Goal: Information Seeking & Learning: Learn about a topic

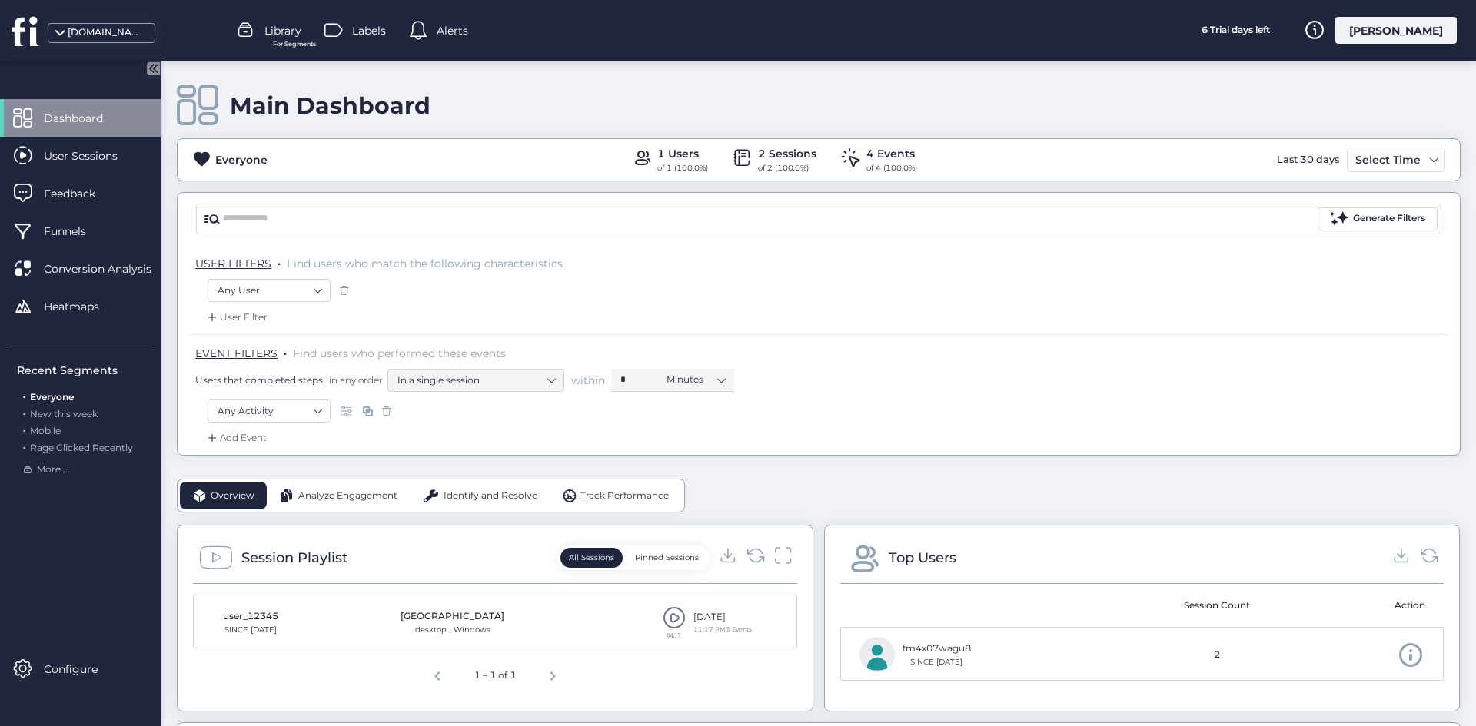
click at [1389, 38] on div "[PERSON_NAME]" at bounding box center [1395, 30] width 121 height 27
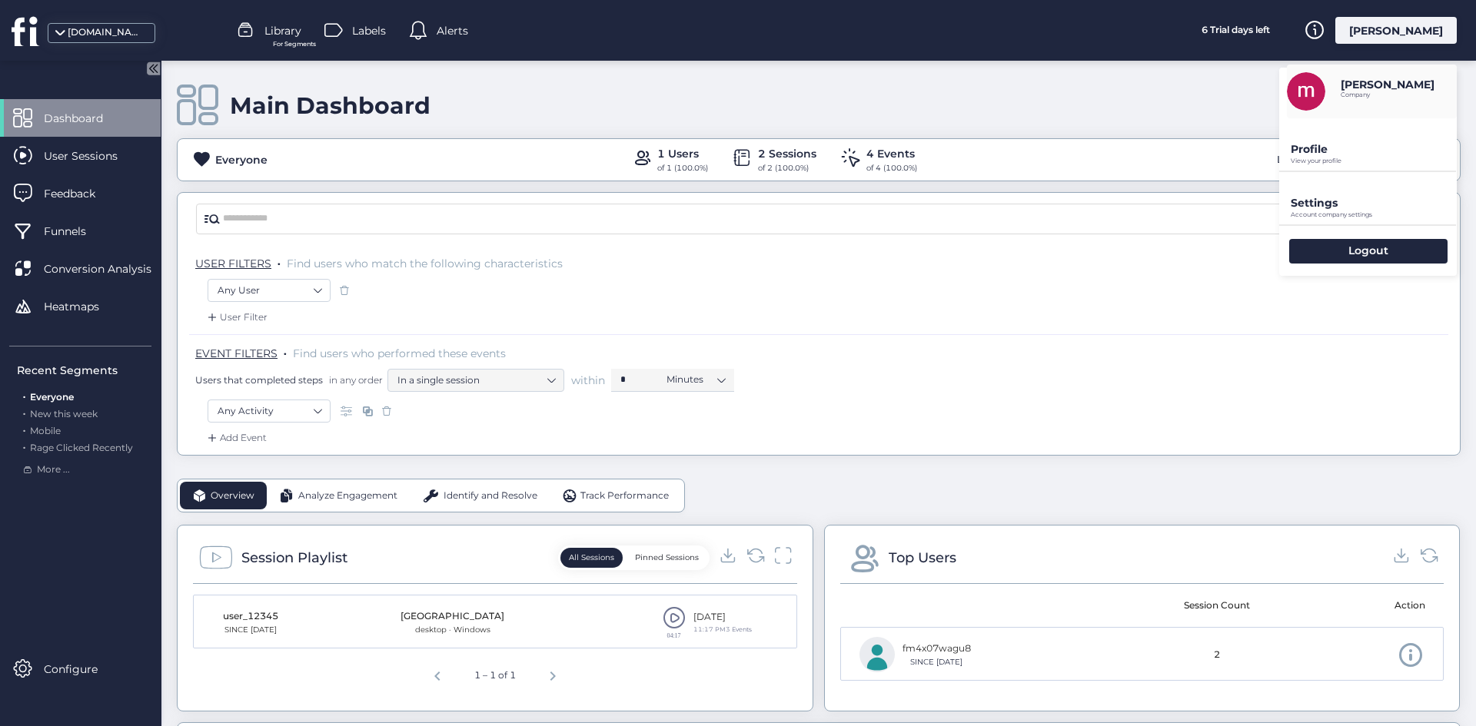
click at [1347, 193] on div "Settings Account company settings" at bounding box center [1368, 198] width 178 height 52
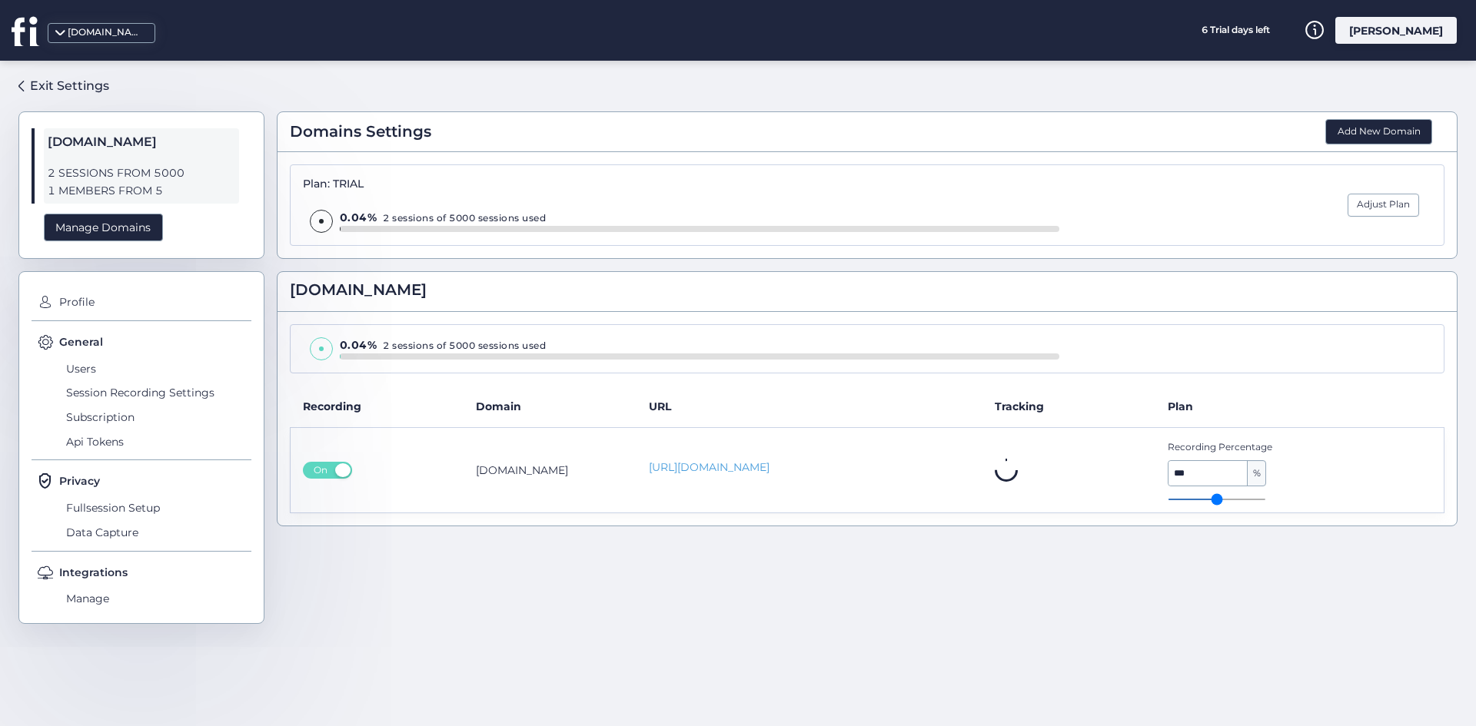
click at [1370, 139] on button "Add New Domain" at bounding box center [1378, 132] width 107 height 26
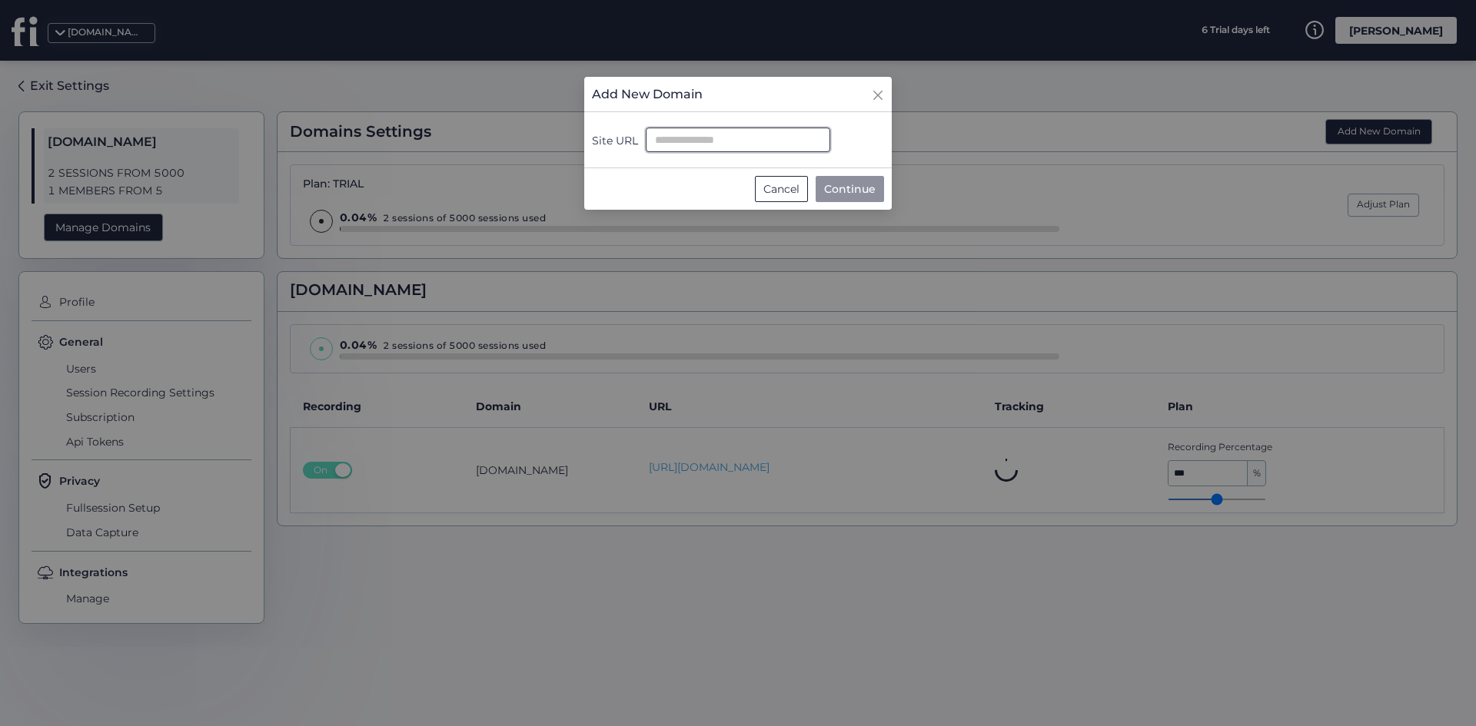
click at [703, 138] on input "Site URL" at bounding box center [738, 140] width 184 height 25
paste input "**********"
drag, startPoint x: 724, startPoint y: 141, endPoint x: 468, endPoint y: 135, distance: 256.0
click at [450, 135] on nz-modal-container "**********" at bounding box center [738, 363] width 1476 height 726
type input "**********"
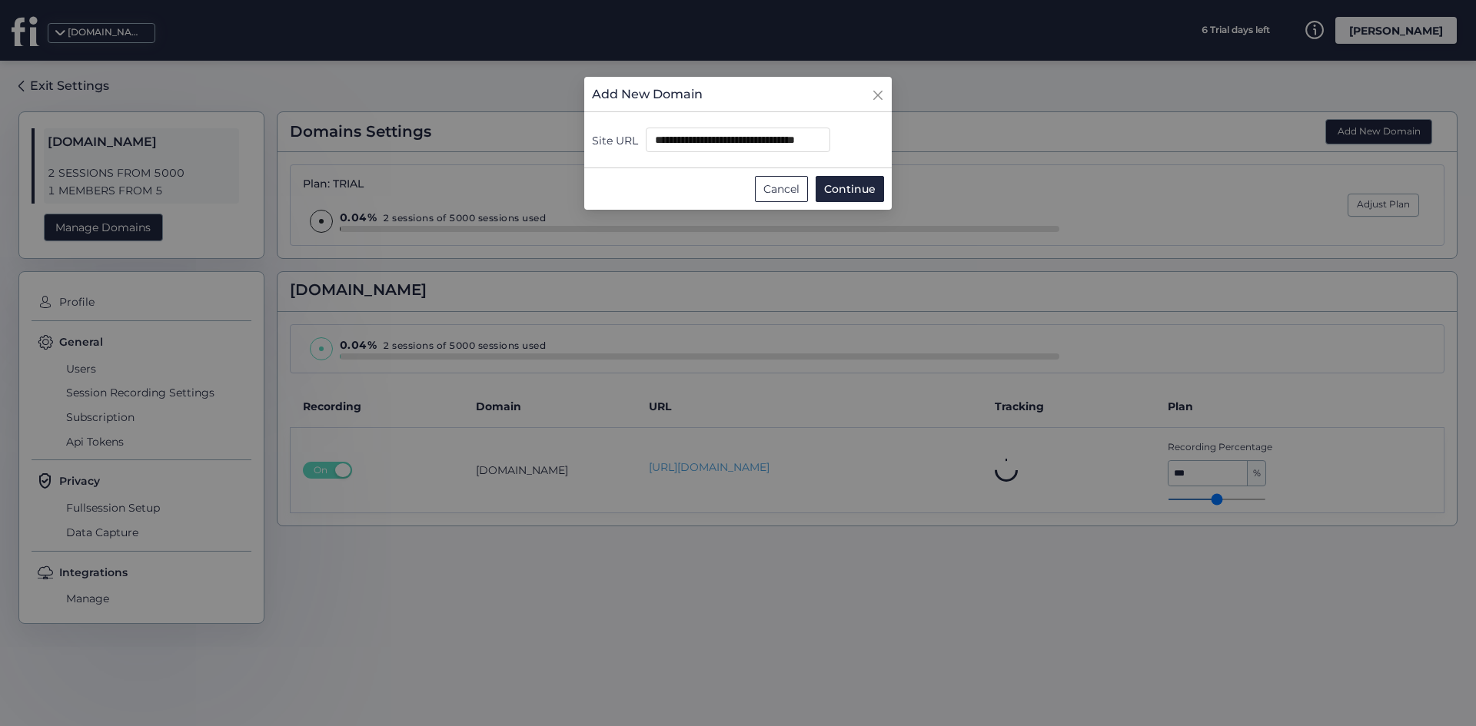
click at [862, 184] on span "Continue" at bounding box center [850, 189] width 52 height 17
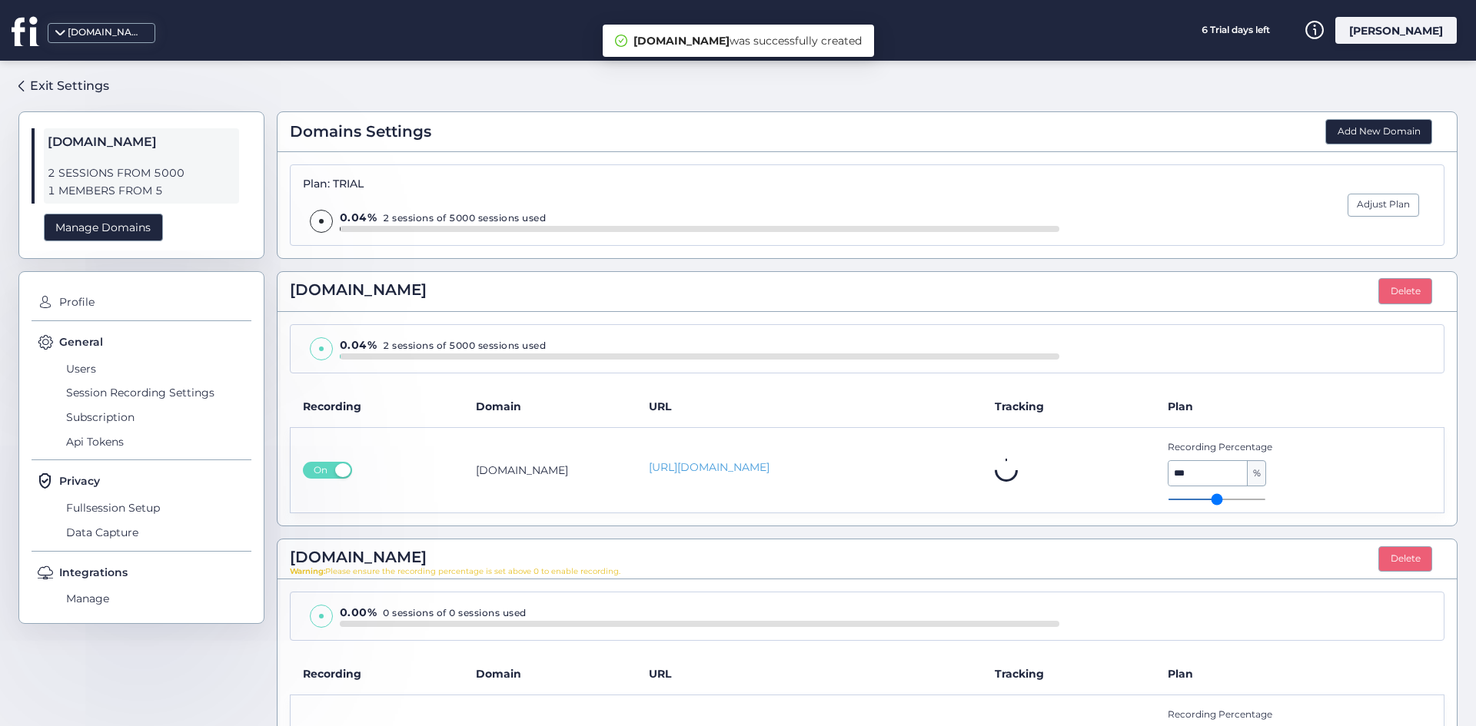
click at [1381, 285] on button "Delete" at bounding box center [1405, 291] width 54 height 26
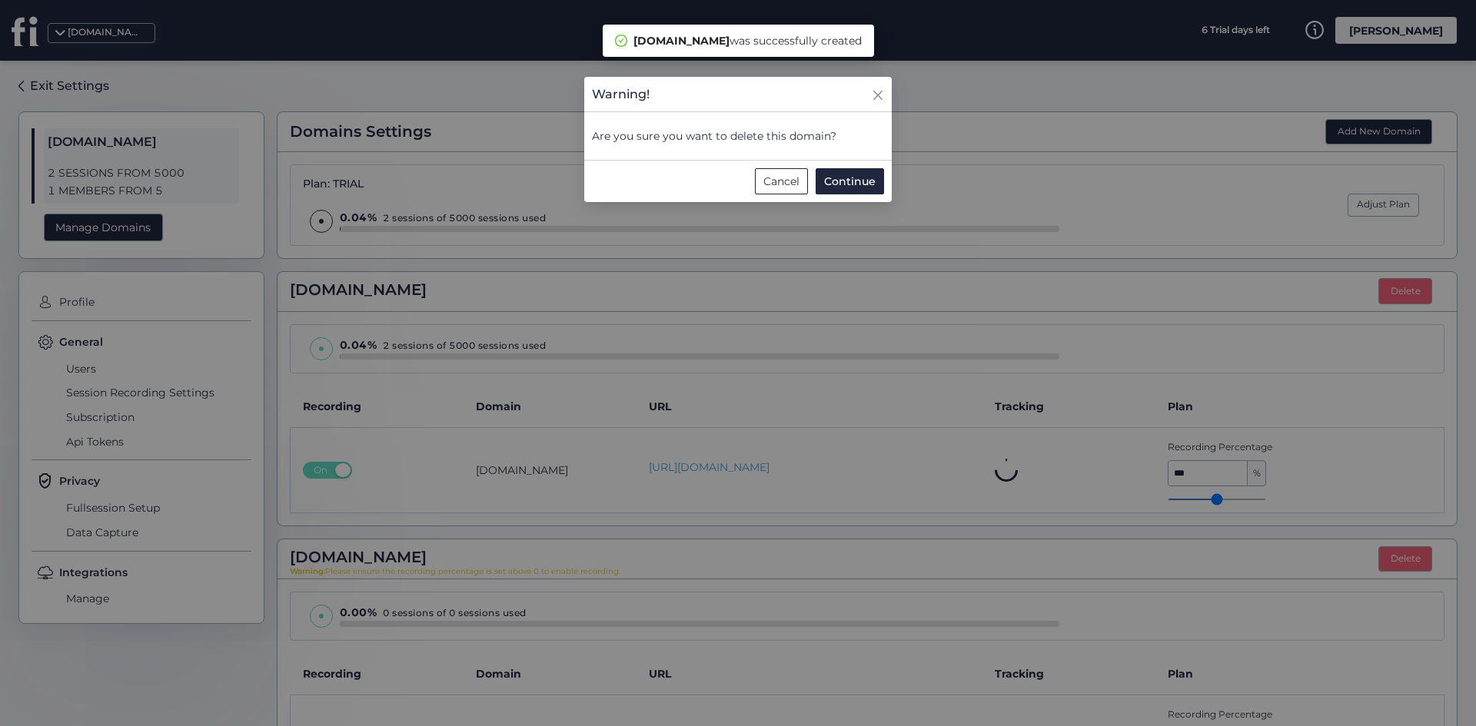
click at [851, 181] on span "Continue" at bounding box center [850, 181] width 52 height 17
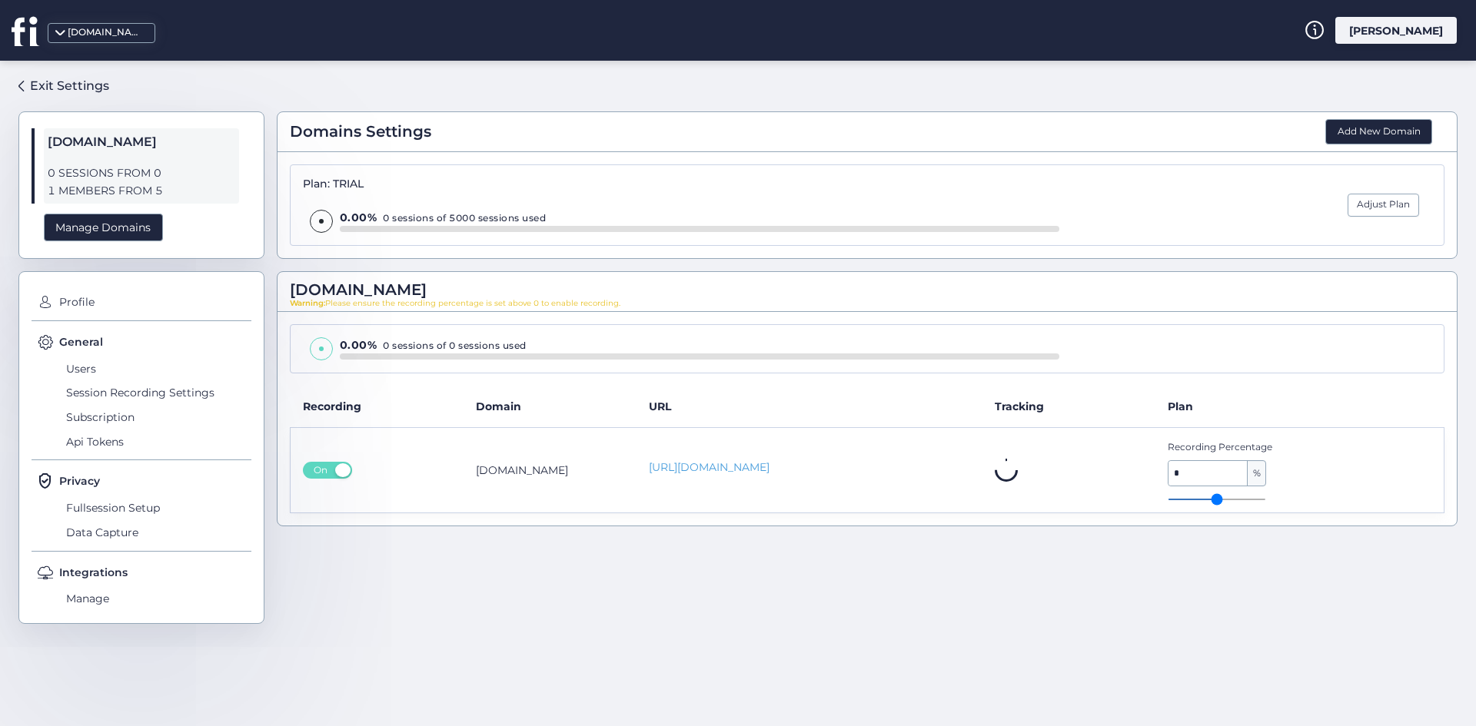
type input "*"
type input "**"
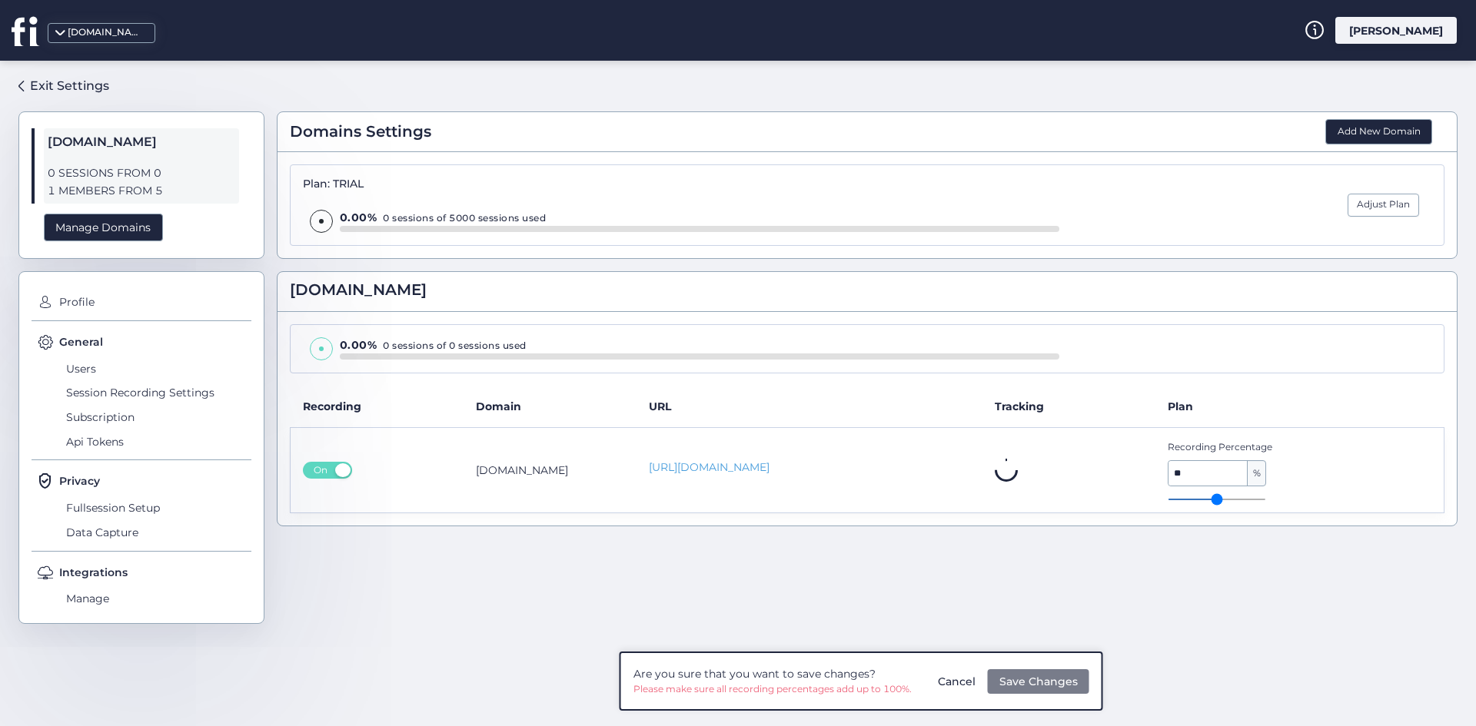
type input "**"
type input "***"
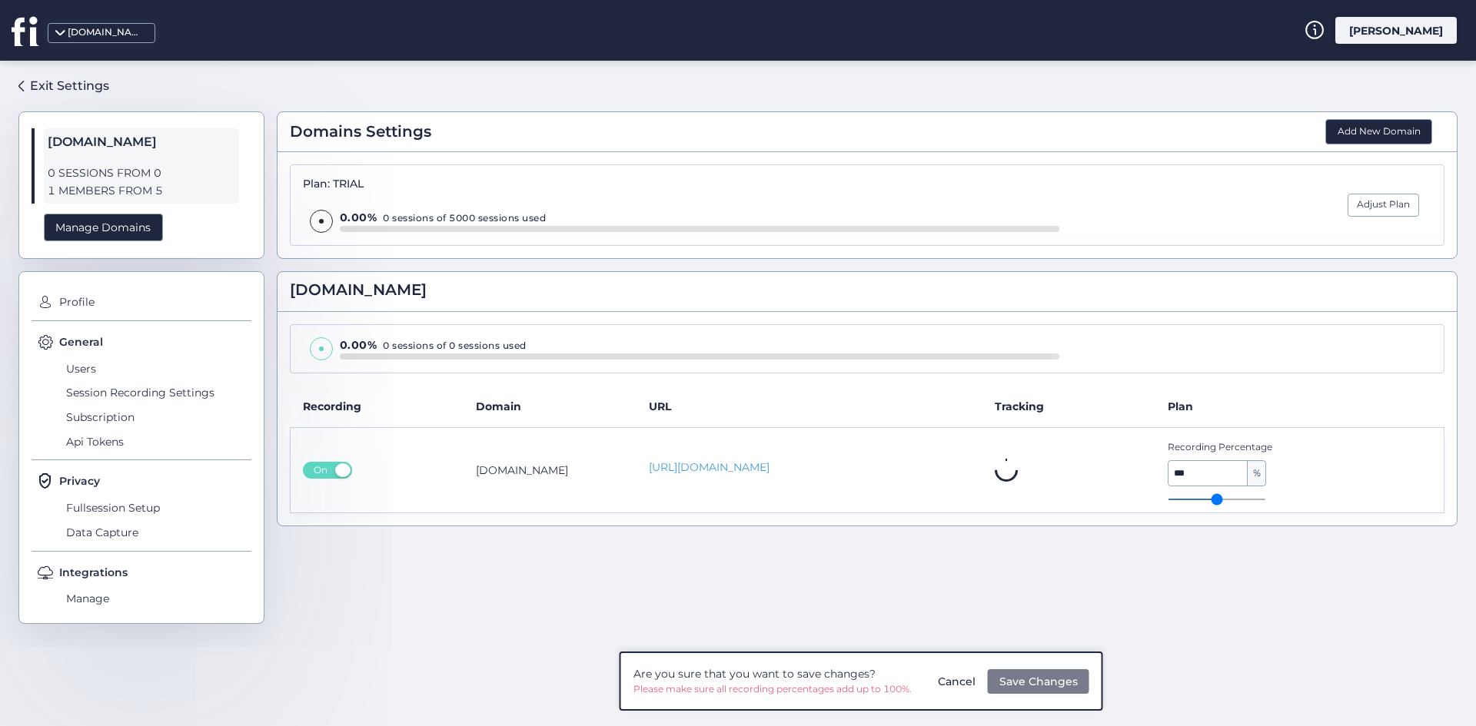
drag, startPoint x: 1192, startPoint y: 496, endPoint x: 1321, endPoint y: 490, distance: 130.1
type input "***"
click at [1266, 499] on input "range" at bounding box center [1217, 500] width 98 height 2
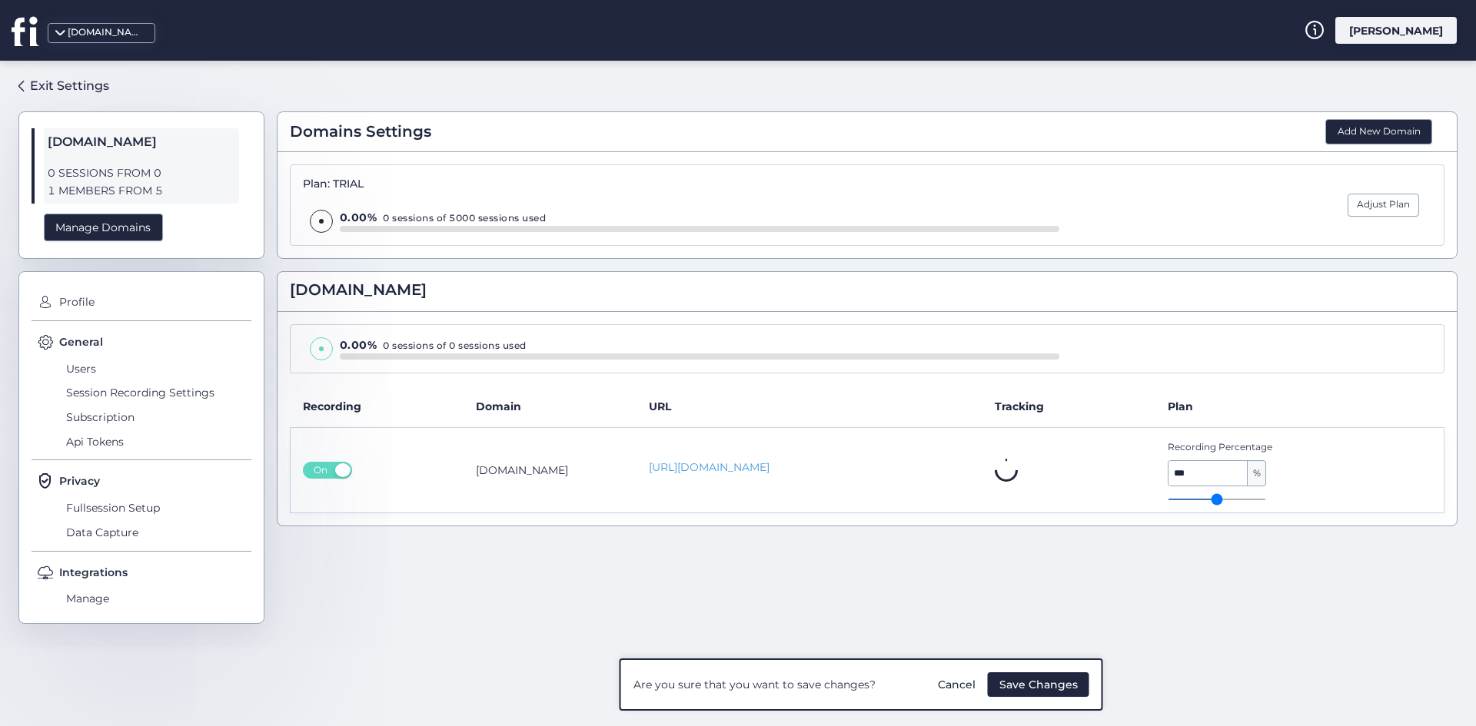
click at [1034, 685] on span "Save Changes" at bounding box center [1038, 684] width 78 height 17
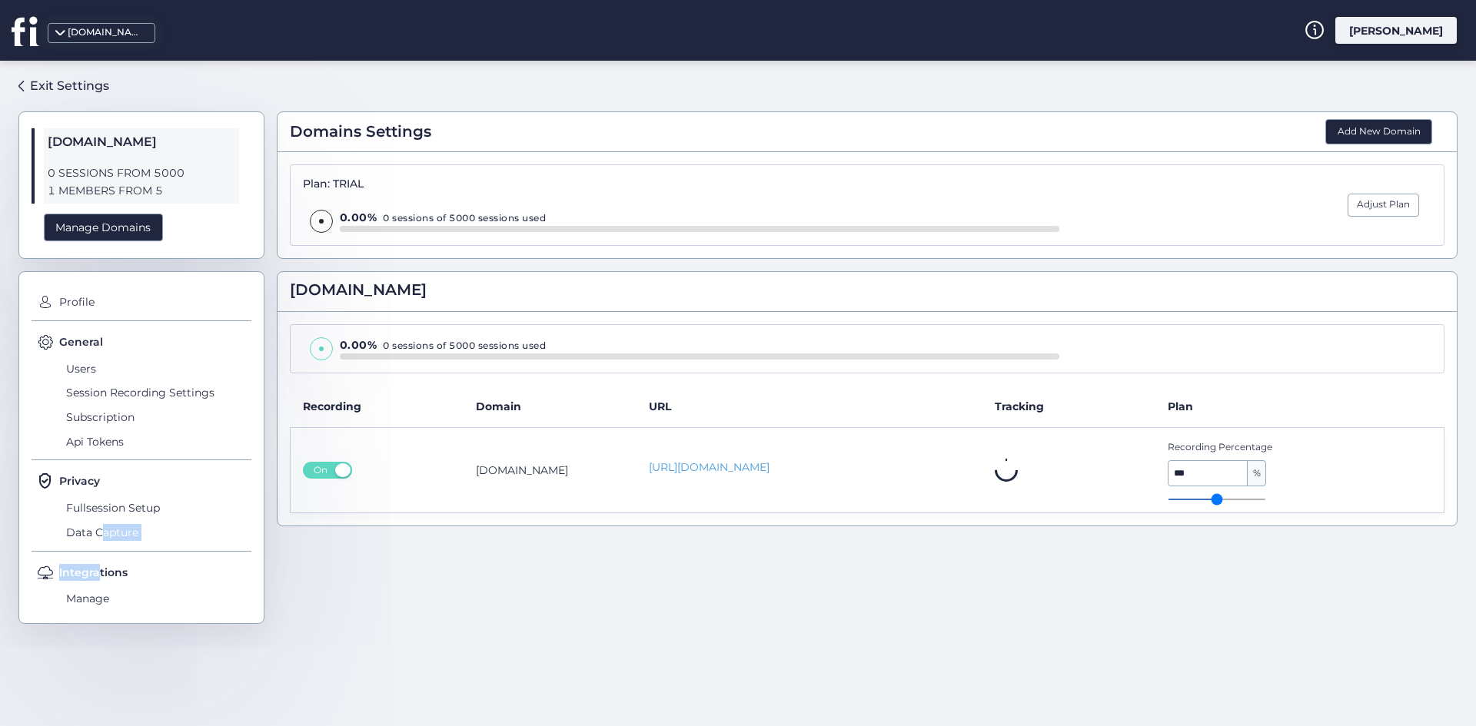
drag, startPoint x: 99, startPoint y: 550, endPoint x: 112, endPoint y: 521, distance: 31.3
click at [98, 548] on div "Profile General Users Session Recording Settings Subscription Api Tokens Privac…" at bounding box center [141, 448] width 246 height 354
click at [125, 504] on span "Fullsession Setup" at bounding box center [156, 508] width 189 height 25
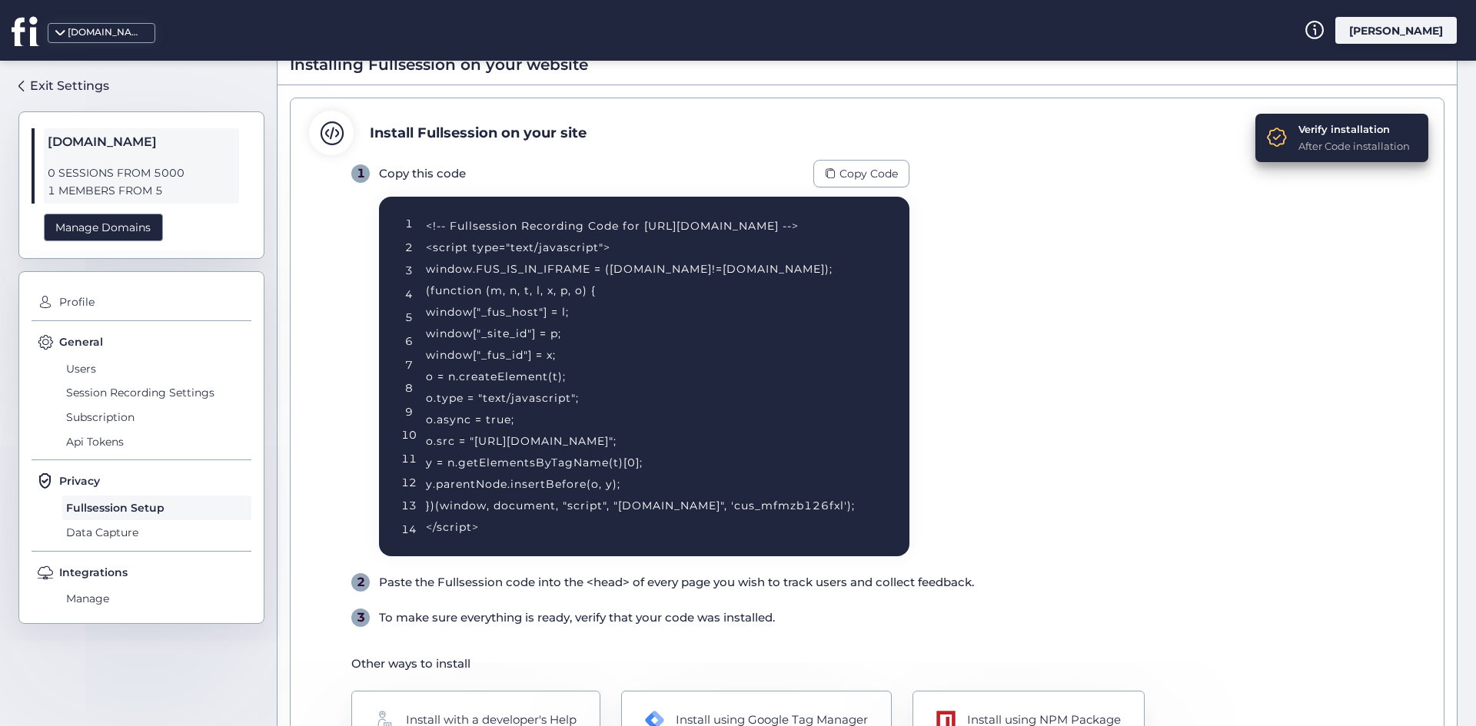
scroll to position [163, 0]
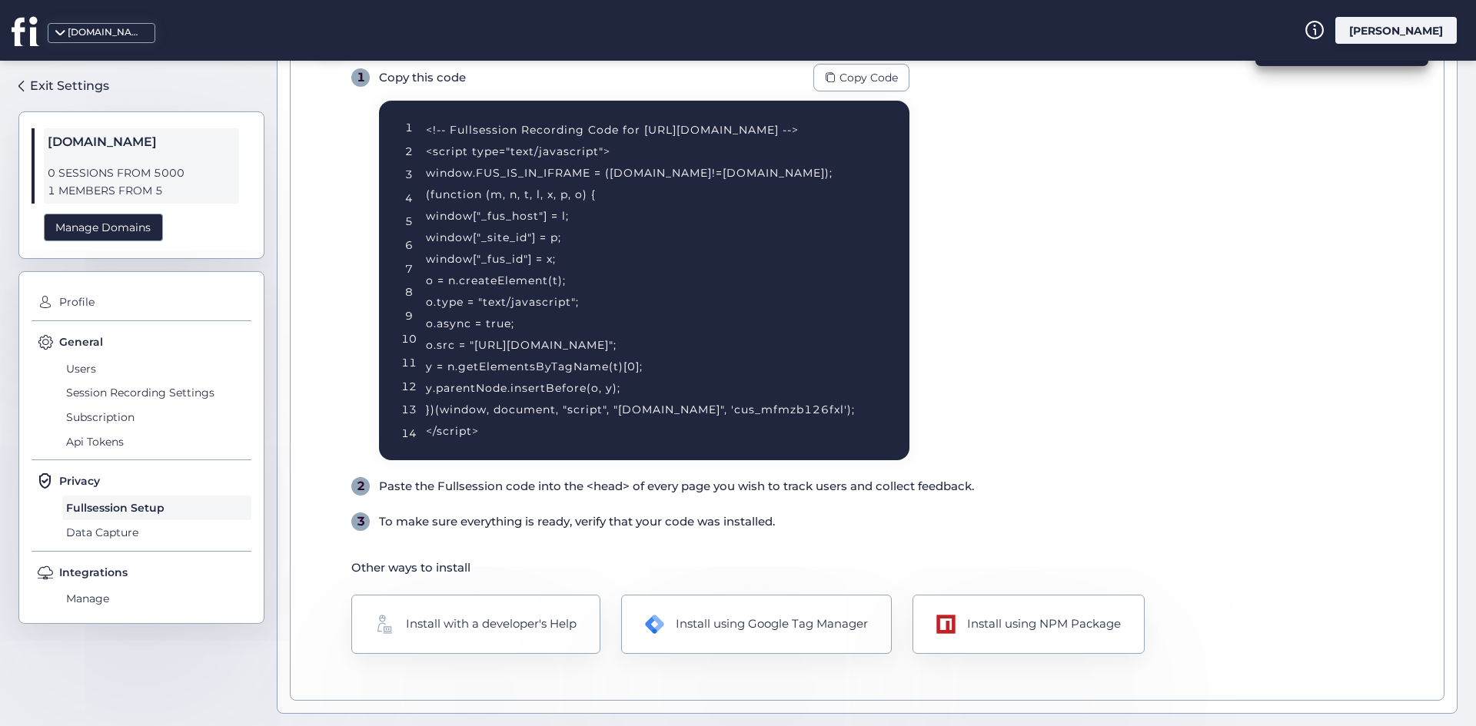
click at [35, 28] on icon at bounding box center [24, 31] width 25 height 28
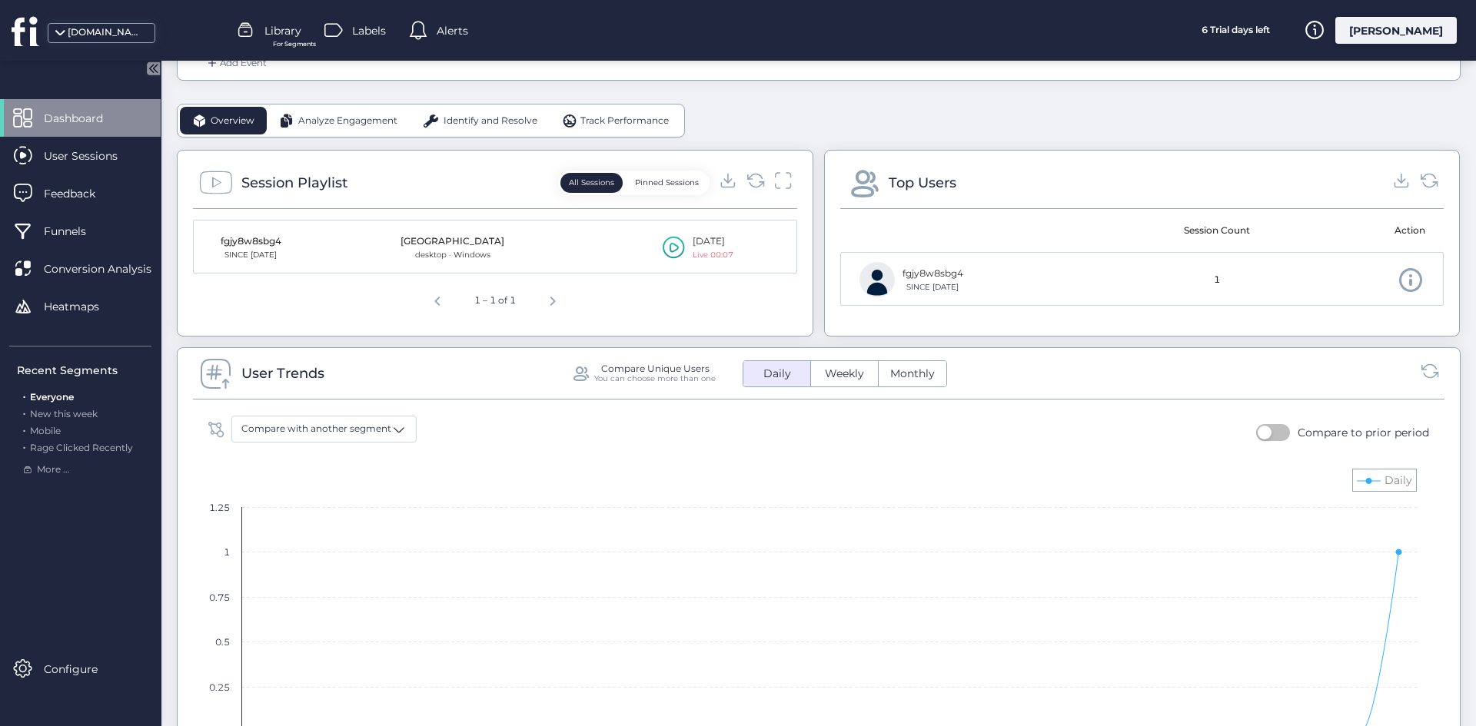
scroll to position [307, 0]
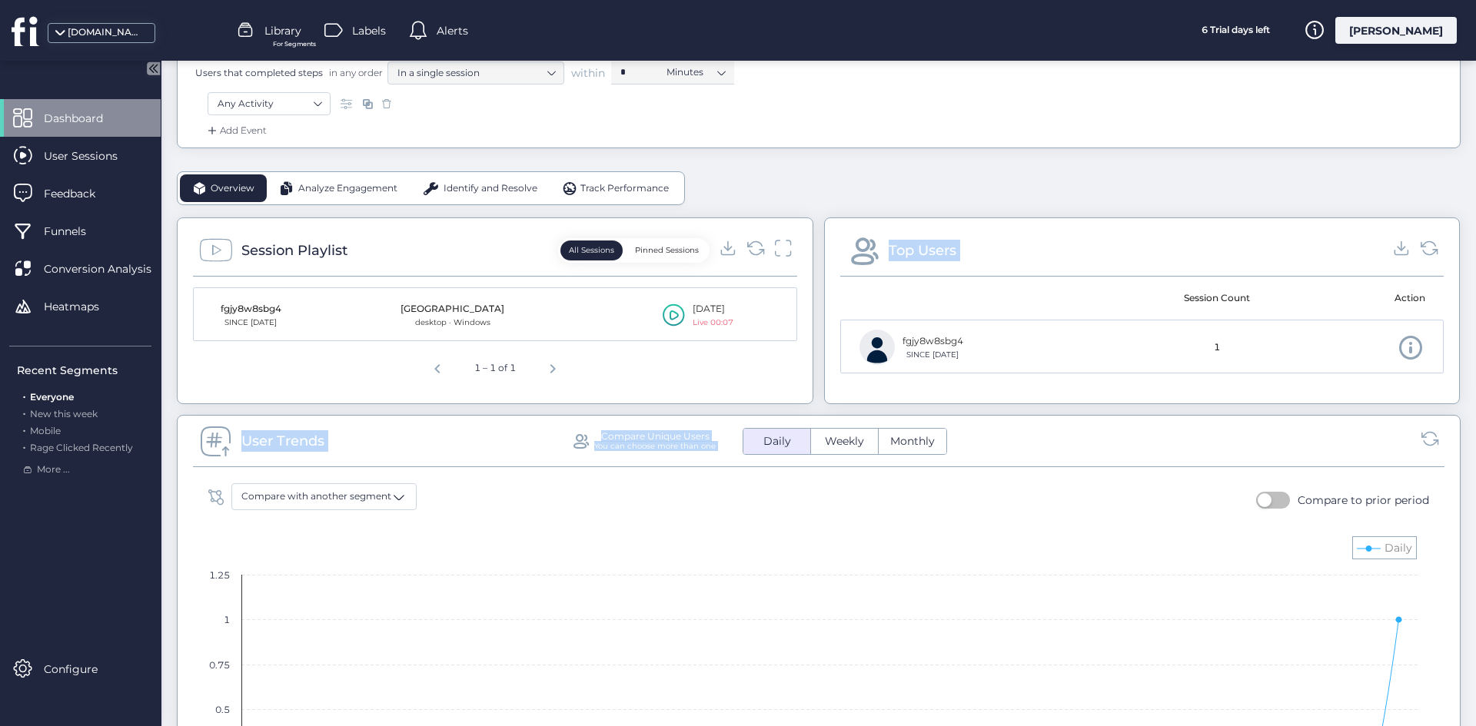
click at [681, 306] on body "fus-dev-store.myshopify.com Library For Segments Labels Alerts 6 Trial days lef…" at bounding box center [738, 363] width 1476 height 726
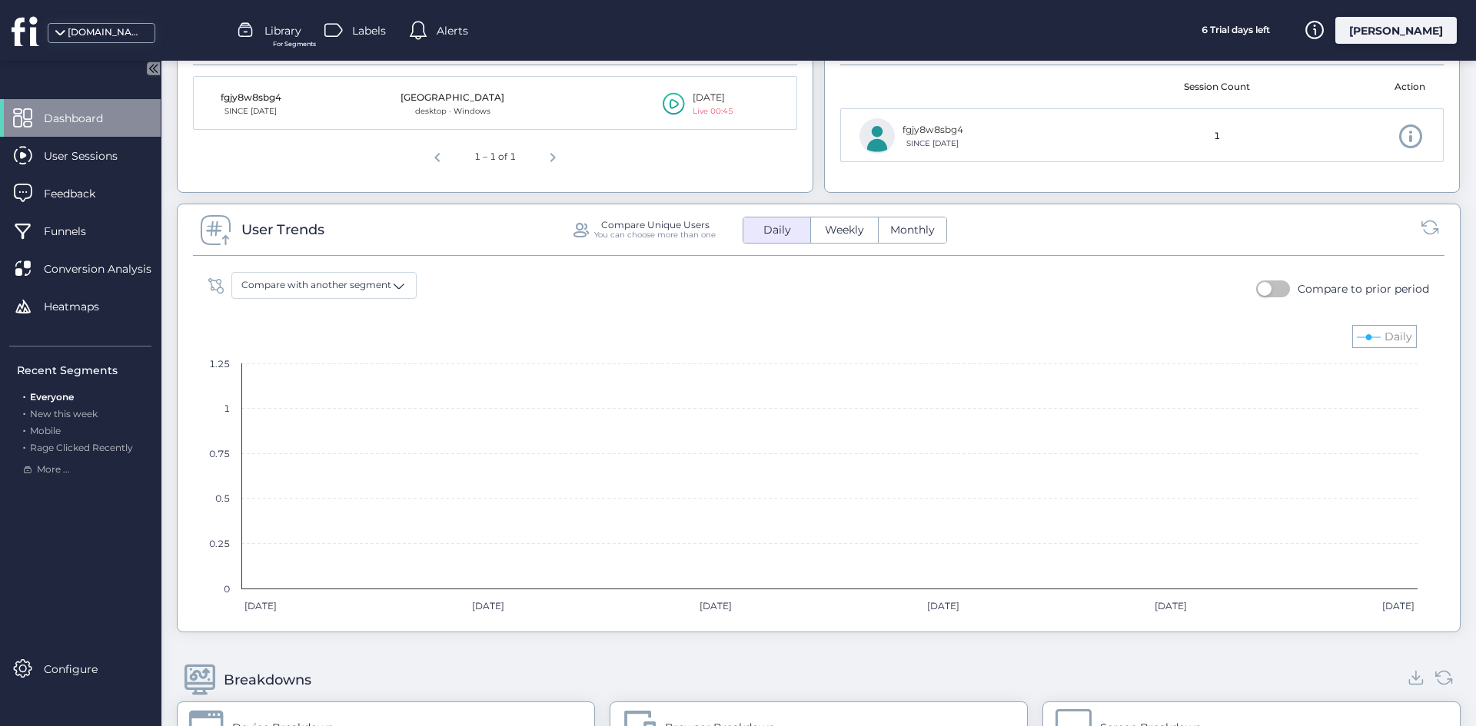
scroll to position [384, 0]
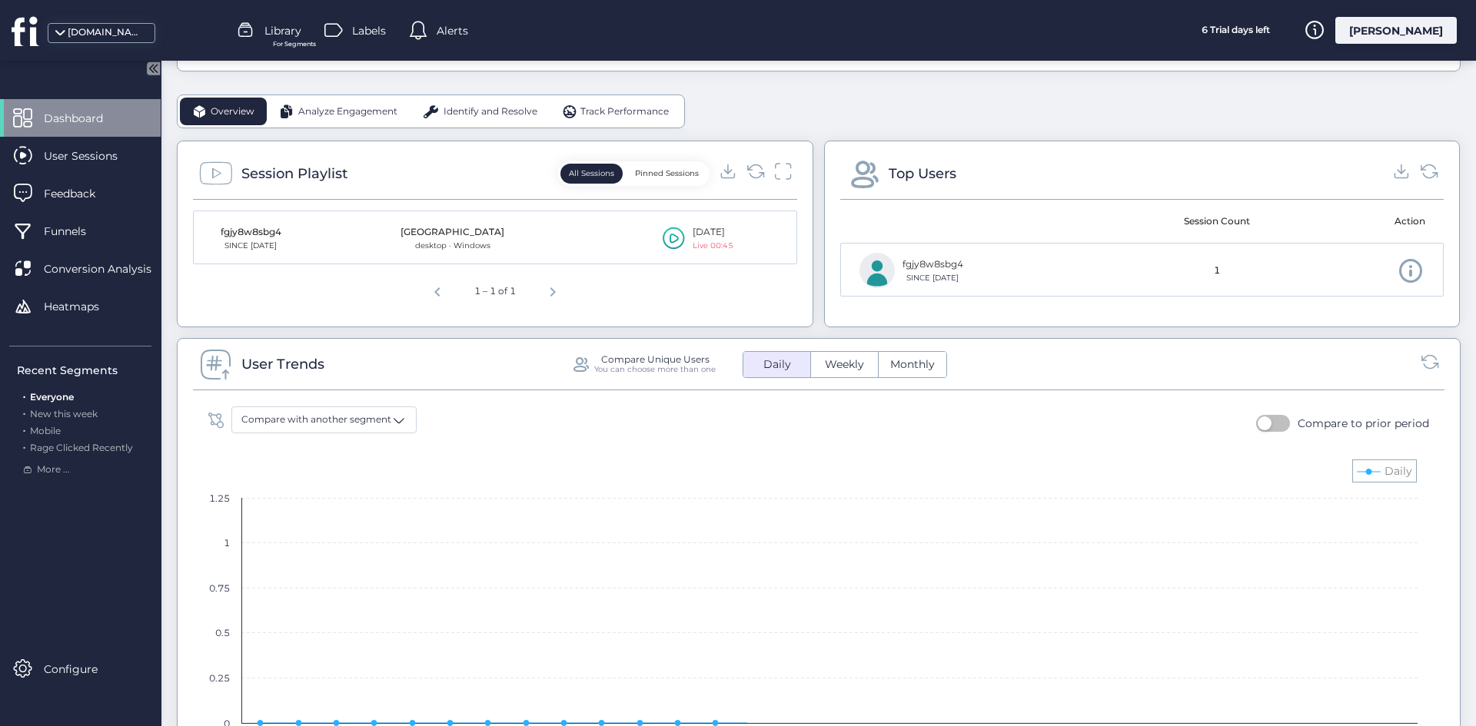
click at [669, 238] on icon at bounding box center [674, 238] width 22 height 23
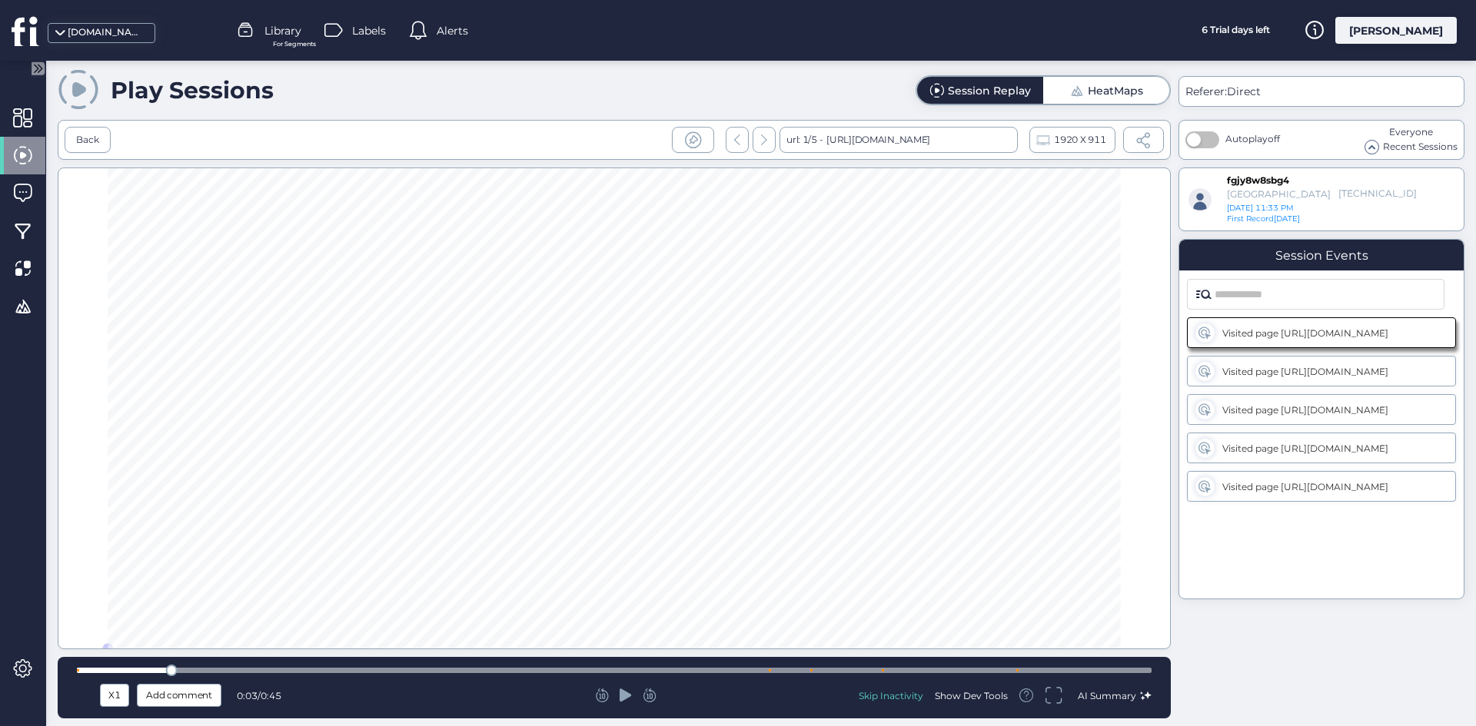
click at [774, 674] on div "X1 Add comment 0:03 / 0:45 Skip Inactivity Show Dev Tools AI Summary" at bounding box center [614, 687] width 1113 height 61
click at [769, 672] on div at bounding box center [614, 670] width 1075 height 5
drag, startPoint x: 706, startPoint y: 527, endPoint x: 605, endPoint y: 723, distance: 219.7
click at [706, 527] on div at bounding box center [614, 409] width 1113 height 482
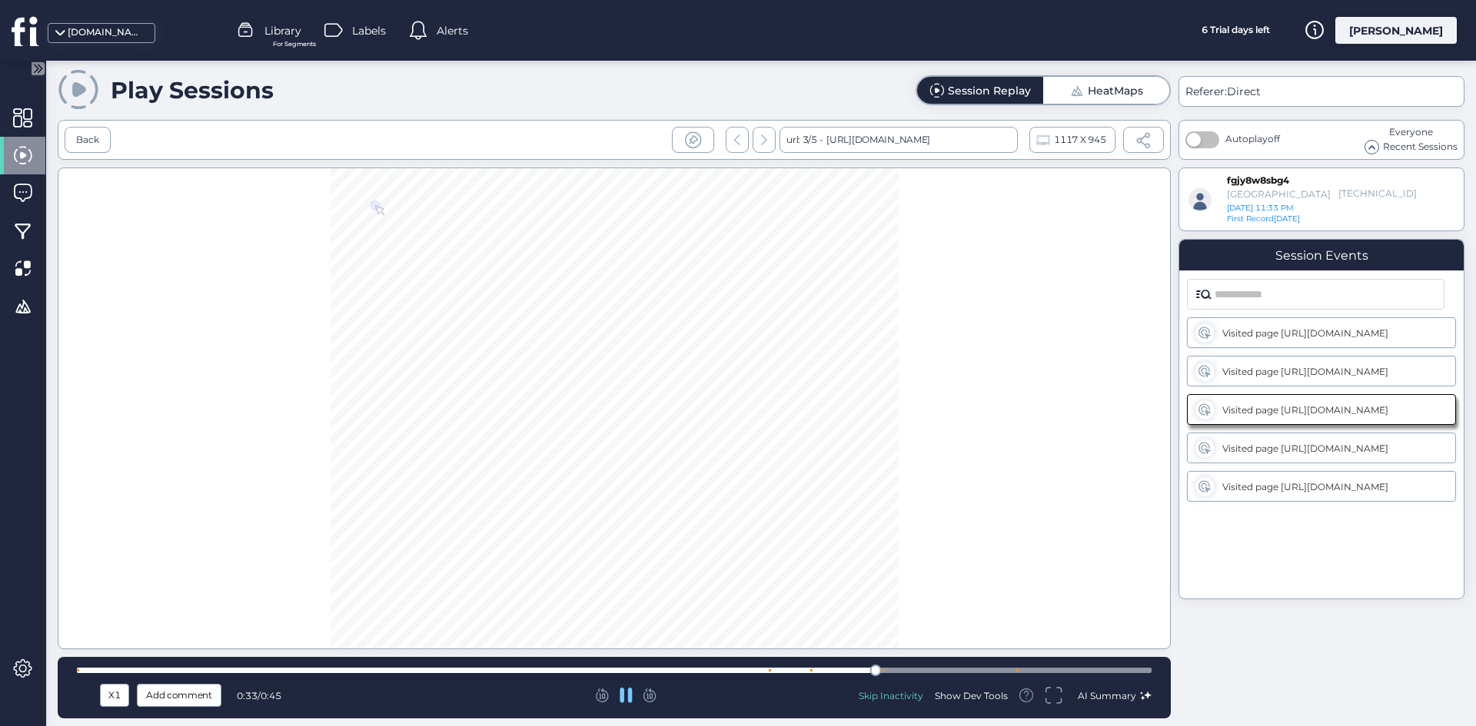
click at [1017, 663] on div "X1 Add comment 0:33 / 0:45 Skip Inactivity Show Dev Tools AI Summary" at bounding box center [614, 687] width 1113 height 61
click at [1025, 670] on div at bounding box center [614, 670] width 1075 height 5
click at [1114, 673] on div at bounding box center [614, 670] width 1075 height 5
click at [1140, 673] on div at bounding box center [614, 671] width 1075 height 12
click at [1039, 516] on div at bounding box center [614, 409] width 1113 height 482
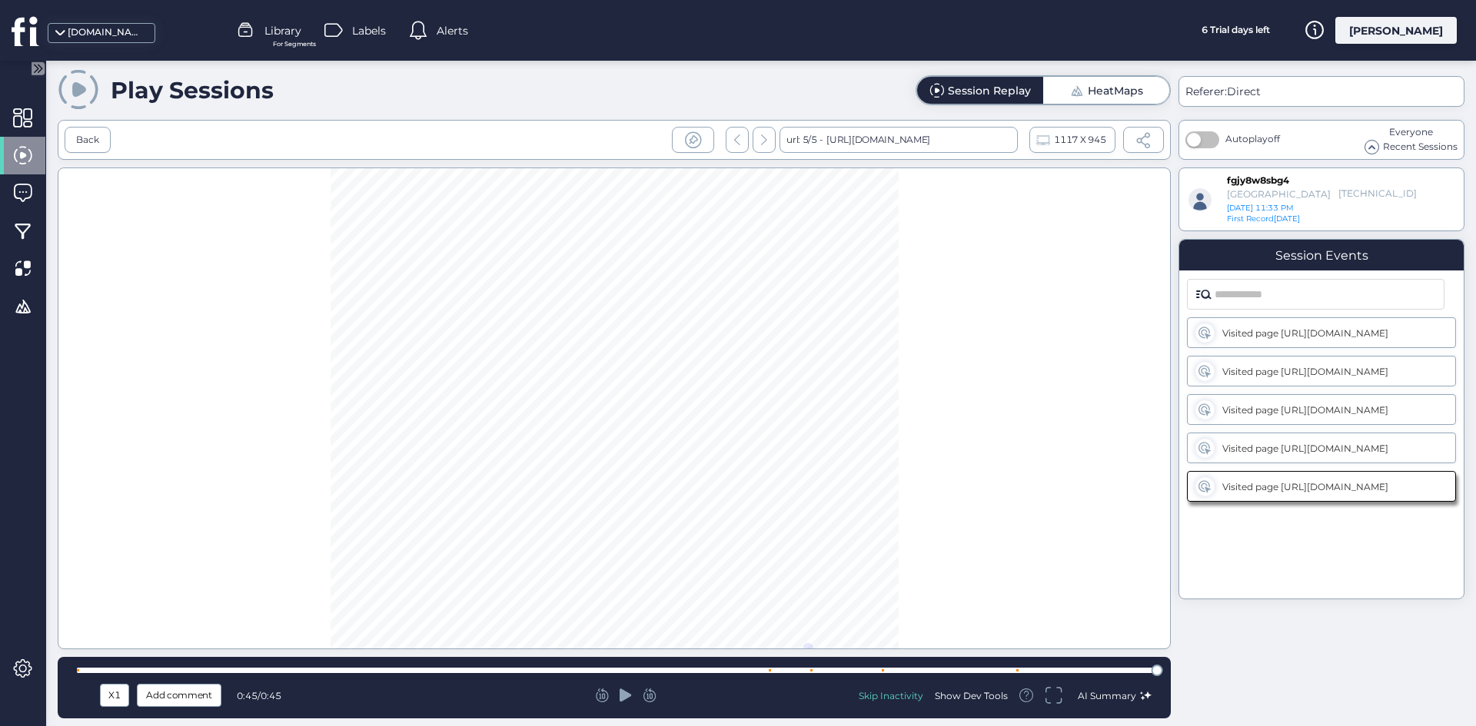
click at [22, 29] on icon at bounding box center [24, 31] width 25 height 28
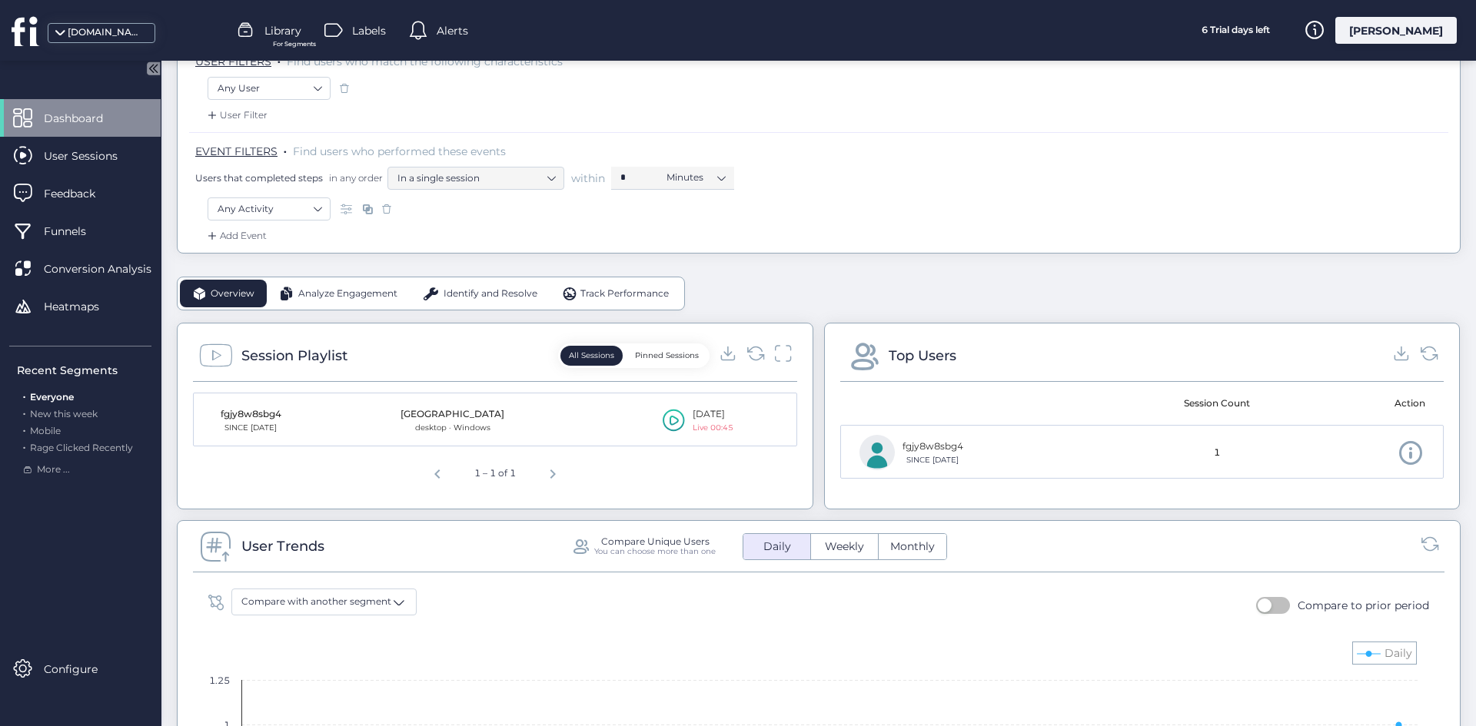
scroll to position [307, 0]
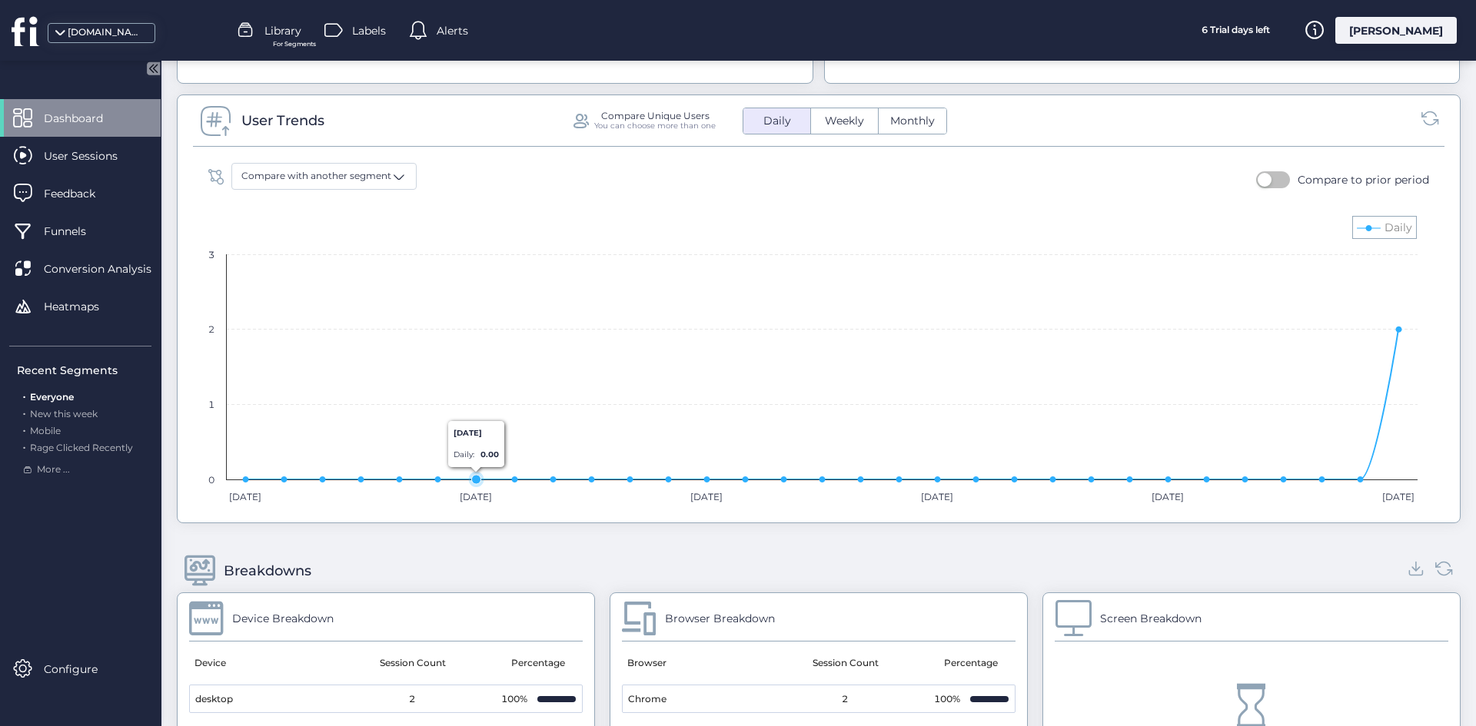
scroll to position [307, 0]
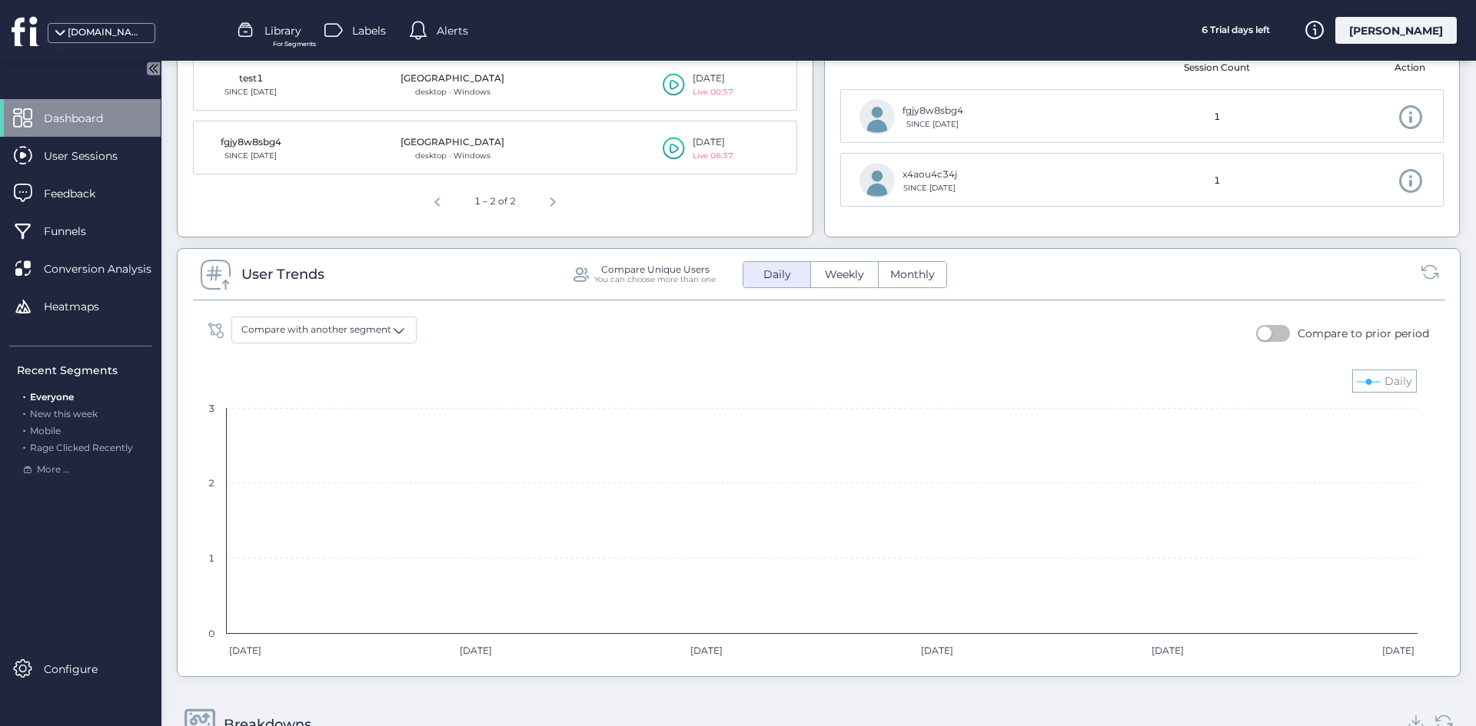
scroll to position [231, 0]
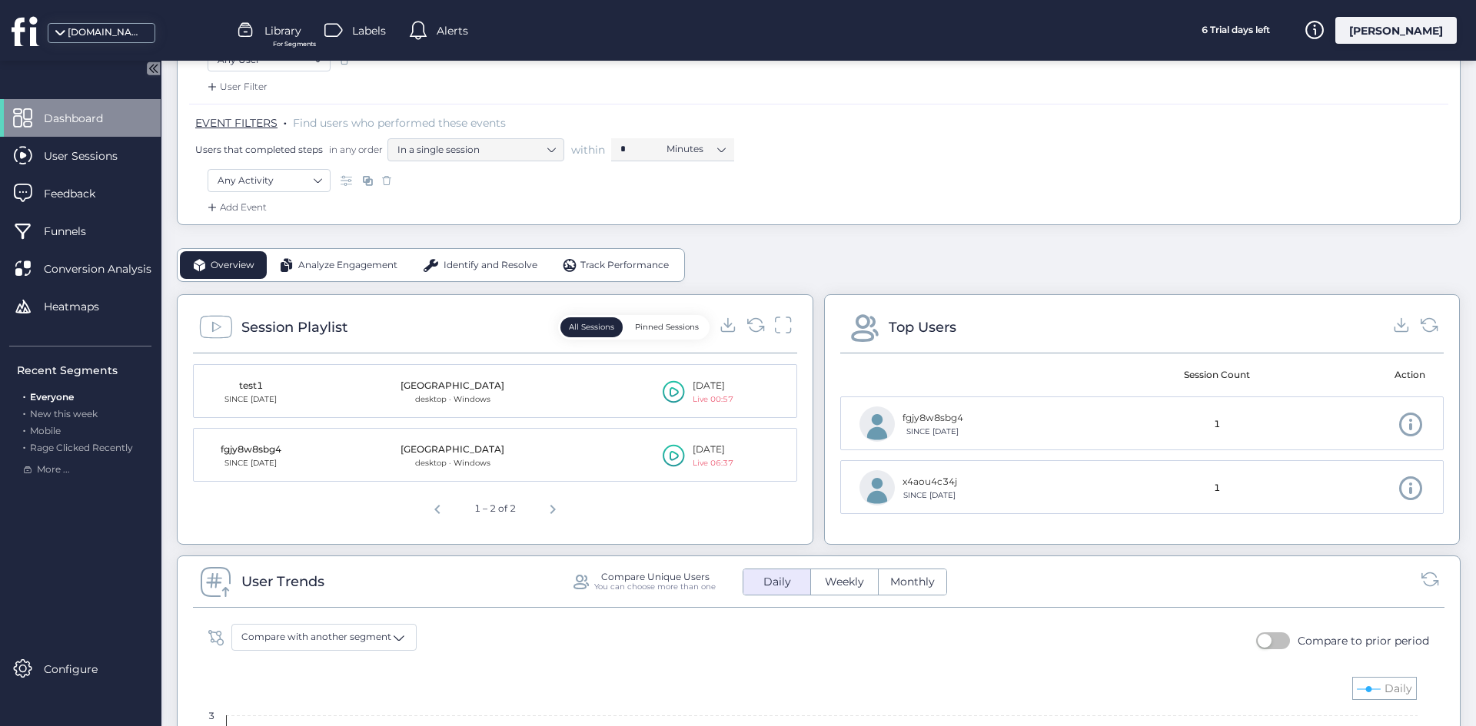
click at [673, 387] on icon at bounding box center [674, 392] width 22 height 23
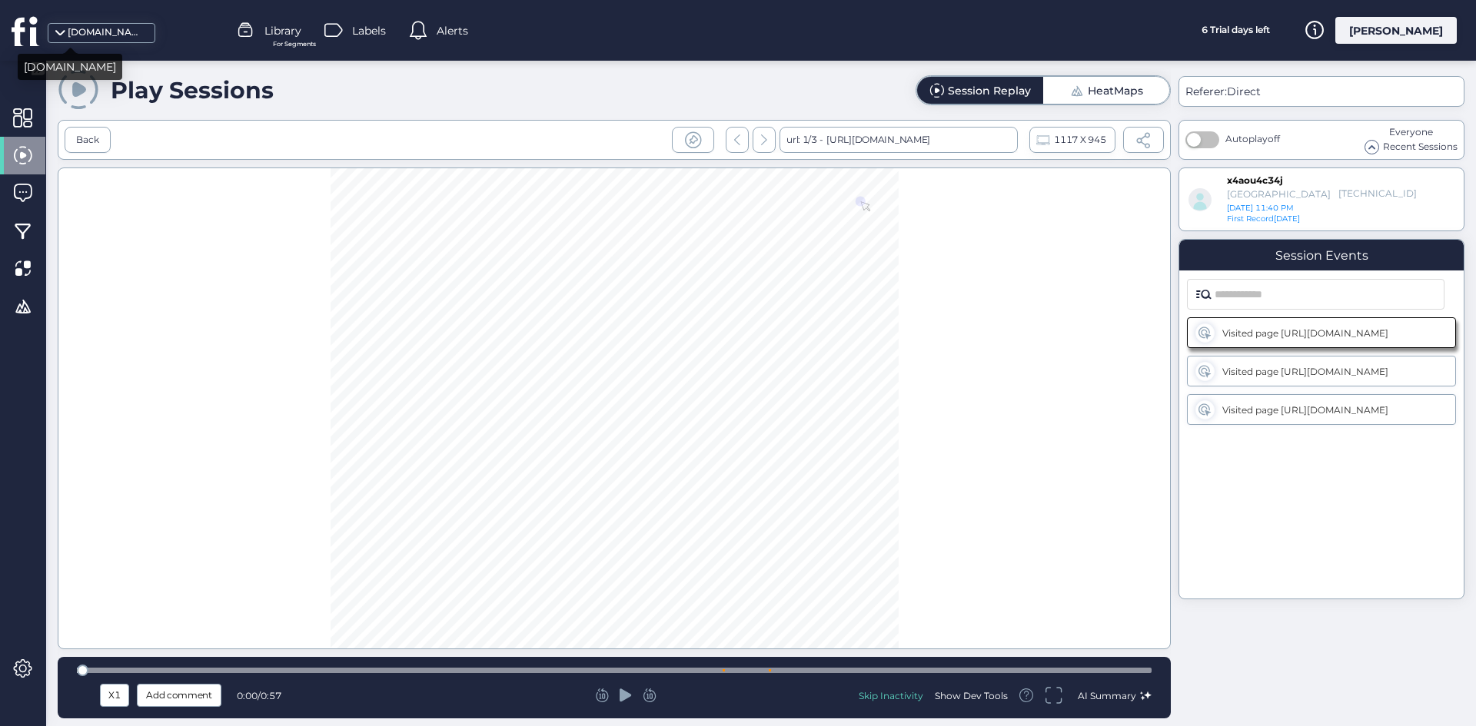
click at [30, 15] on icon at bounding box center [26, 30] width 28 height 31
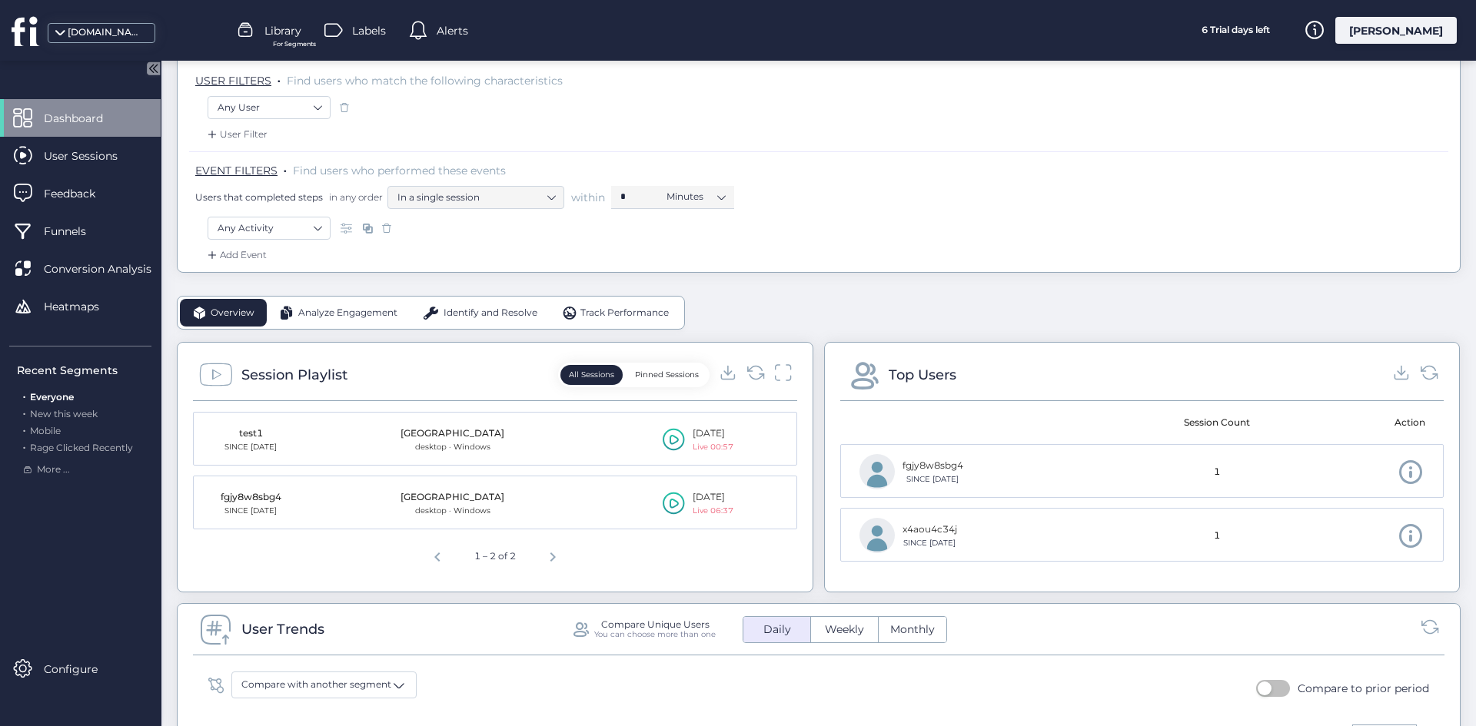
scroll to position [307, 0]
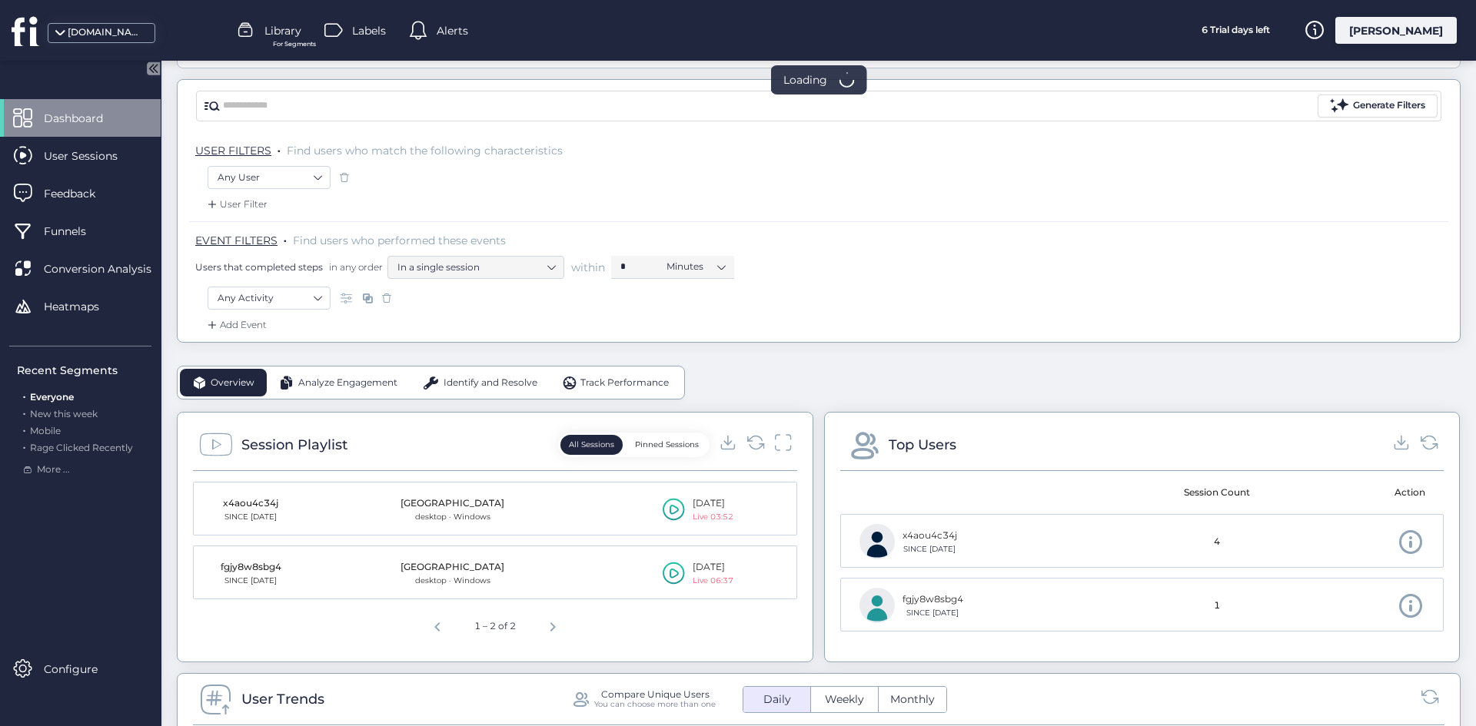
scroll to position [231, 0]
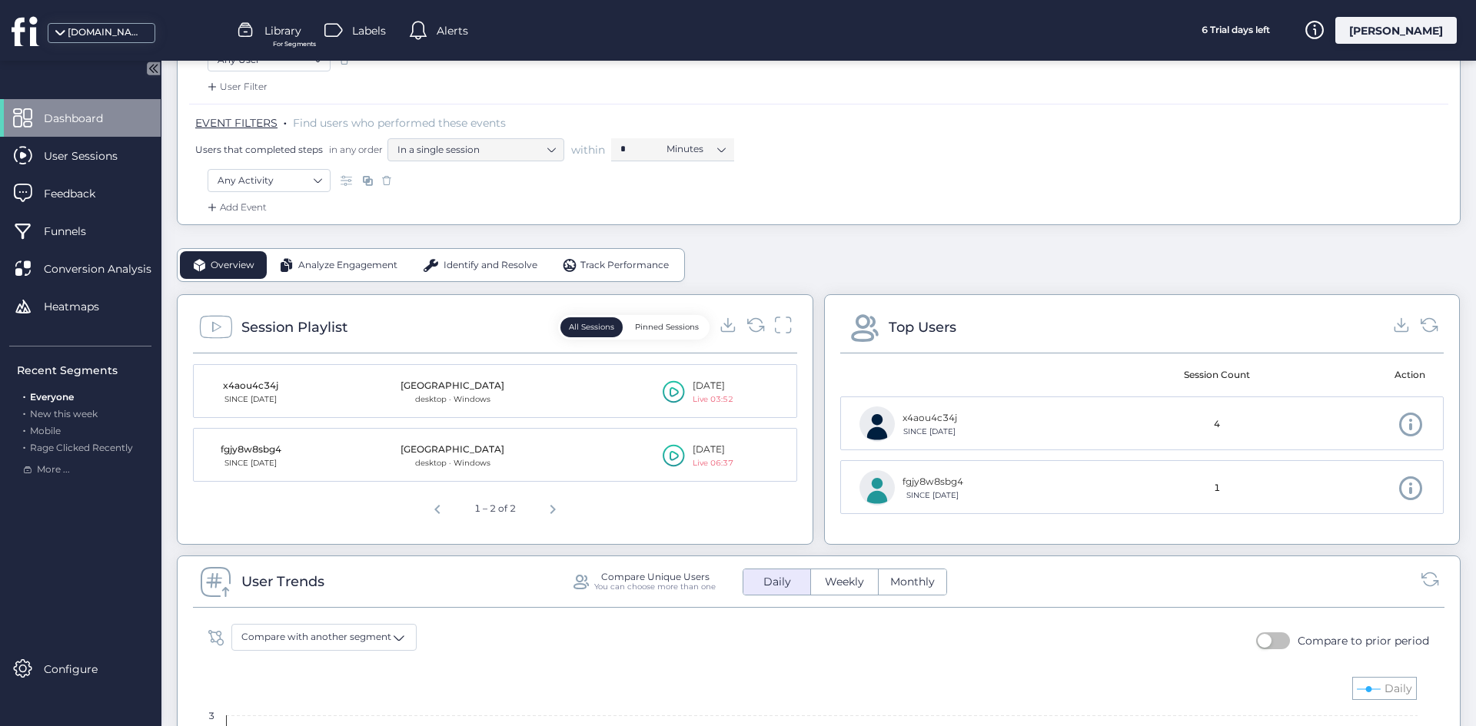
click at [663, 384] on icon at bounding box center [674, 392] width 22 height 23
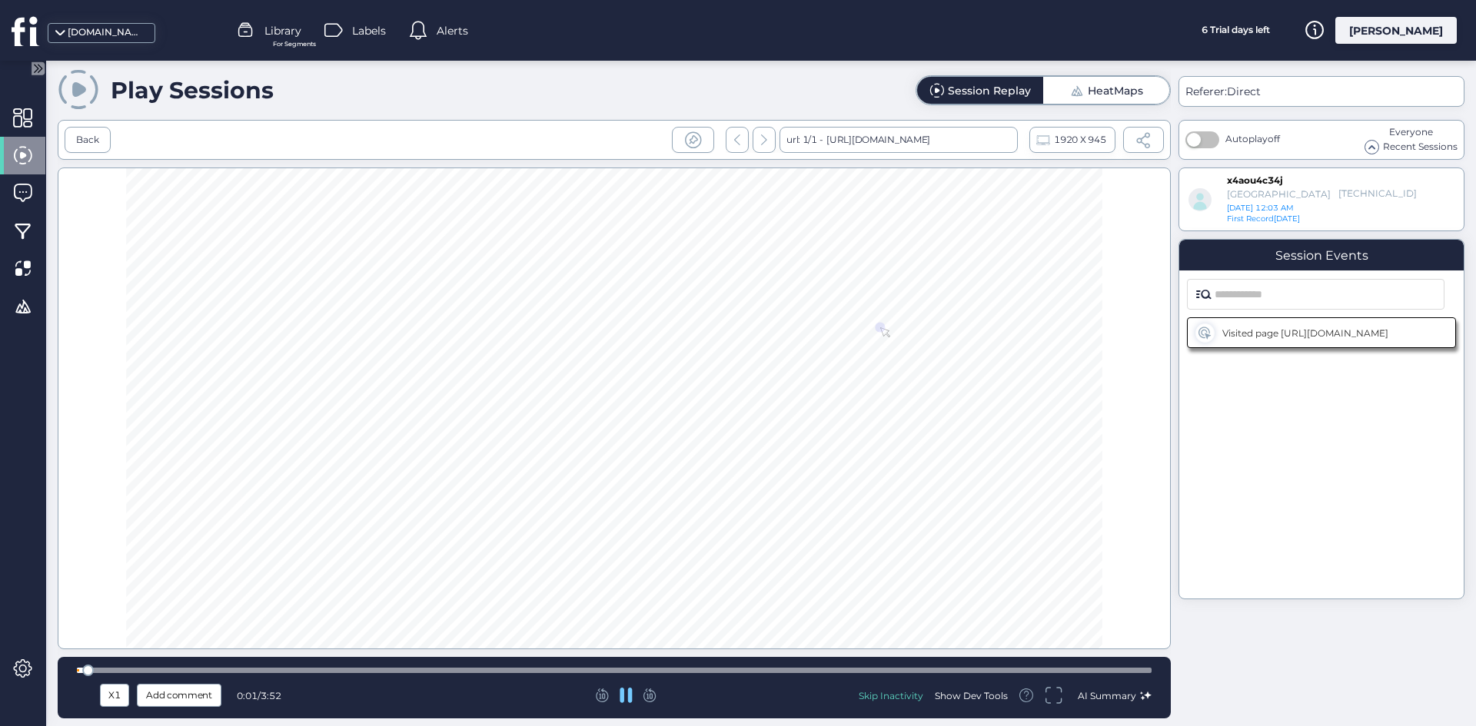
click at [913, 669] on div at bounding box center [614, 670] width 1075 height 5
click at [1034, 670] on div at bounding box center [614, 670] width 1075 height 5
click at [1133, 679] on div "X1 Add comment 3:27 / 3:52 Skip Inactivity Show Dev Tools AI Summary" at bounding box center [614, 687] width 1113 height 61
click at [1111, 670] on div at bounding box center [614, 670] width 1075 height 5
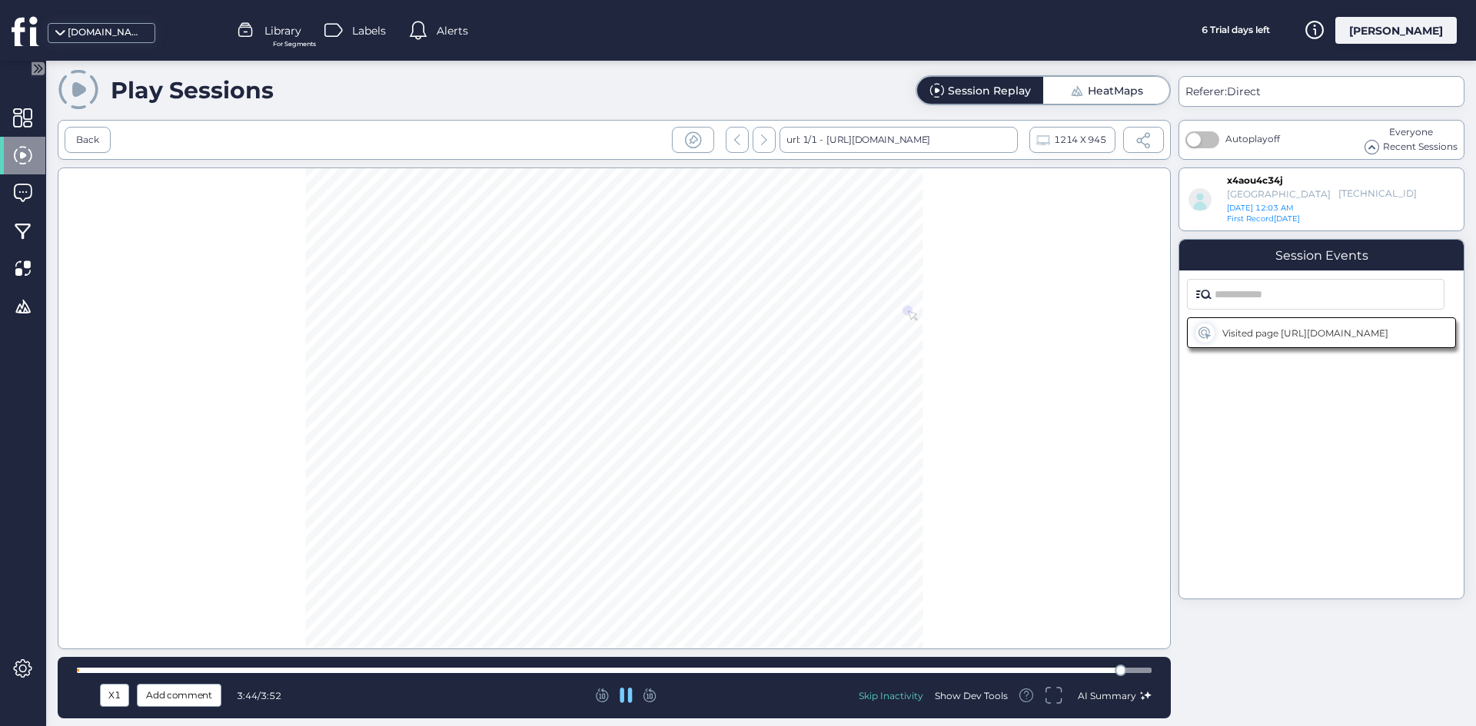
click at [38, 29] on icon at bounding box center [26, 30] width 28 height 31
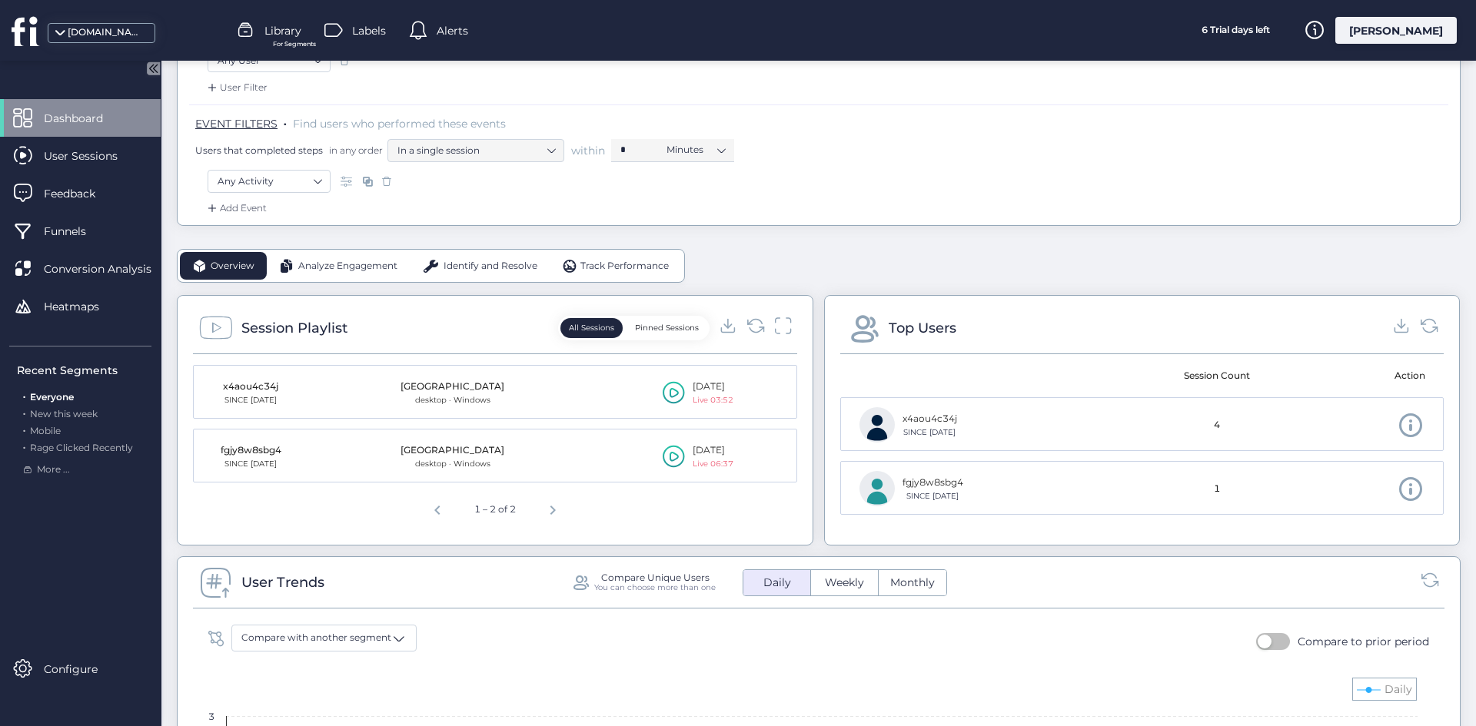
scroll to position [231, 0]
click at [546, 497] on span "Next page" at bounding box center [552, 507] width 37 height 37
click at [546, 507] on span "Next page" at bounding box center [552, 507] width 37 height 37
click at [430, 514] on span "Previous page" at bounding box center [437, 507] width 37 height 37
drag, startPoint x: 285, startPoint y: 391, endPoint x: 291, endPoint y: 440, distance: 49.5
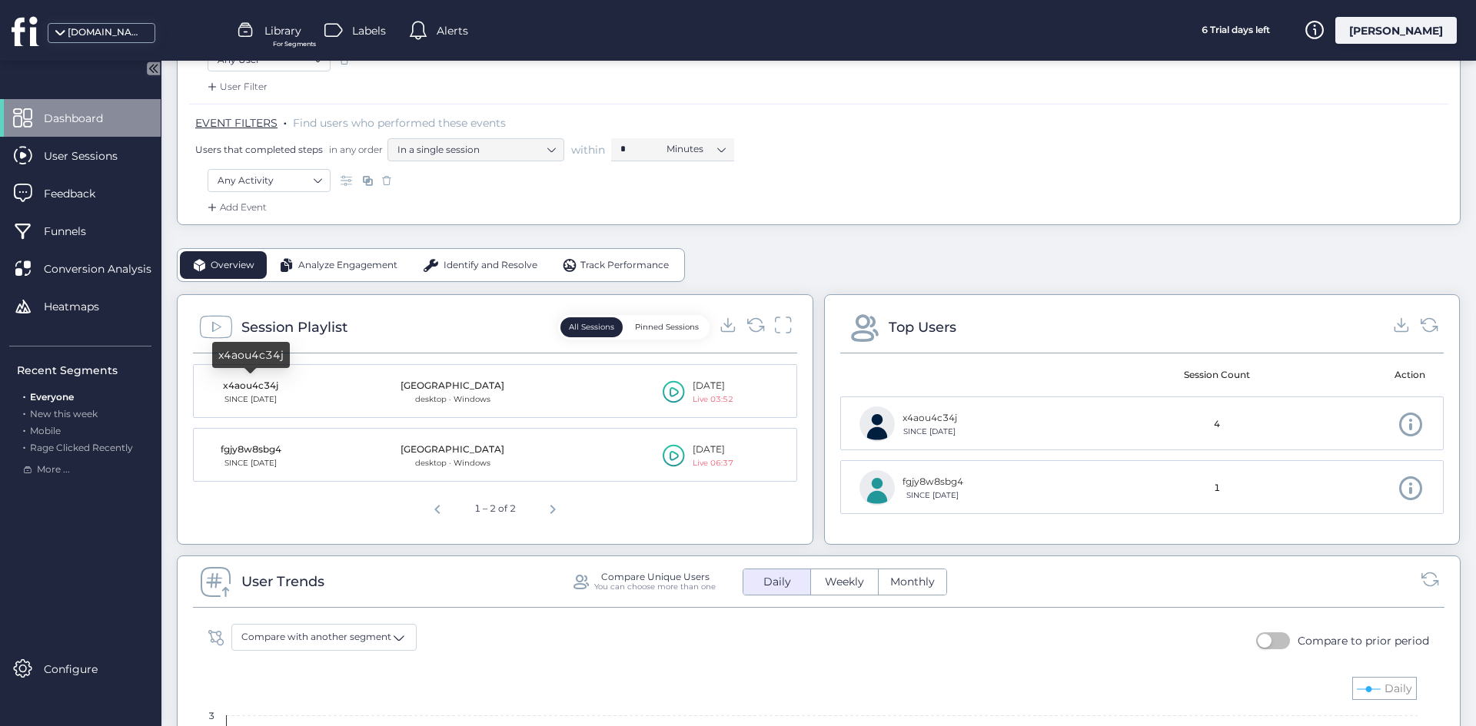
click at [281, 429] on mat-table "x4aou4c34j SINCE Sep 24 Palestine desktop · Windows 25 Sep, 2025 Live 03:52 fgj…" at bounding box center [495, 428] width 604 height 128
click at [334, 347] on div "Session Playlist All Sessions Pinned Sessions" at bounding box center [495, 332] width 604 height 43
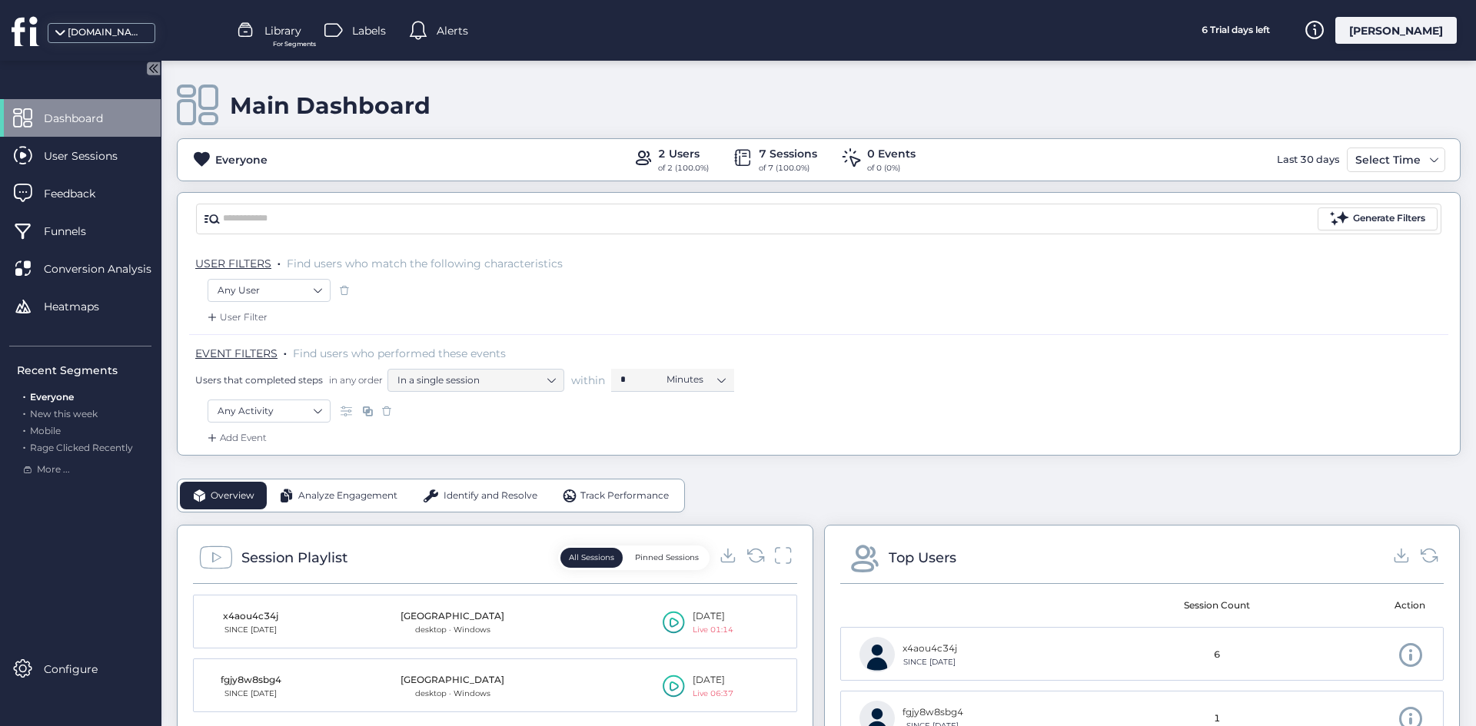
scroll to position [154, 0]
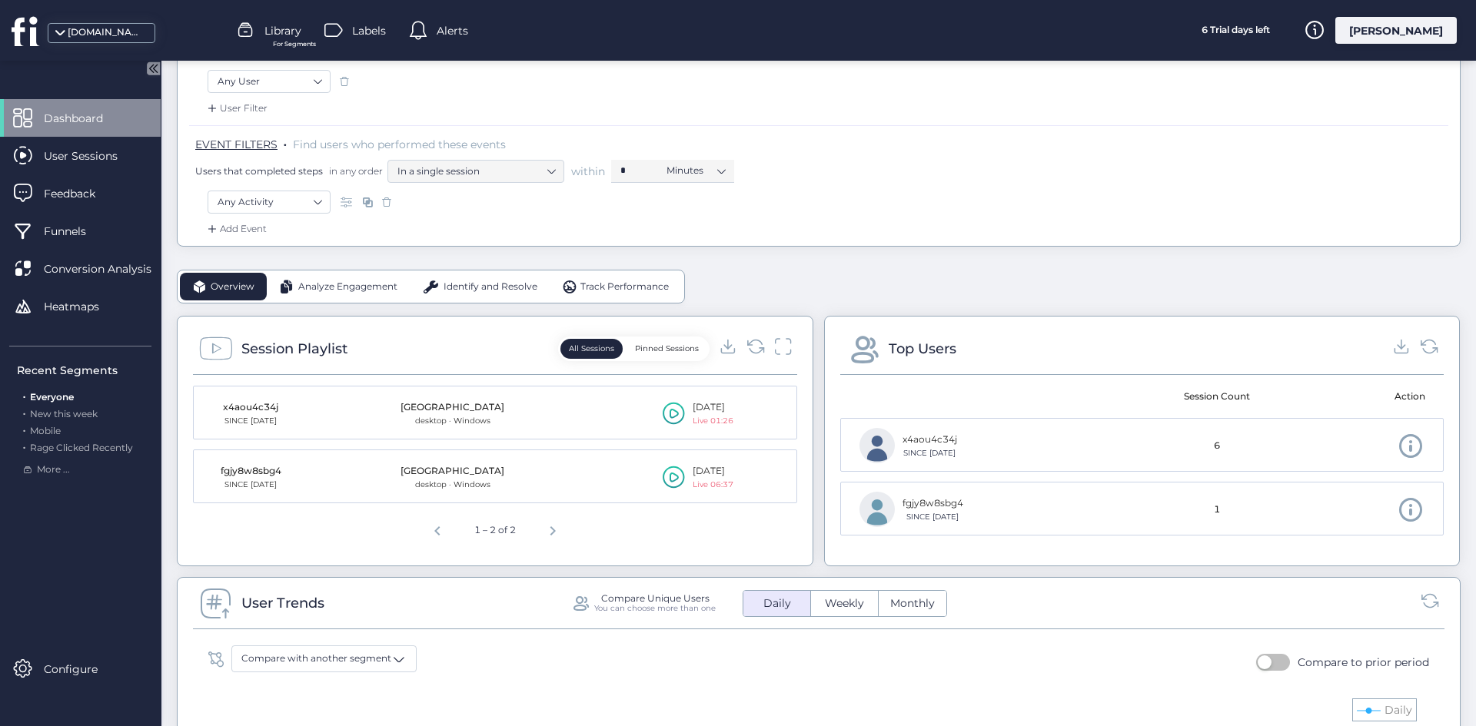
scroll to position [231, 0]
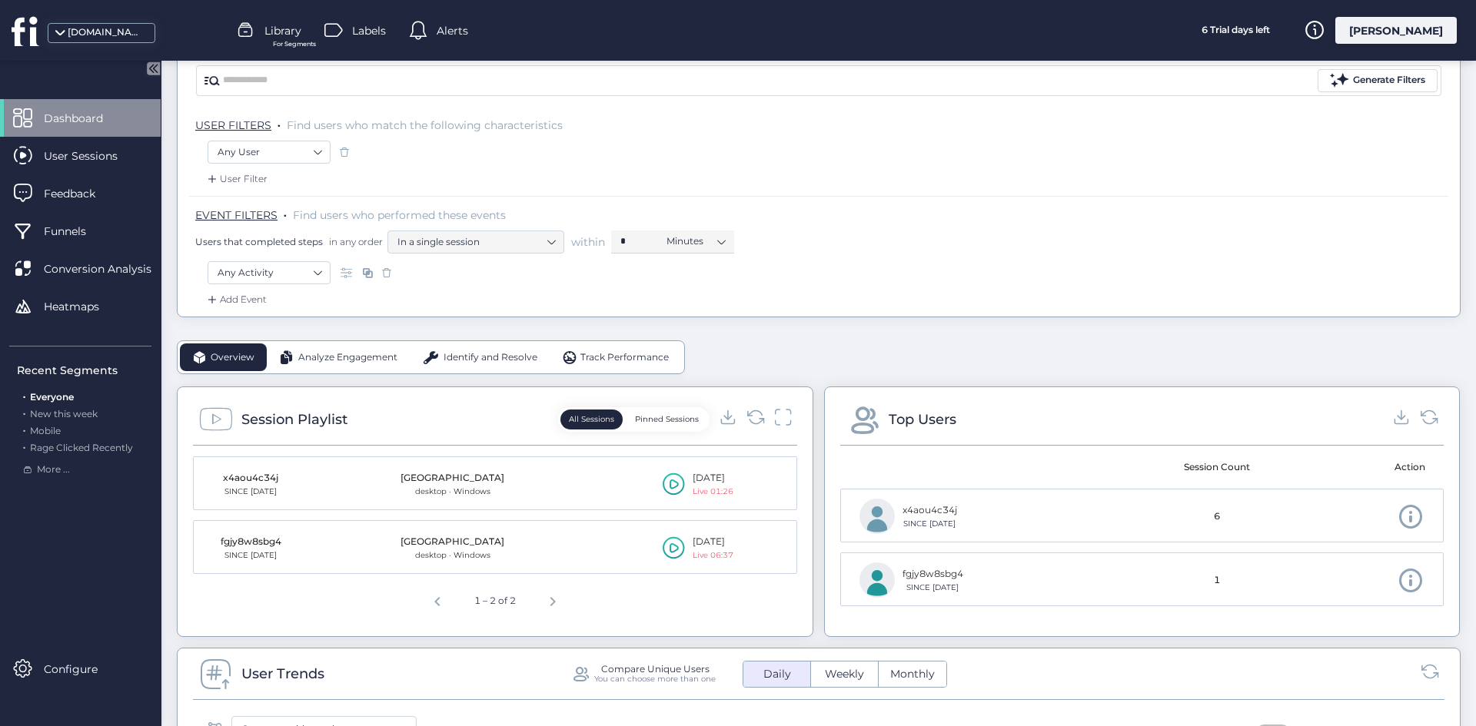
scroll to position [154, 0]
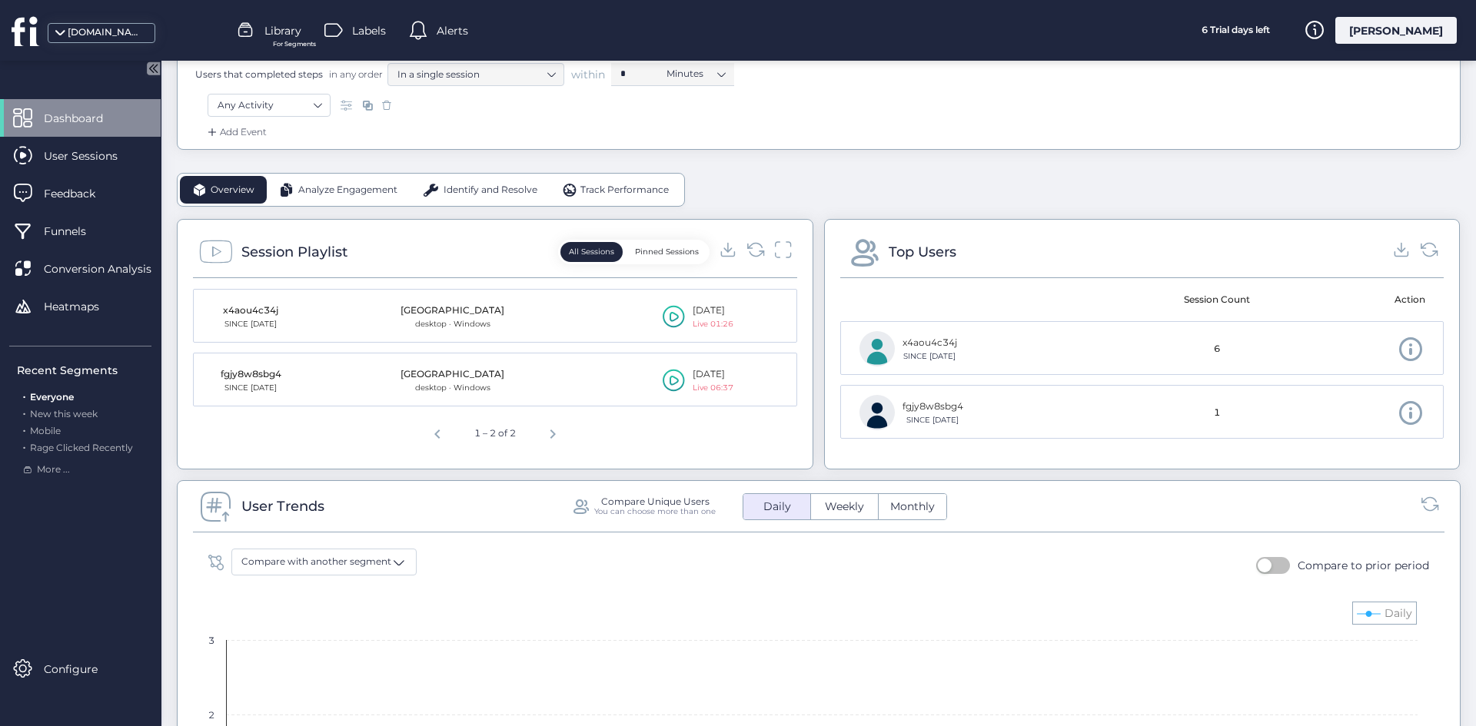
scroll to position [307, 0]
click at [560, 431] on span "Next page" at bounding box center [552, 430] width 37 height 37
click at [548, 433] on span "Next page" at bounding box center [552, 430] width 37 height 37
click at [265, 304] on div "x4aou4c34j" at bounding box center [250, 309] width 77 height 15
click at [265, 309] on div "x4aou4c34j" at bounding box center [250, 309] width 77 height 15
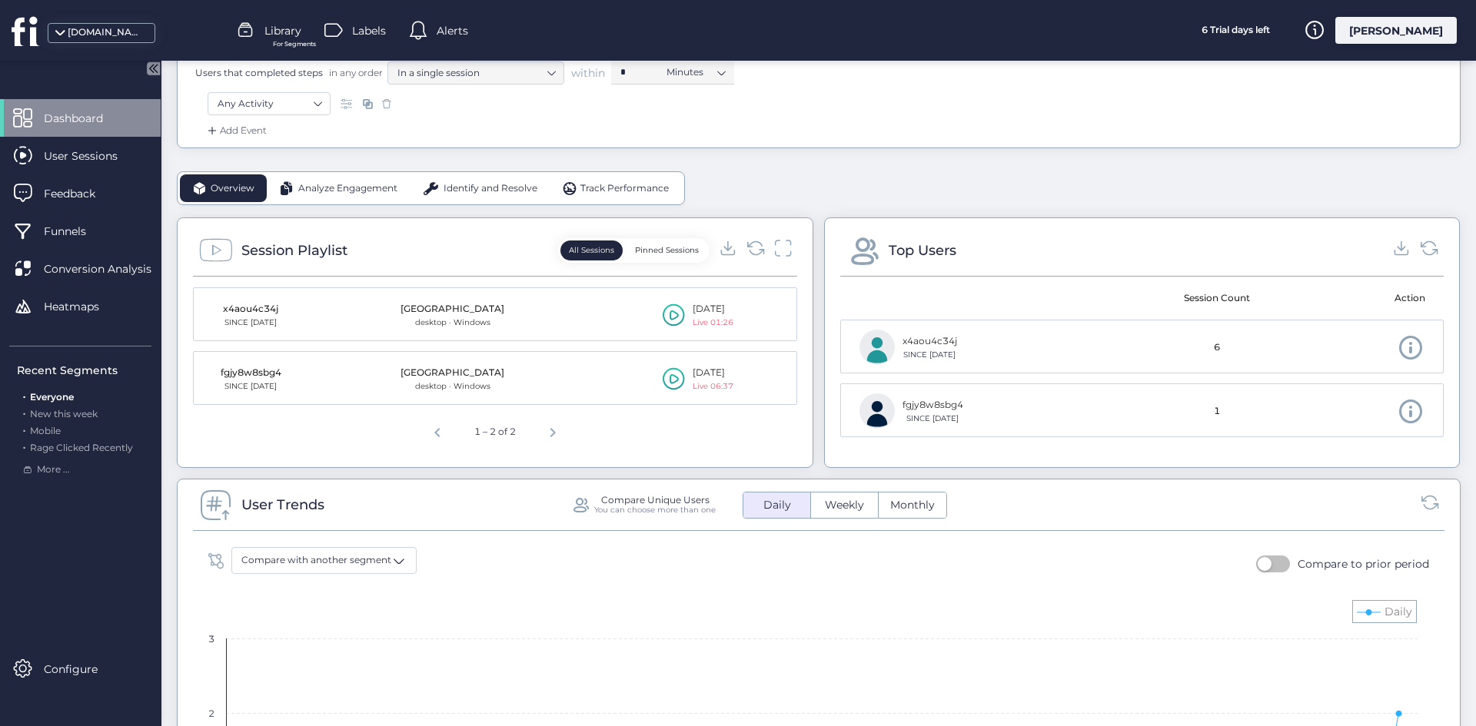
click at [620, 314] on mat-cell "25 Sep, 2025 Live 01:26" at bounding box center [678, 315] width 235 height 54
click at [672, 314] on icon at bounding box center [674, 315] width 22 height 23
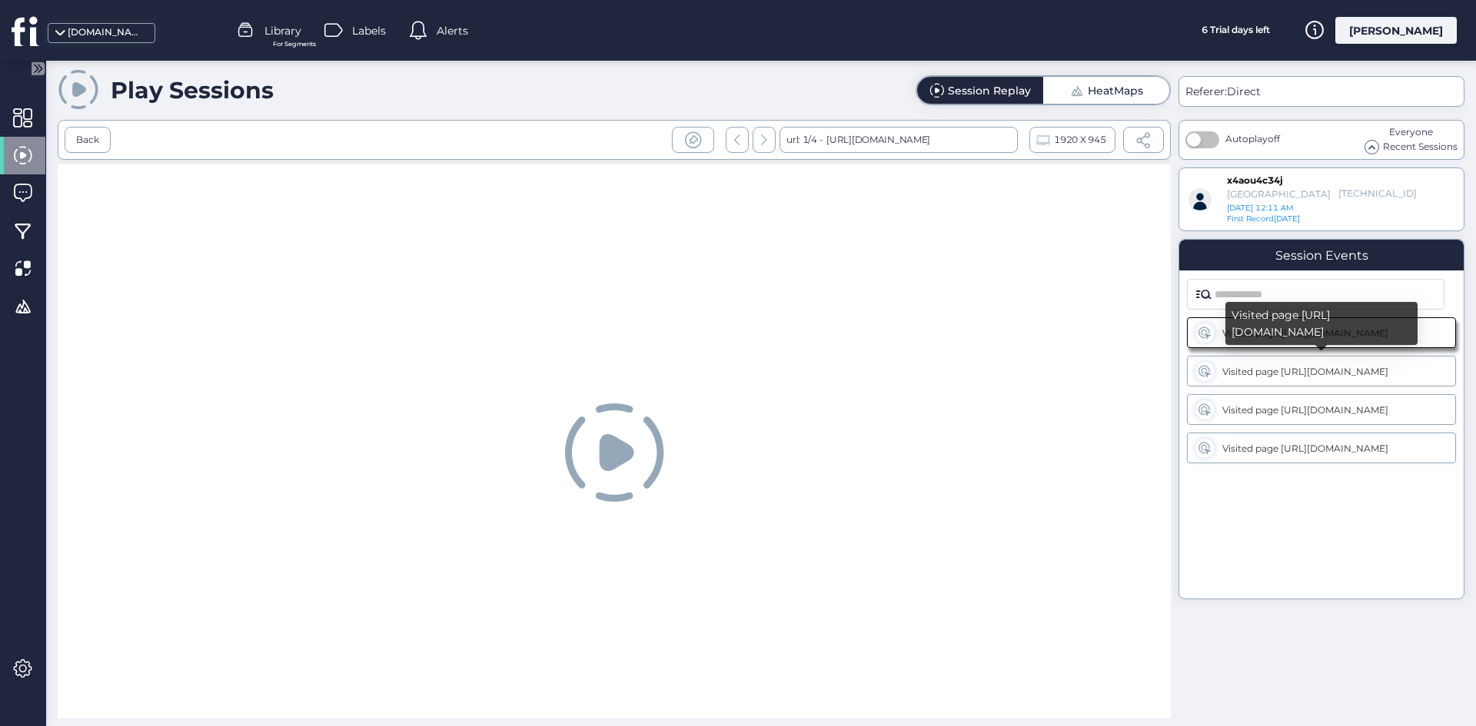
click at [1308, 343] on div "Visited page [URL][DOMAIN_NAME]" at bounding box center [1321, 323] width 192 height 43
click at [1232, 333] on div "Visited page [URL][DOMAIN_NAME]" at bounding box center [1322, 333] width 200 height 12
click at [1252, 368] on div "Visited page [URL][DOMAIN_NAME]" at bounding box center [1322, 372] width 200 height 12
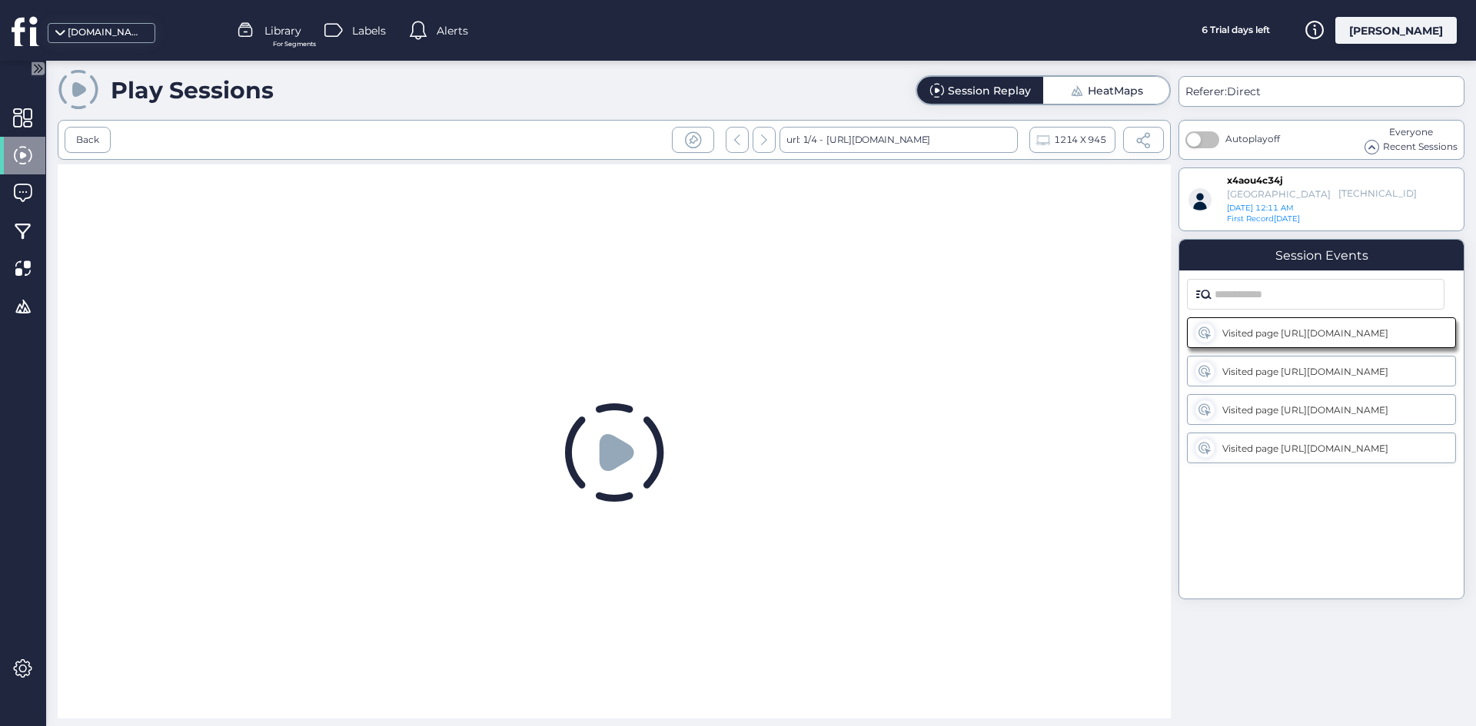
click at [1376, 145] on span at bounding box center [1371, 147] width 13 height 13
click at [1375, 148] on span at bounding box center [1371, 147] width 13 height 13
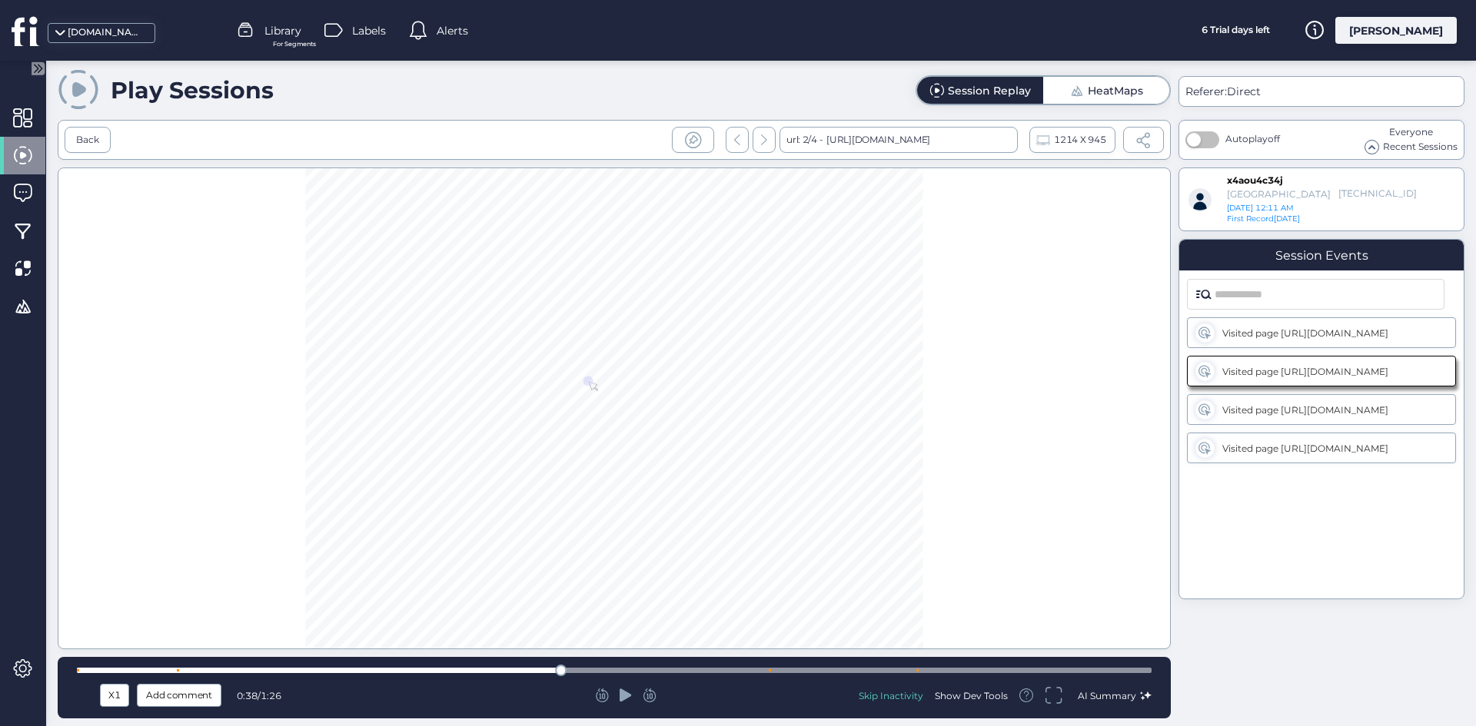
drag, startPoint x: 1042, startPoint y: 672, endPoint x: 1017, endPoint y: 674, distance: 25.5
click at [1042, 670] on div at bounding box center [614, 670] width 1075 height 5
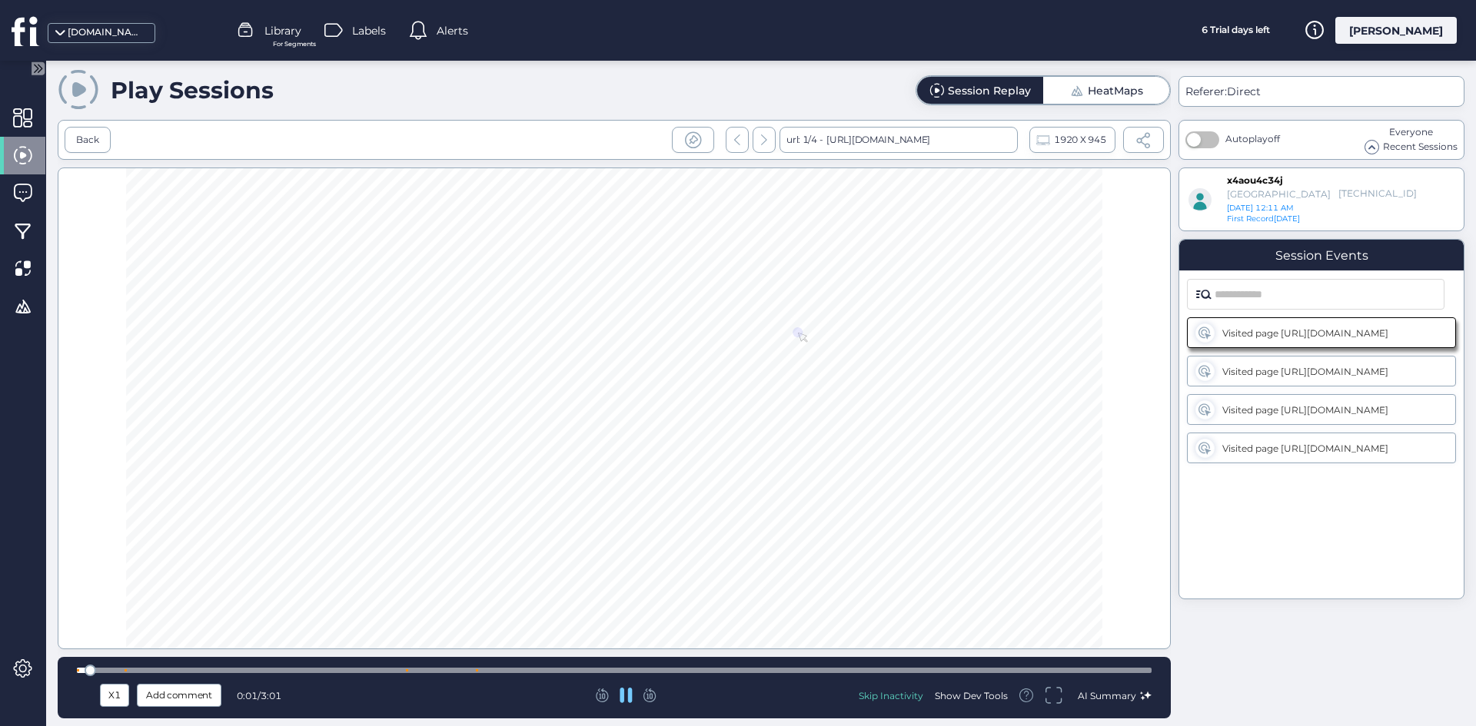
click at [1069, 670] on div at bounding box center [614, 670] width 1075 height 5
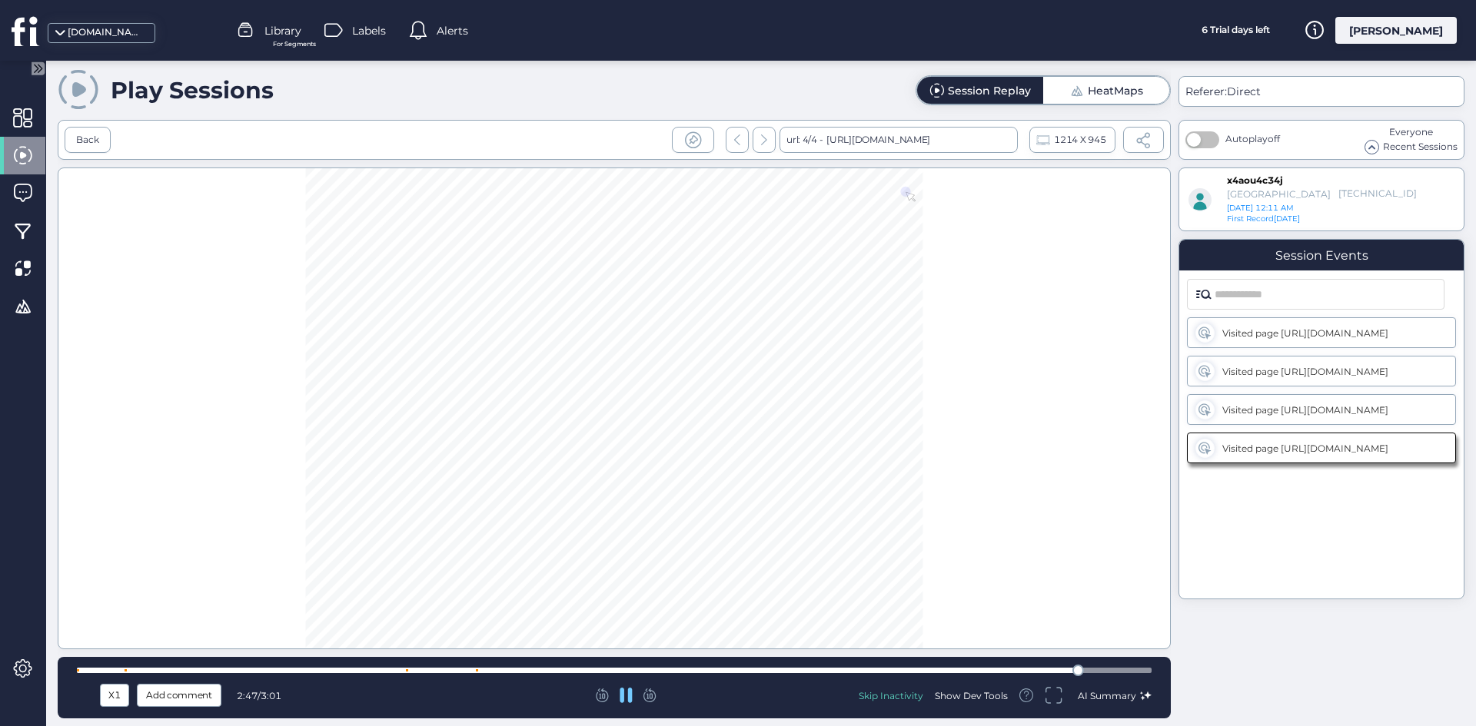
click at [1108, 668] on div at bounding box center [614, 670] width 1075 height 5
click at [95, 91] on span at bounding box center [79, 89] width 42 height 42
click at [84, 143] on div "Back" at bounding box center [87, 140] width 23 height 15
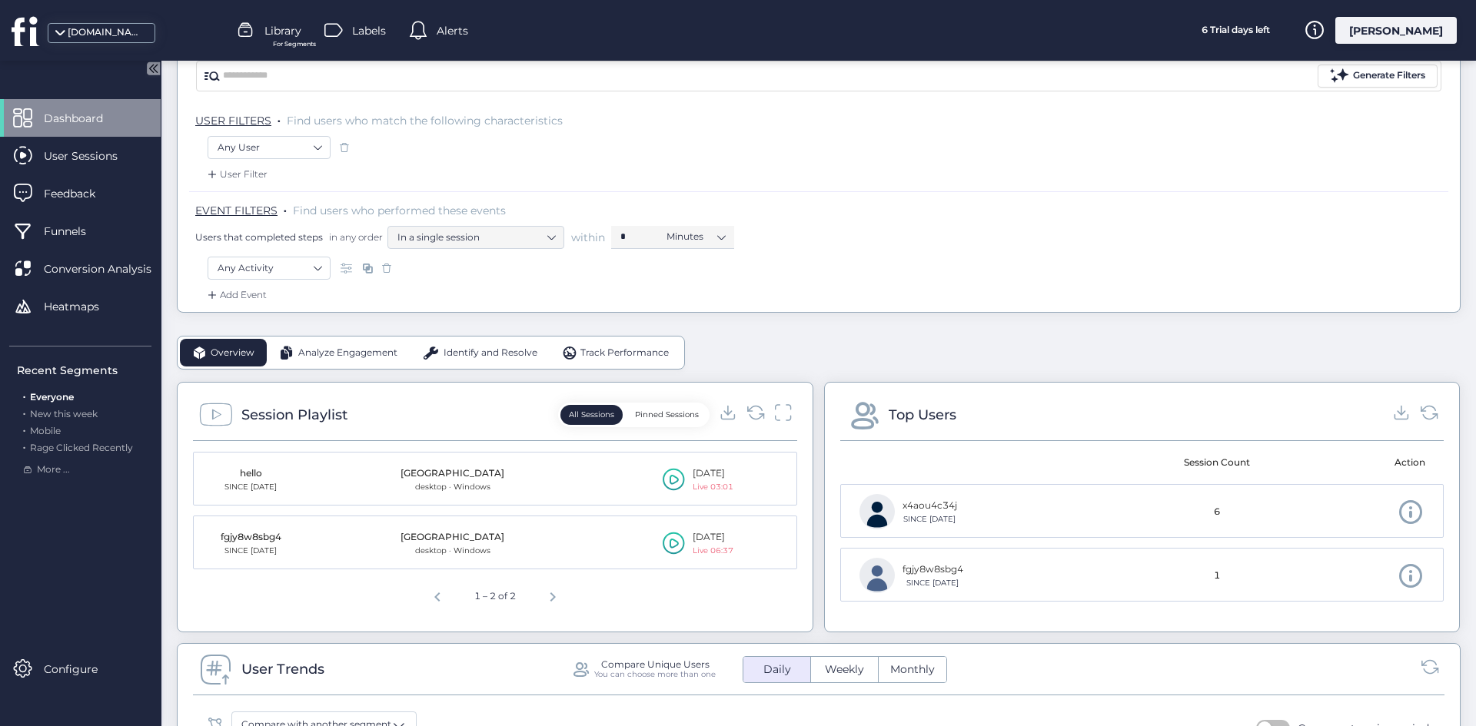
scroll to position [154, 0]
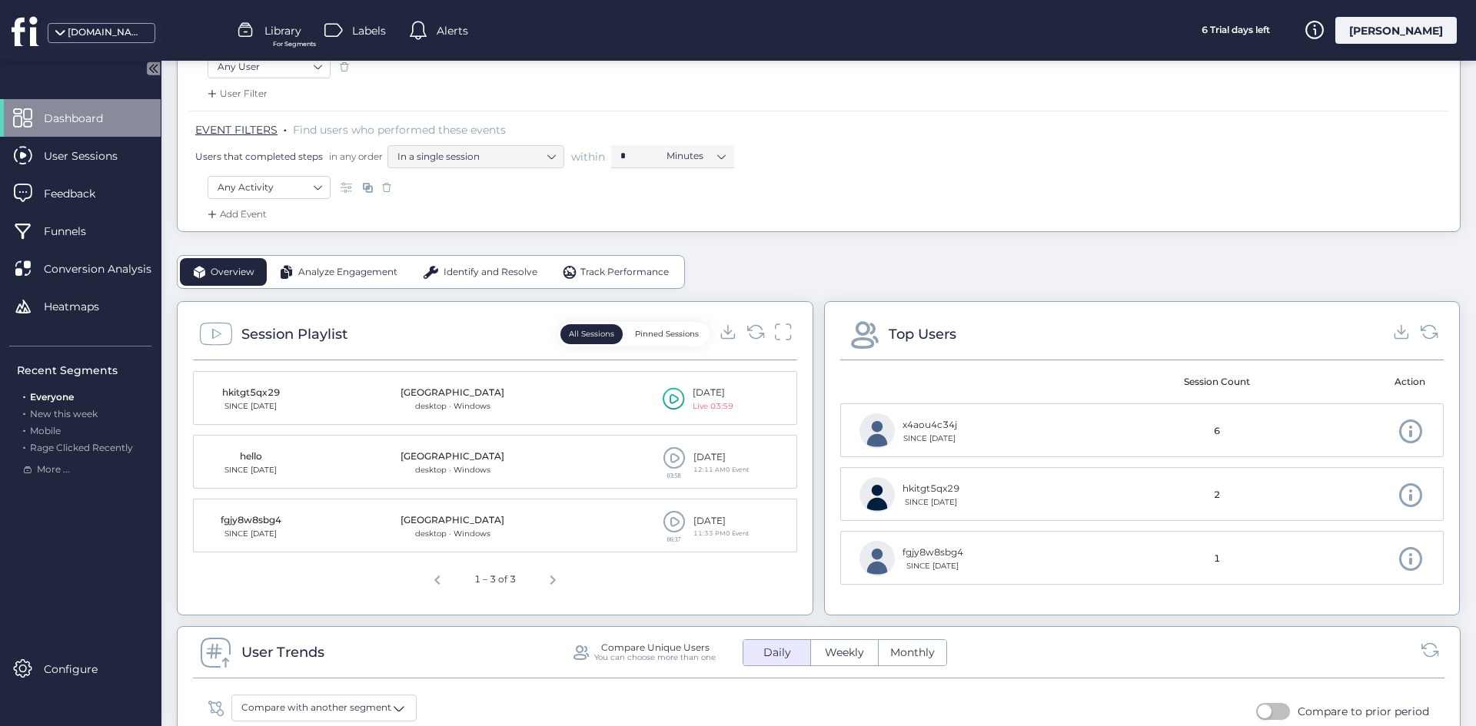
scroll to position [231, 0]
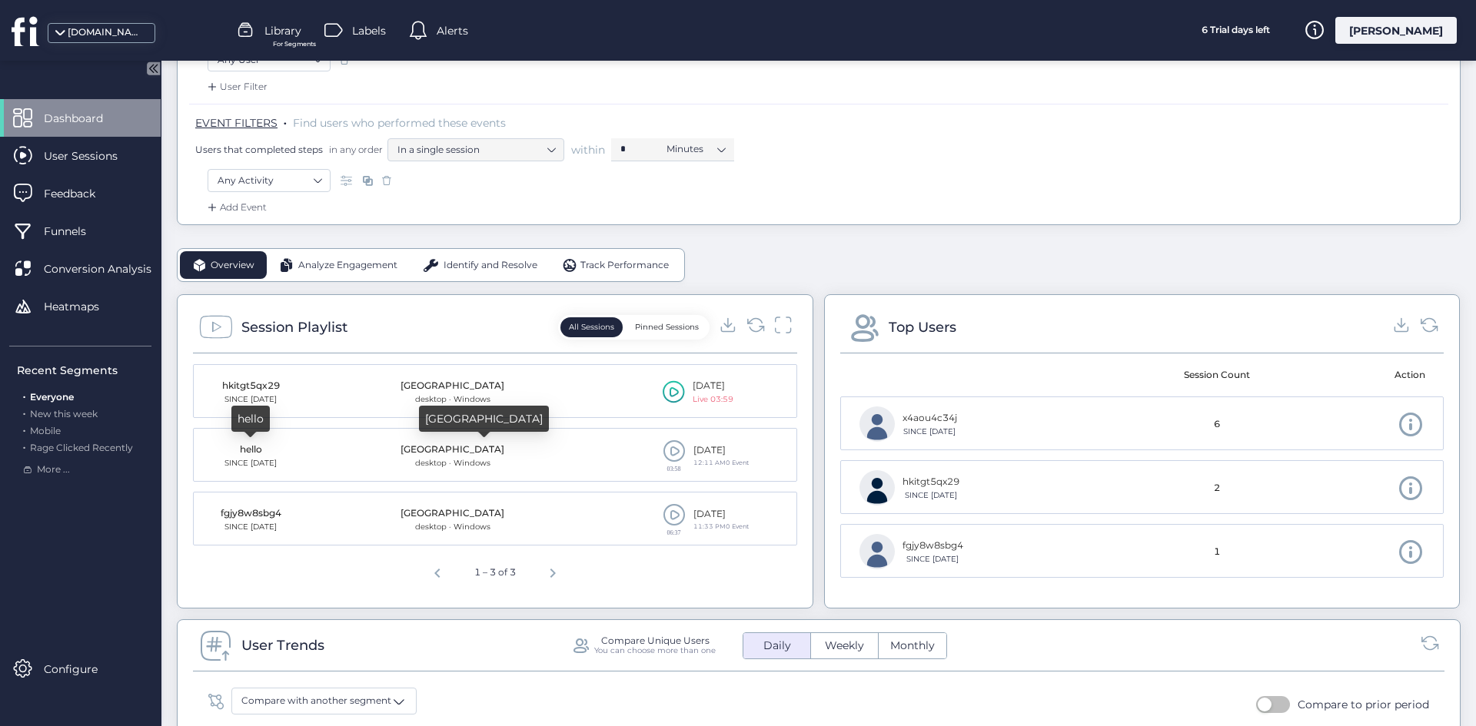
click at [448, 444] on div "[GEOGRAPHIC_DATA]" at bounding box center [453, 450] width 104 height 15
click at [650, 400] on mat-cell "25 Sep, 2025 Live 03:59" at bounding box center [678, 392] width 235 height 54
click at [665, 392] on icon at bounding box center [674, 392] width 22 height 23
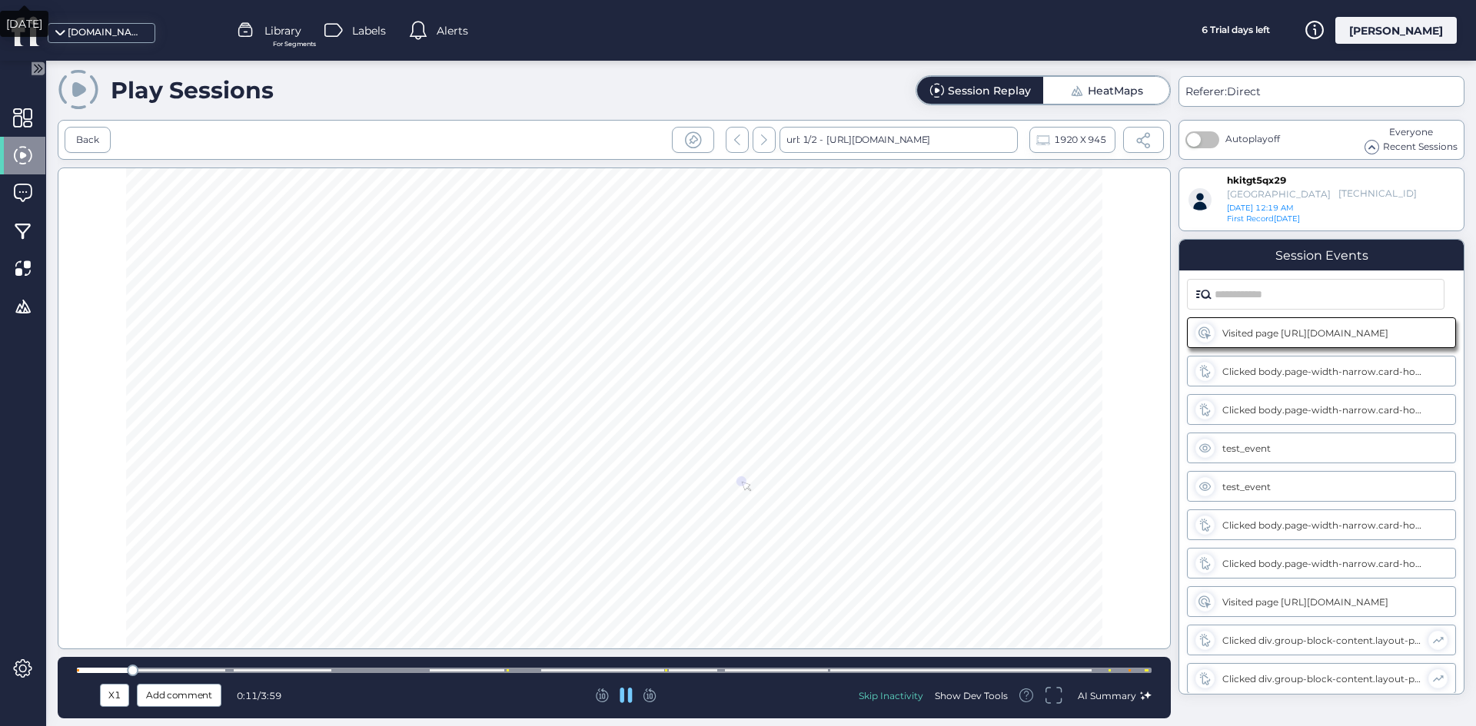
click at [534, 668] on div at bounding box center [614, 670] width 1075 height 5
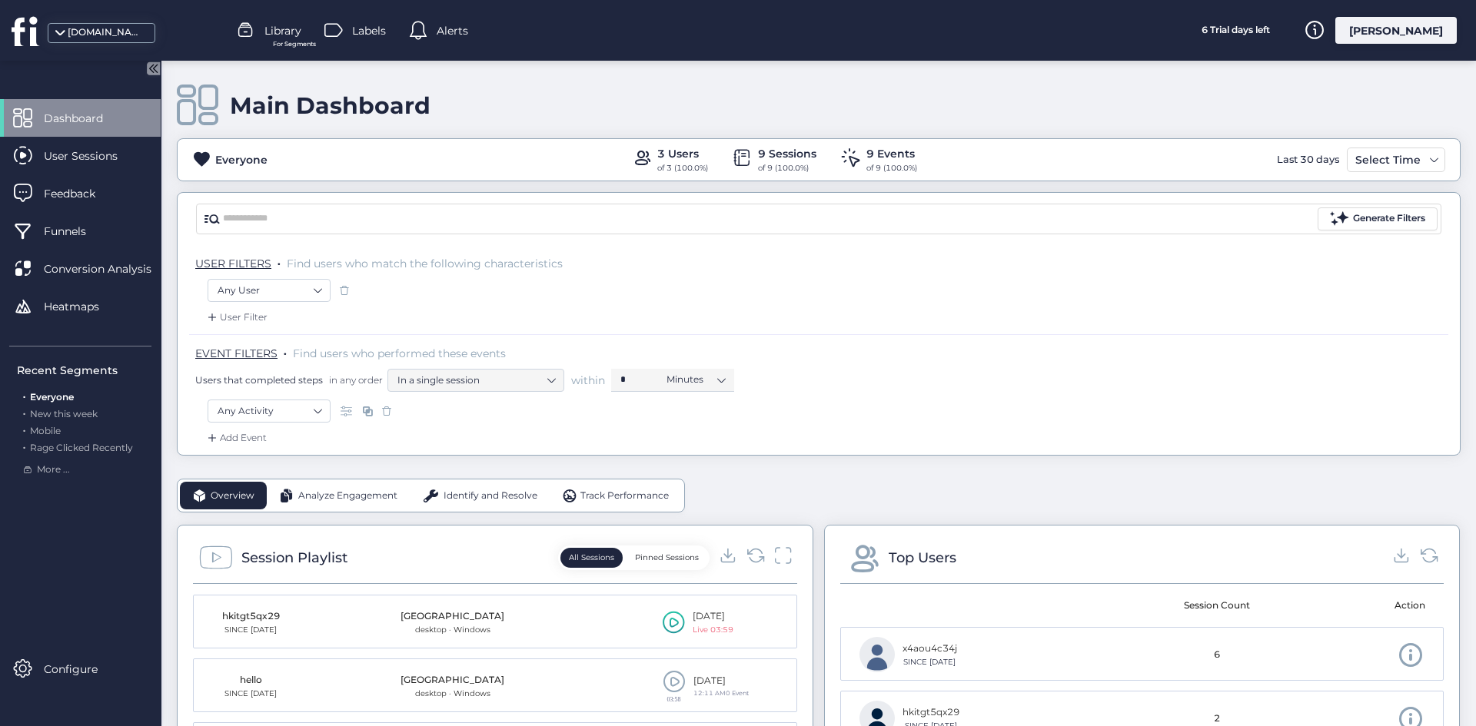
click at [255, 291] on nz-select-item "Any User" at bounding box center [269, 290] width 103 height 23
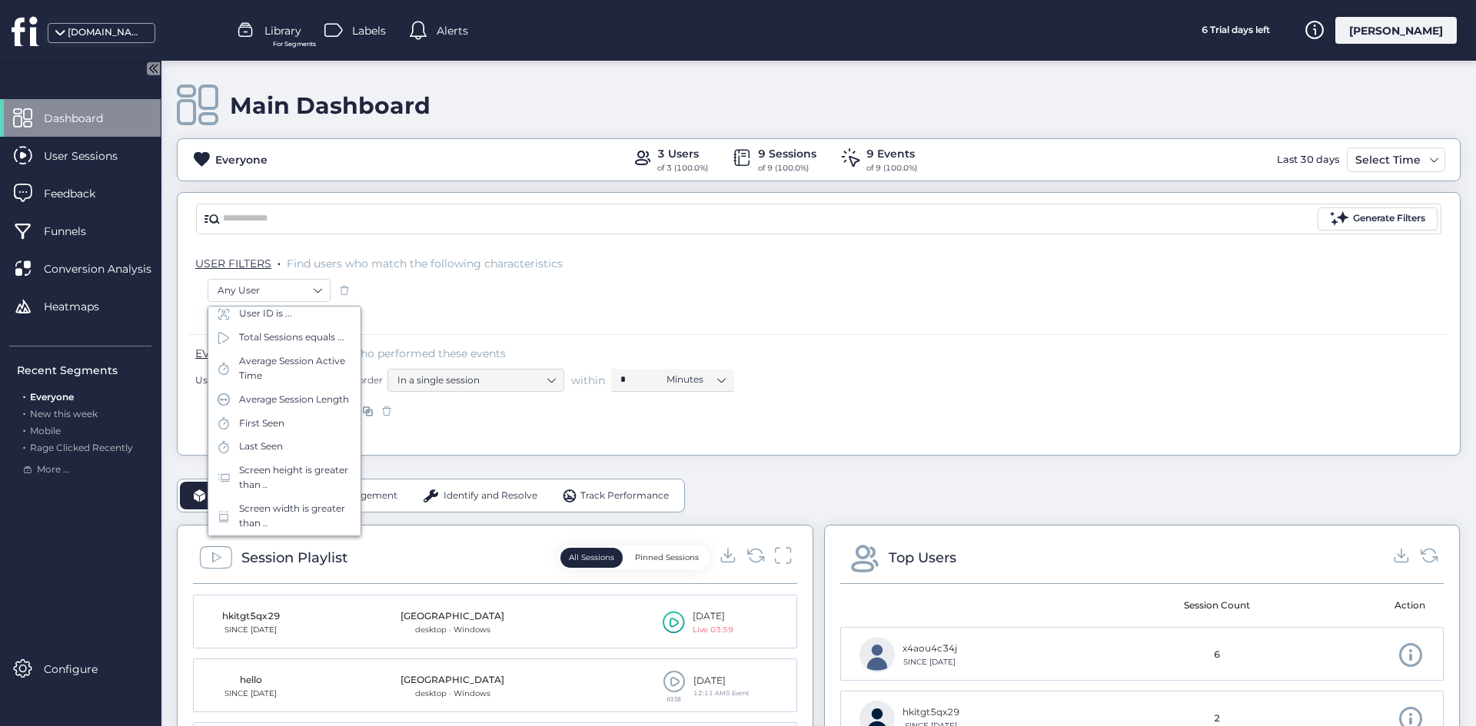
scroll to position [11, 0]
type input "***"
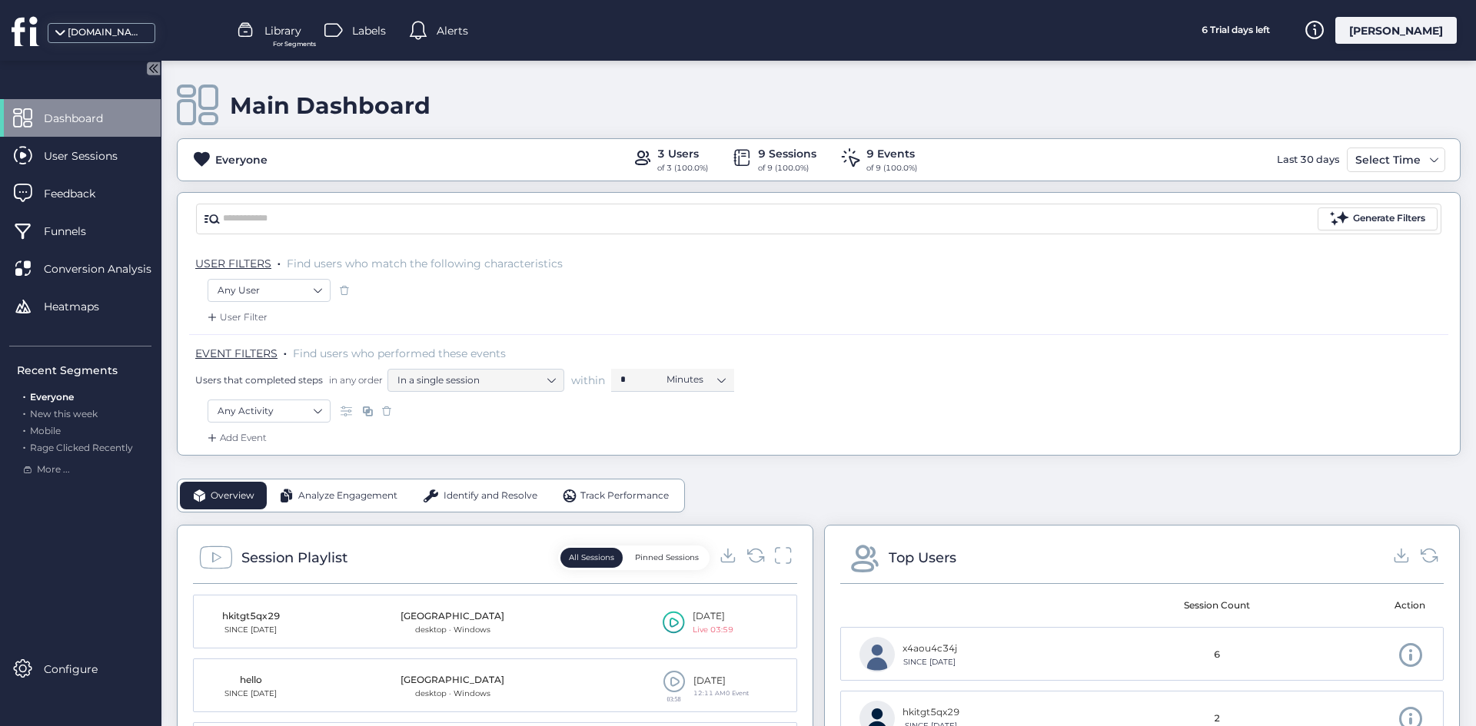
click at [282, 414] on nz-select-item "Any Activity" at bounding box center [269, 411] width 103 height 23
type input "***"
click at [258, 286] on nz-select-item "Any User" at bounding box center [269, 290] width 103 height 23
click at [235, 319] on div "User Filter" at bounding box center [235, 317] width 63 height 15
type input "**"
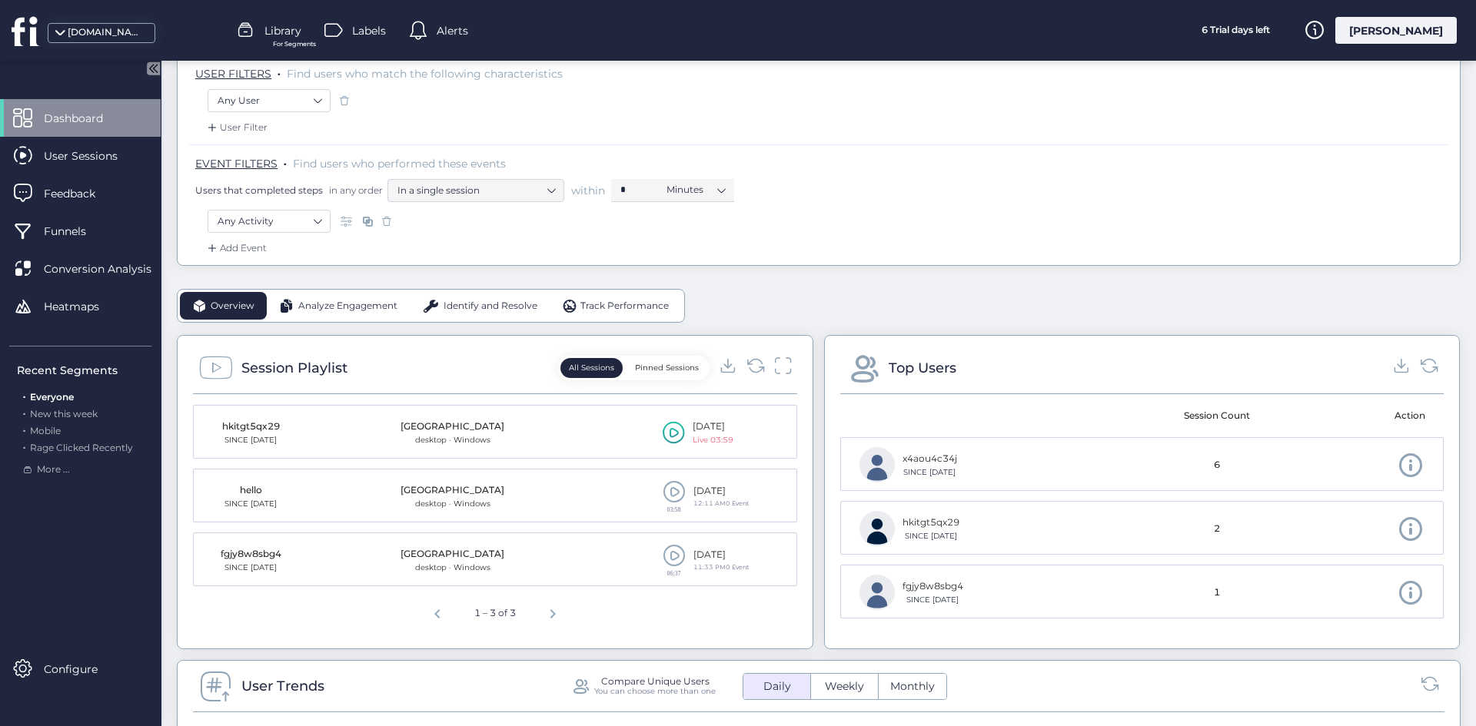
scroll to position [231, 0]
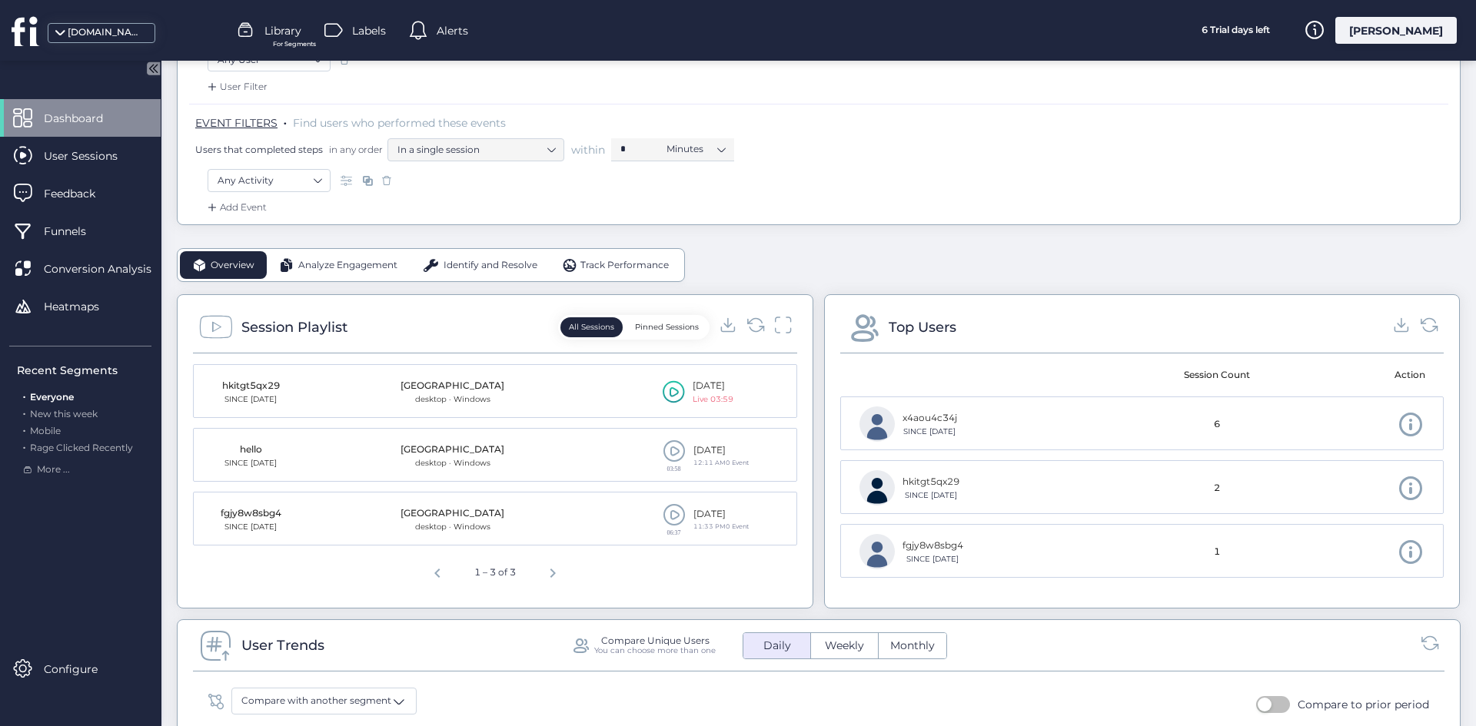
click at [549, 570] on span "Next page" at bounding box center [552, 571] width 37 height 37
click at [556, 575] on span "Next page" at bounding box center [552, 571] width 37 height 37
click at [553, 569] on span "Next page" at bounding box center [552, 571] width 37 height 37
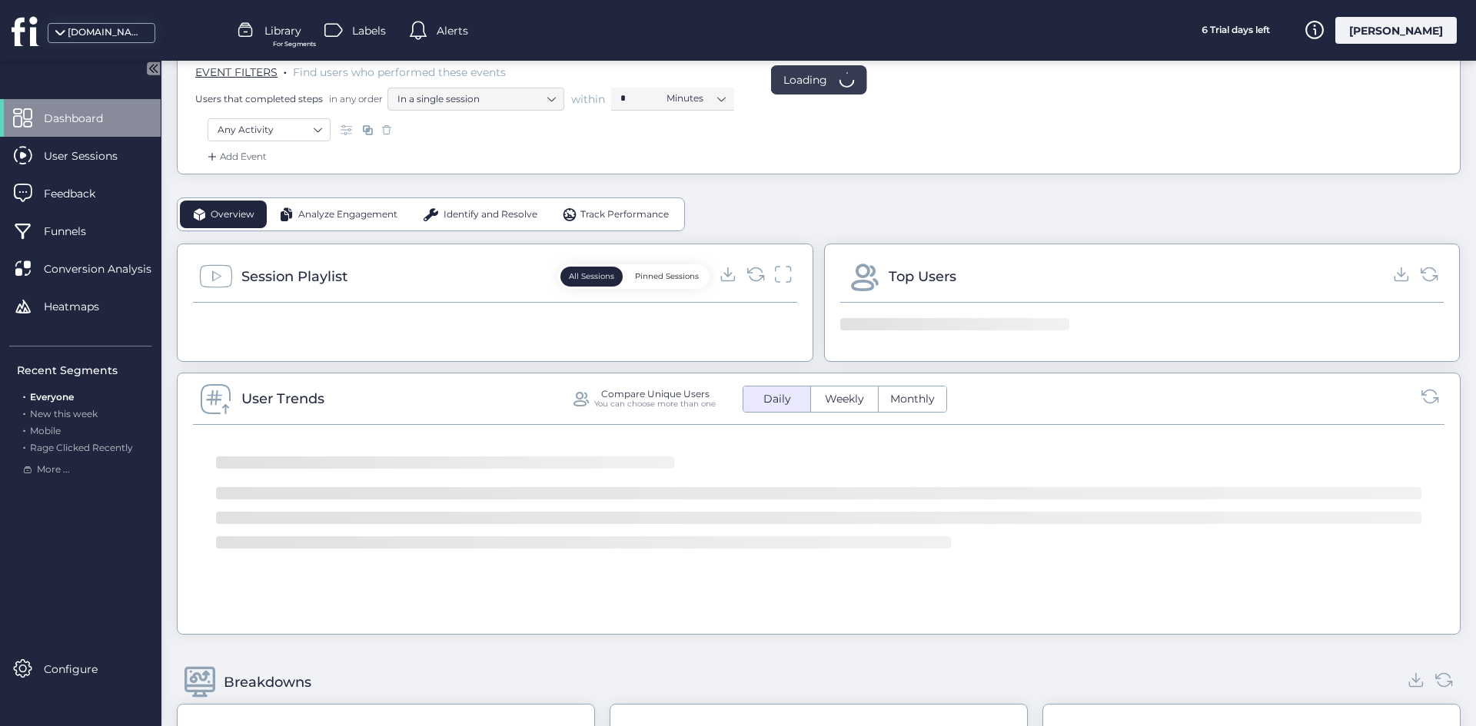
scroll to position [307, 0]
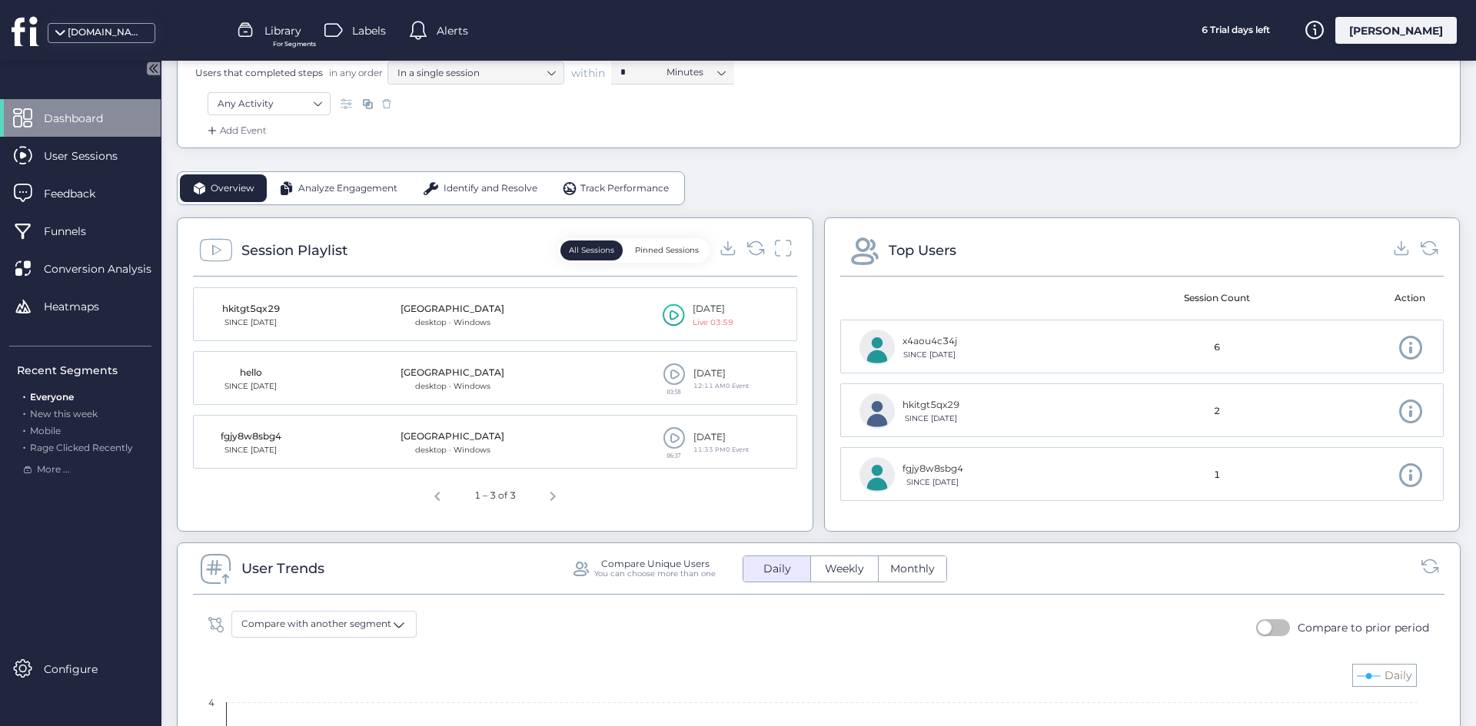
click at [747, 248] on icon at bounding box center [755, 248] width 18 height 18
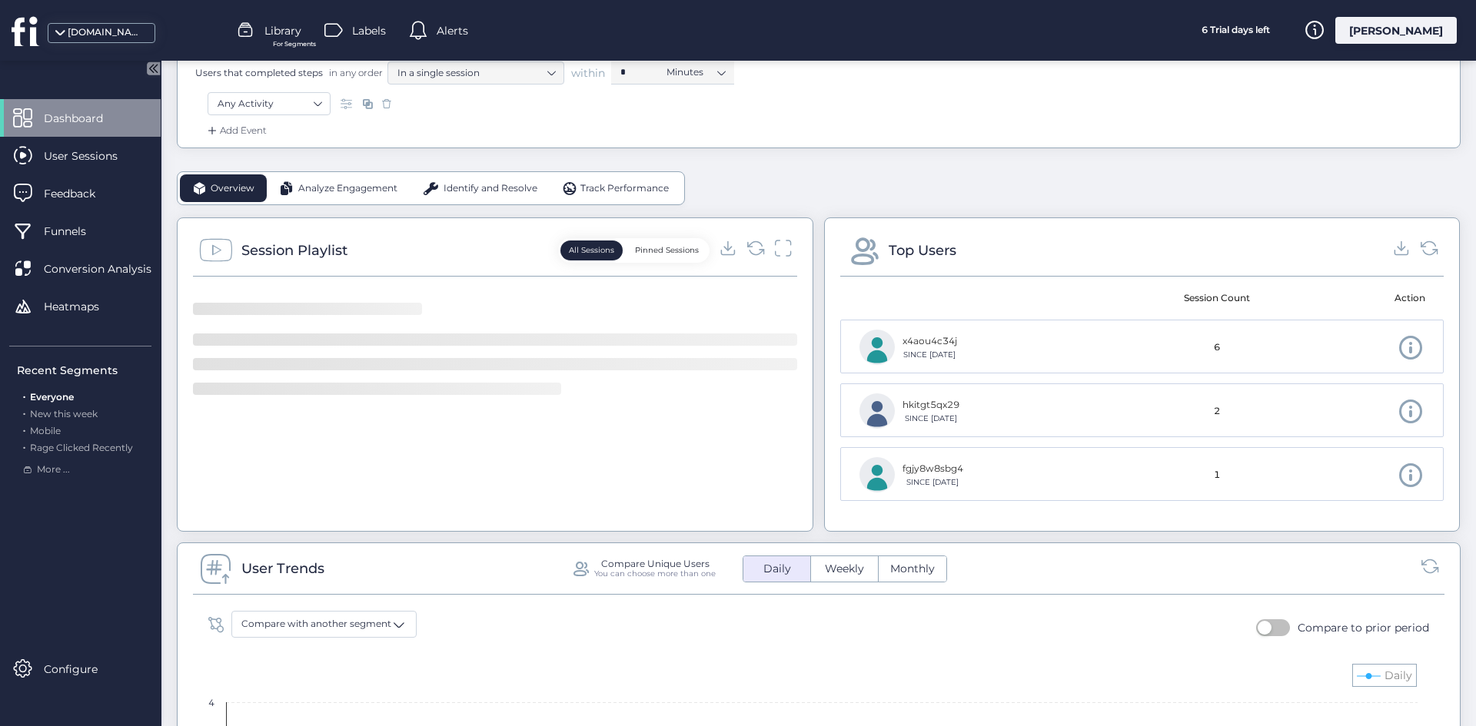
click at [747, 248] on icon at bounding box center [755, 248] width 18 height 18
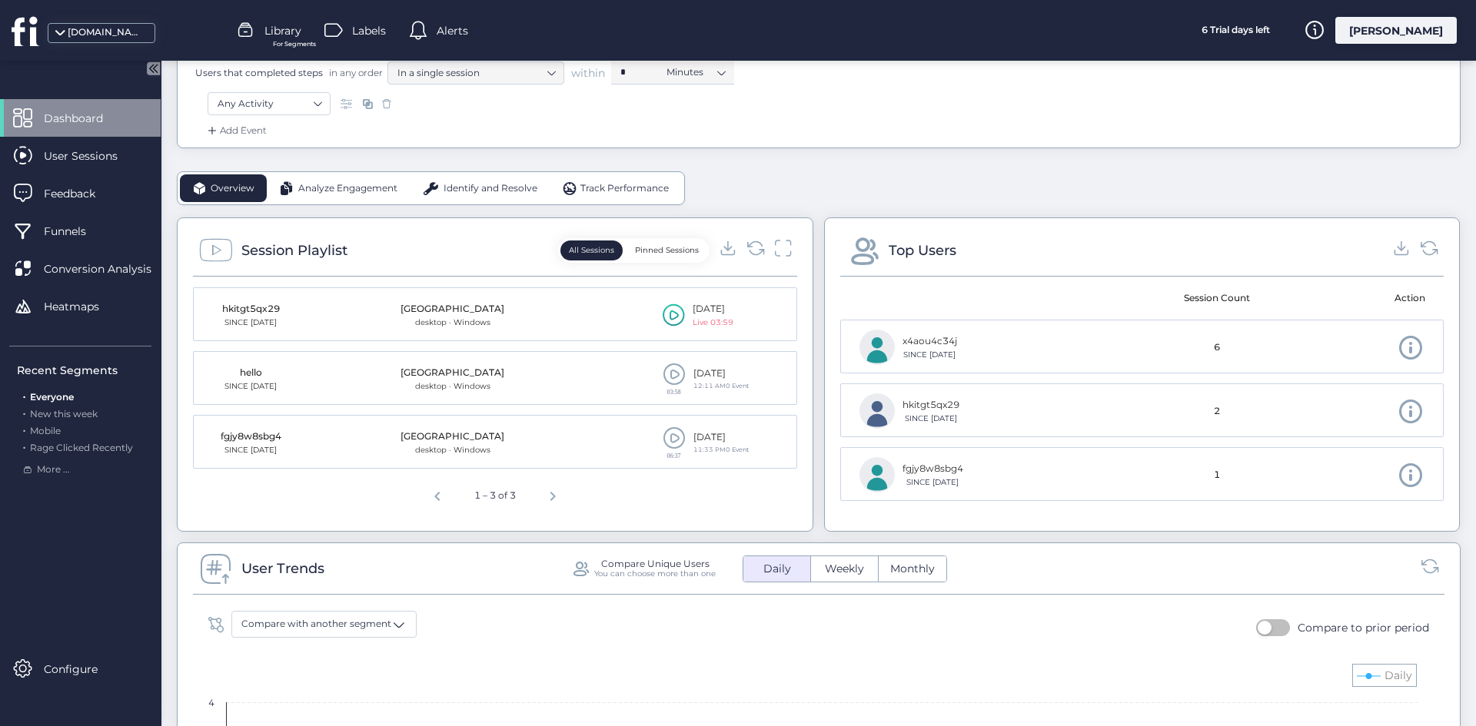
click at [747, 248] on icon at bounding box center [755, 248] width 18 height 18
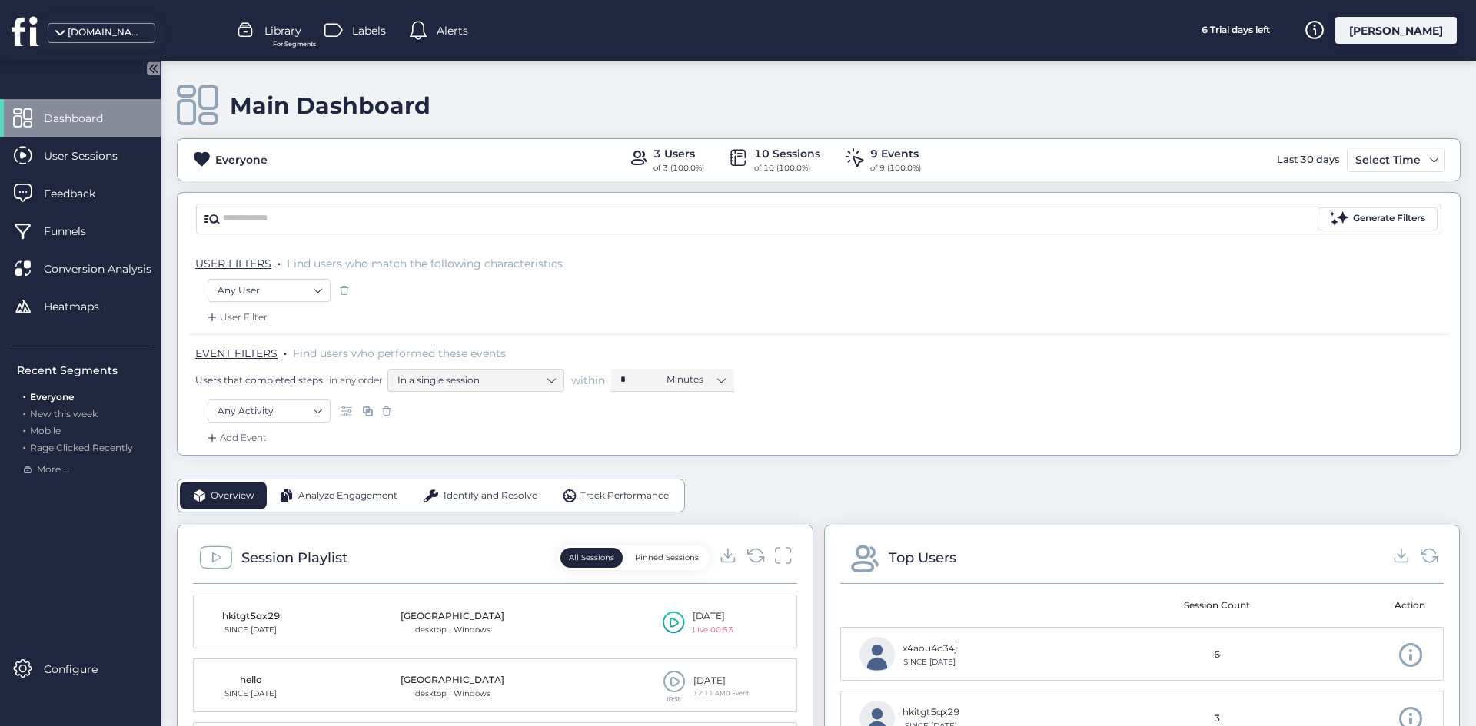
scroll to position [307, 0]
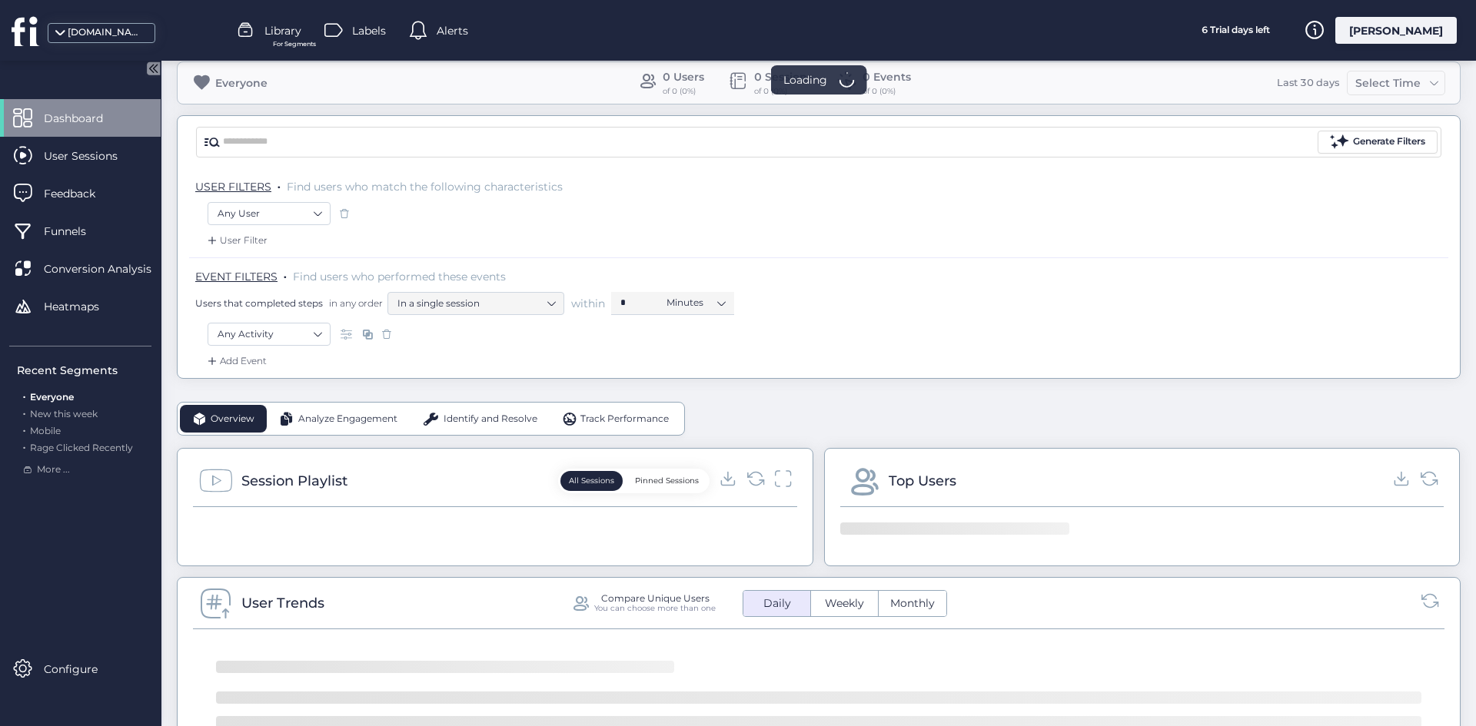
scroll to position [307, 0]
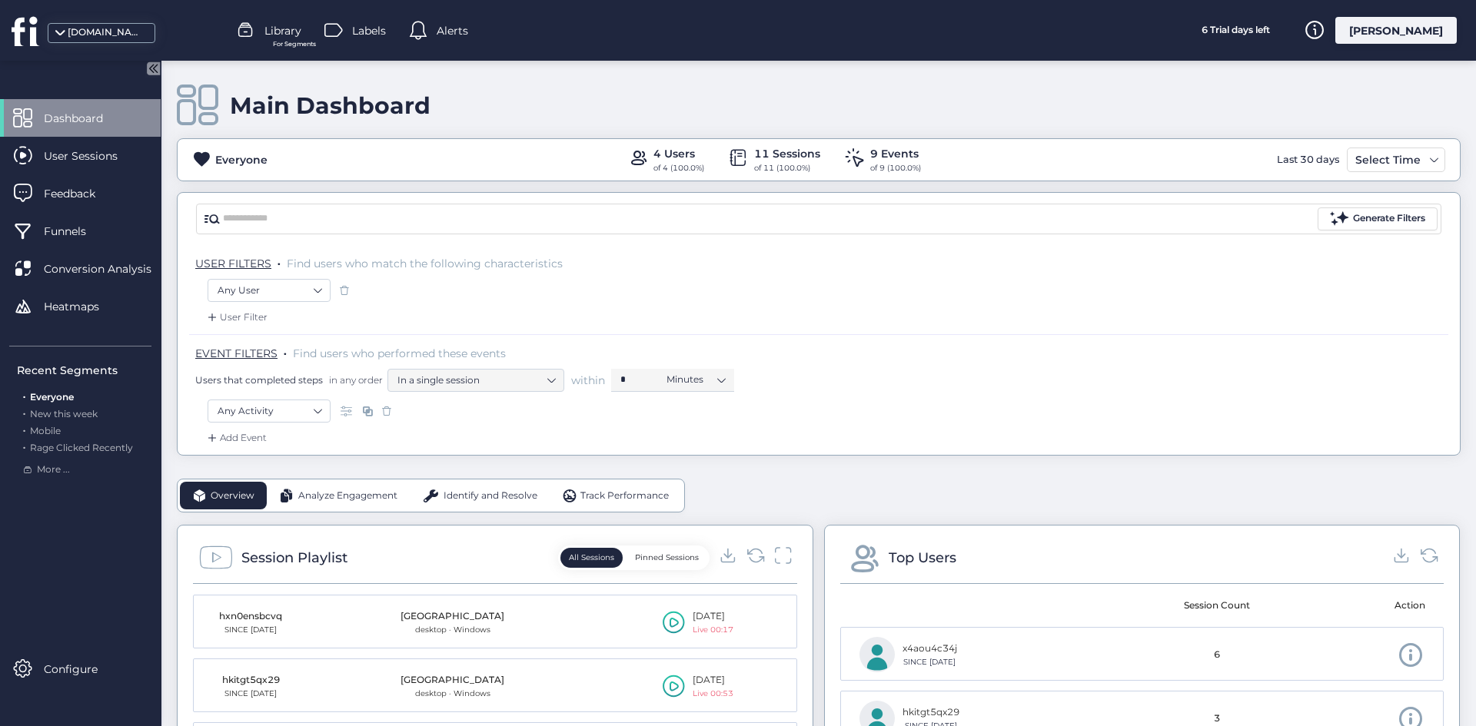
scroll to position [231, 0]
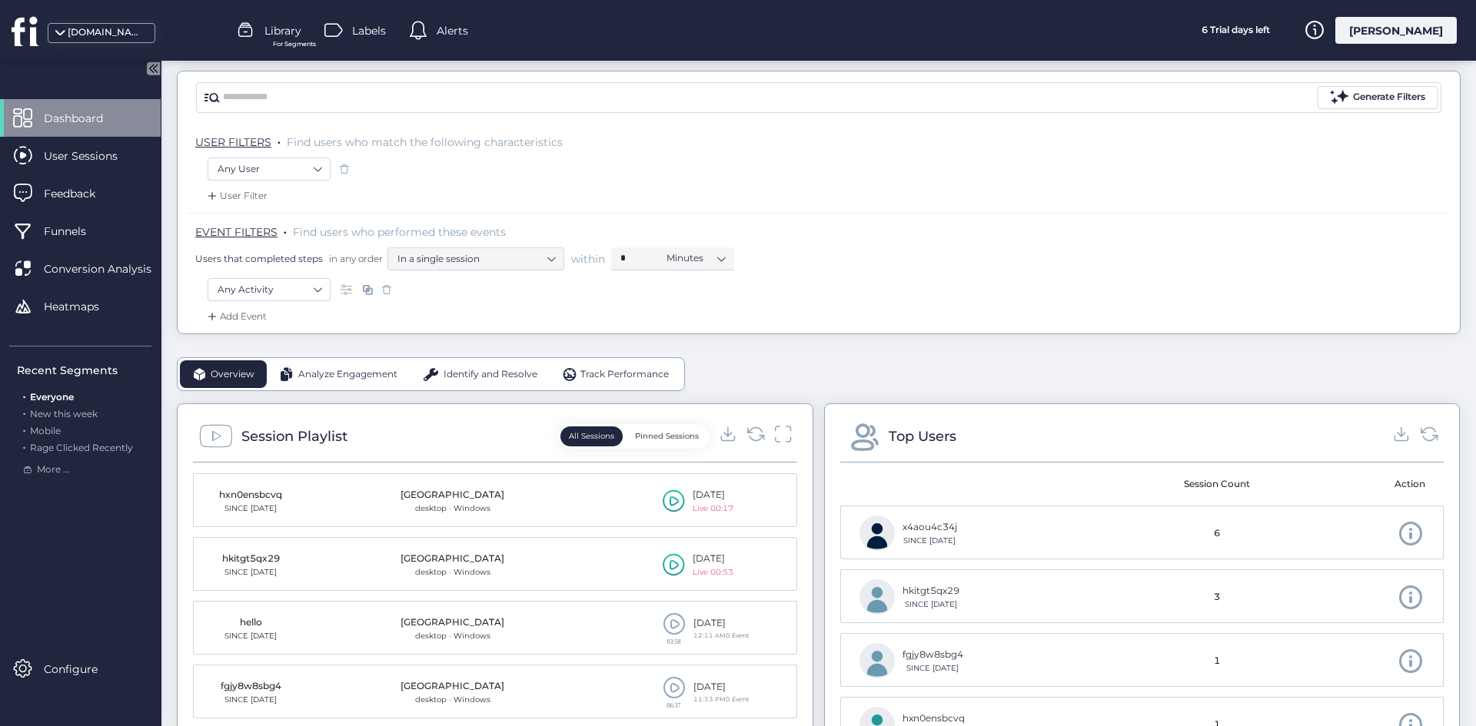
scroll to position [231, 0]
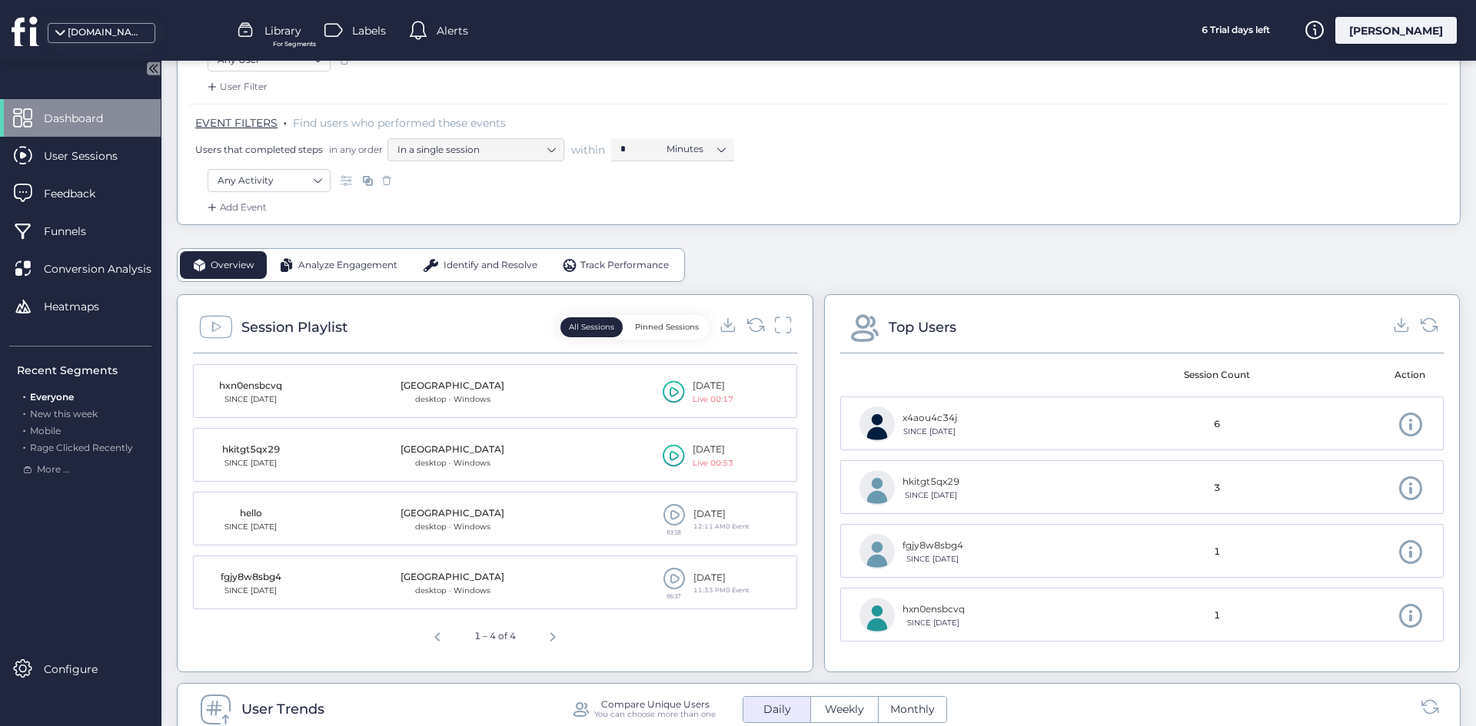
click at [332, 395] on mat-cell "hxn0ensbcvq SINCE Sep 25" at bounding box center [269, 392] width 151 height 54
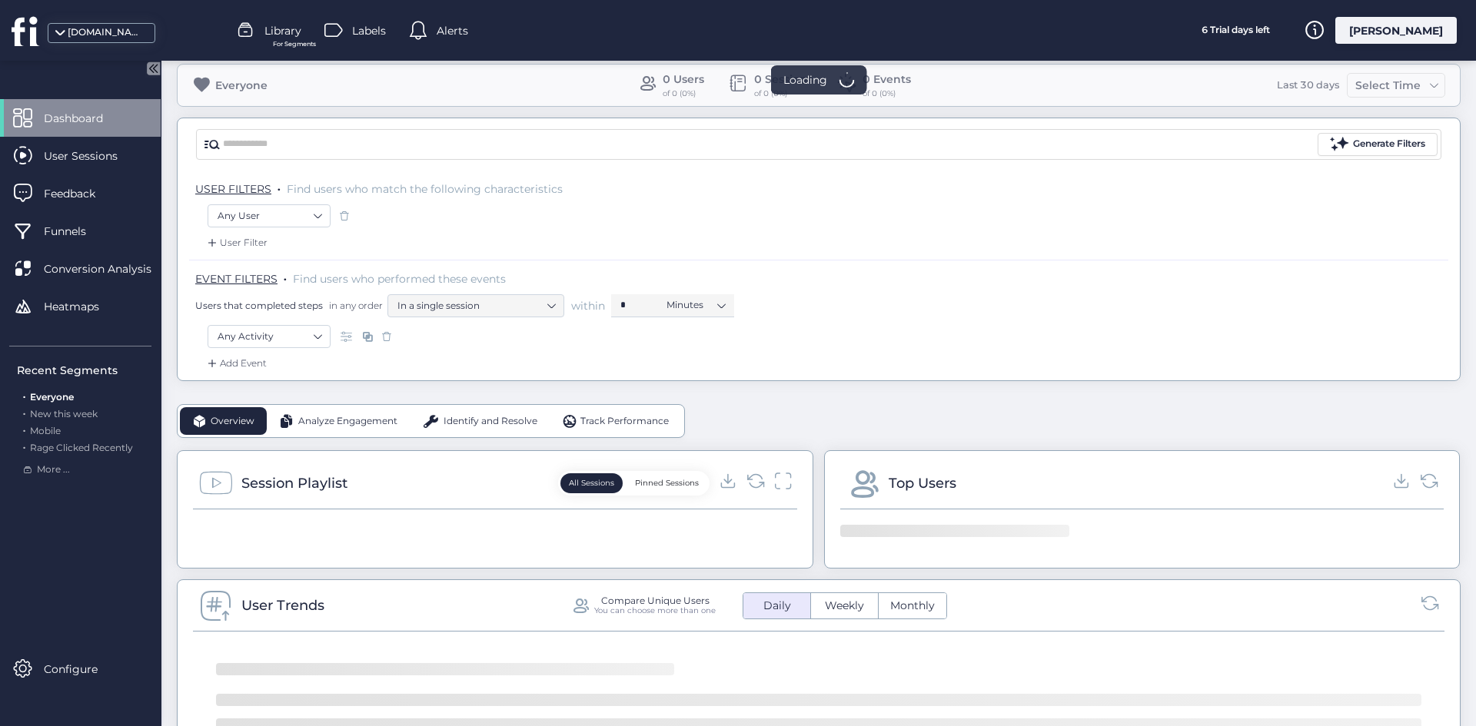
scroll to position [231, 0]
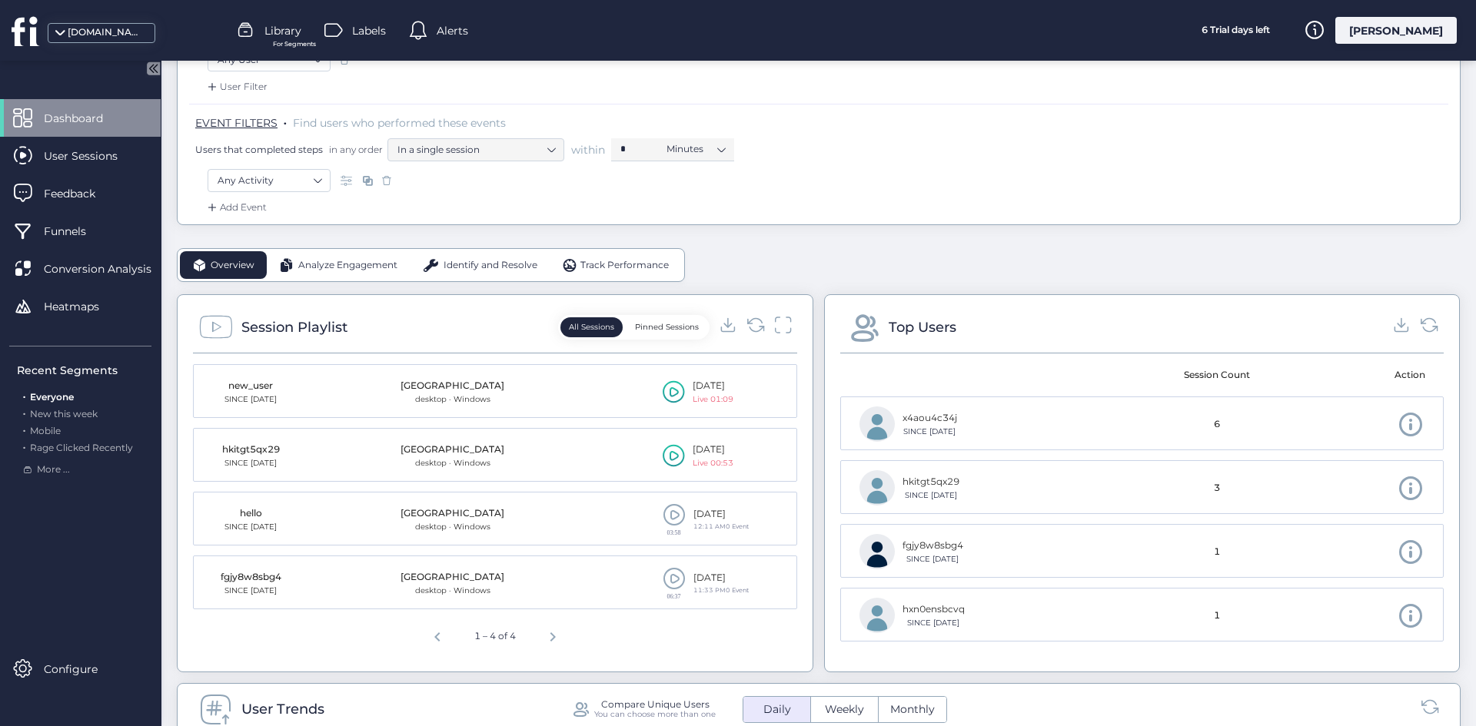
click at [677, 386] on icon at bounding box center [674, 392] width 22 height 23
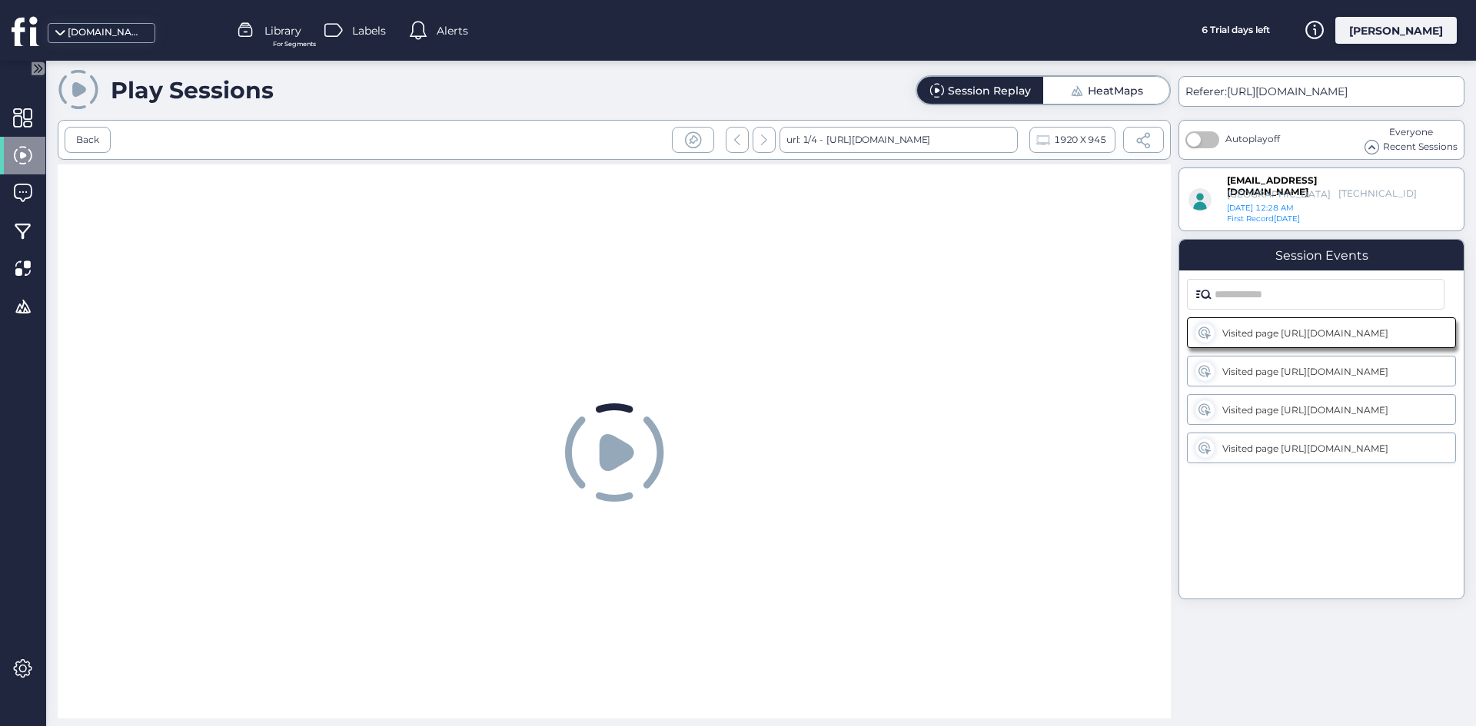
click at [1378, 147] on div "Recent Sessions" at bounding box center [1411, 147] width 93 height 15
click at [1378, 147] on div at bounding box center [1372, 147] width 15 height 15
click at [1299, 351] on div "Visited page https://fus-dev-store.myshopify.com/ Visited page https://fus-dev-…" at bounding box center [1321, 438] width 284 height 257
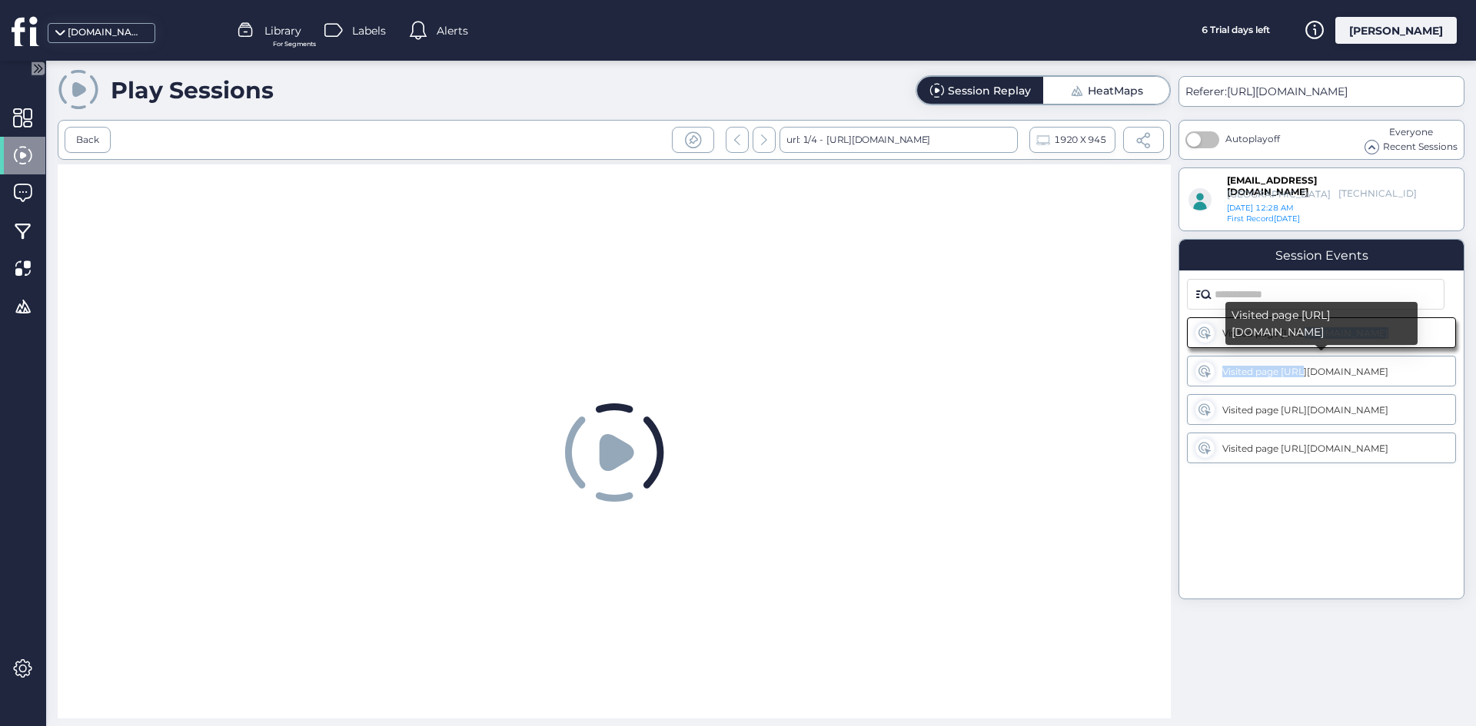
click at [1301, 371] on div "Visited page [URL][DOMAIN_NAME]" at bounding box center [1322, 372] width 200 height 12
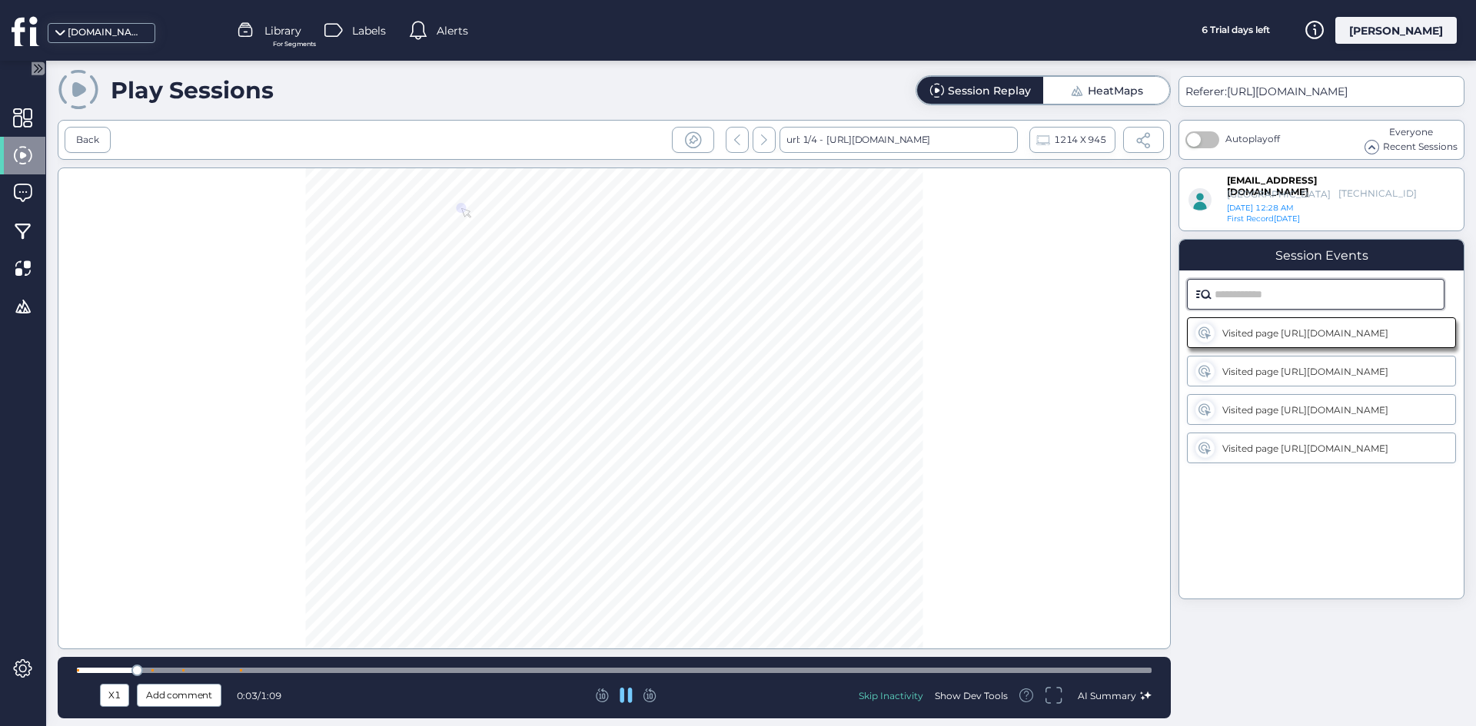
click at [1279, 288] on input "text" at bounding box center [1325, 294] width 221 height 29
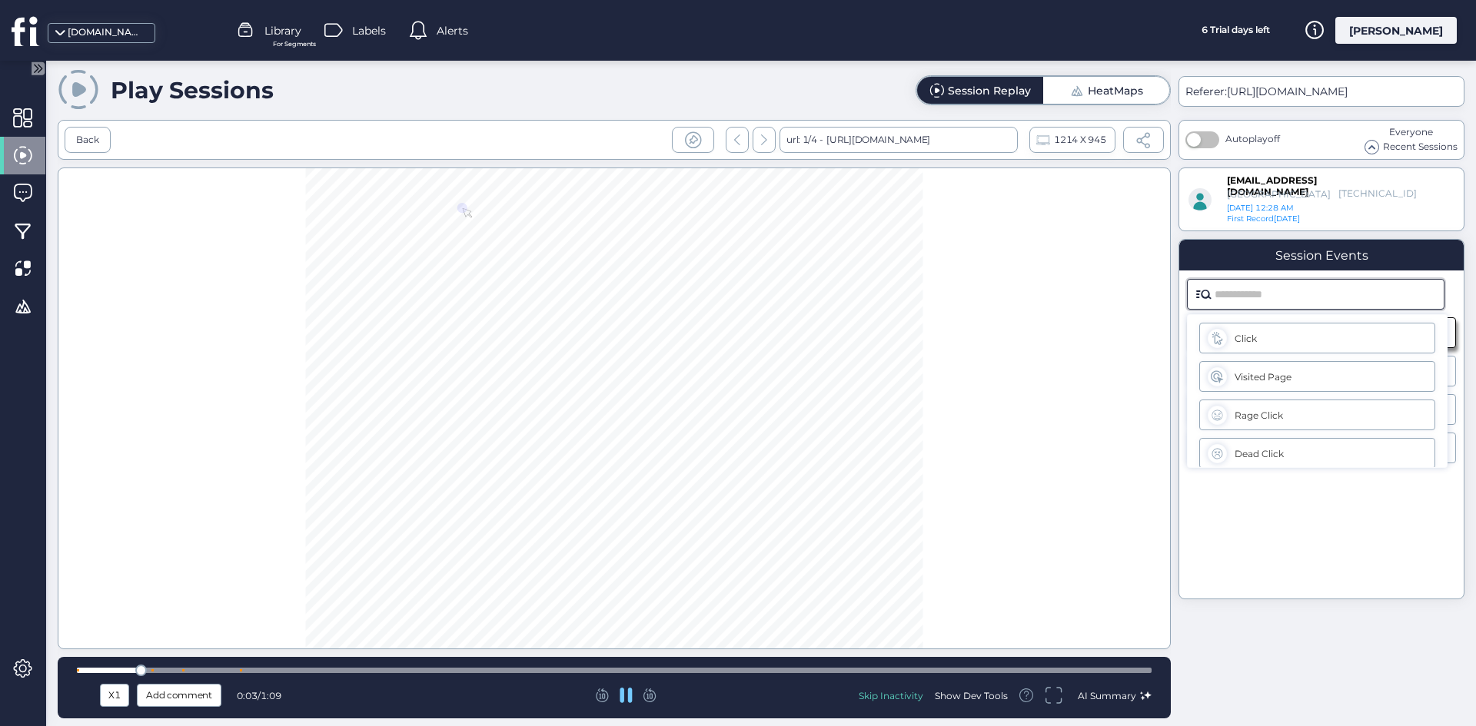
click at [1260, 374] on div "Visited Page" at bounding box center [1317, 376] width 236 height 31
type input "**********"
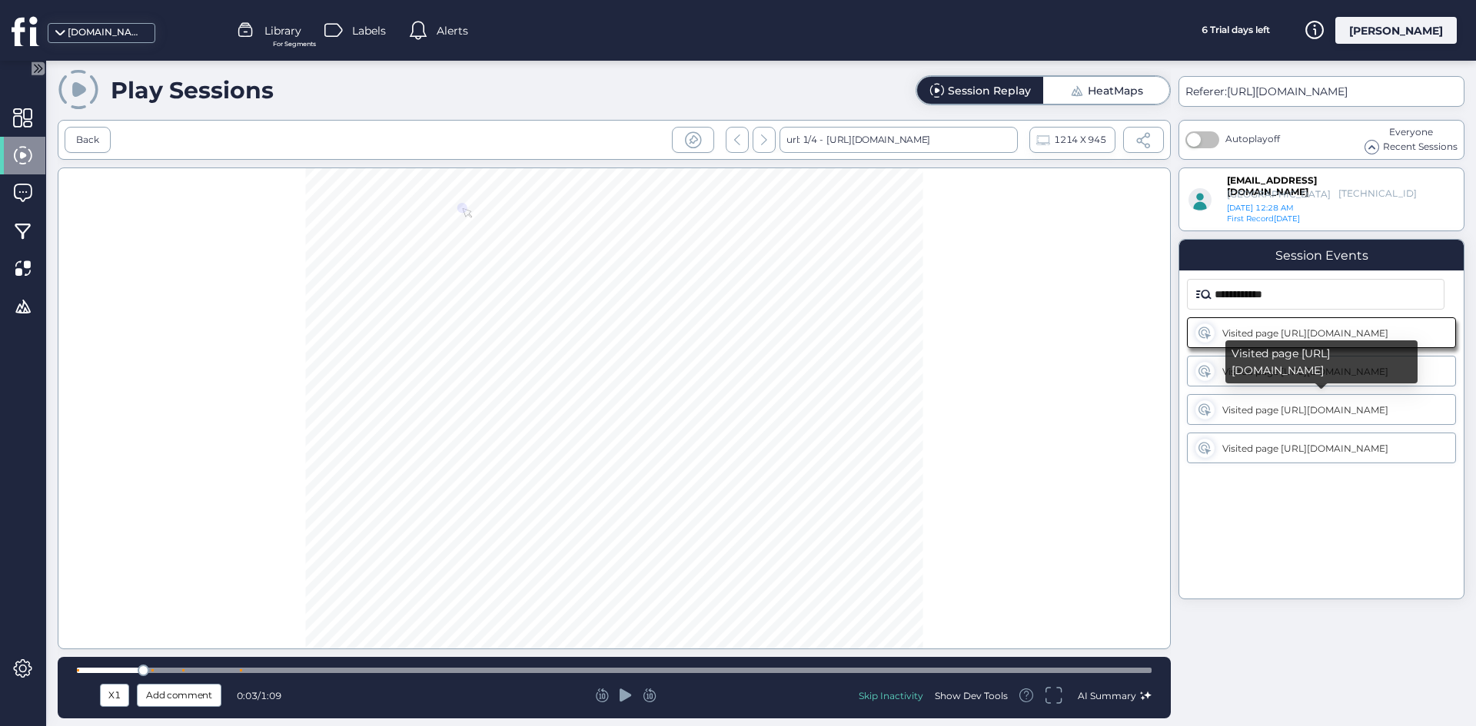
click at [1255, 419] on div "Visited page https://fus-dev-store.myshopify.com/" at bounding box center [1321, 409] width 269 height 31
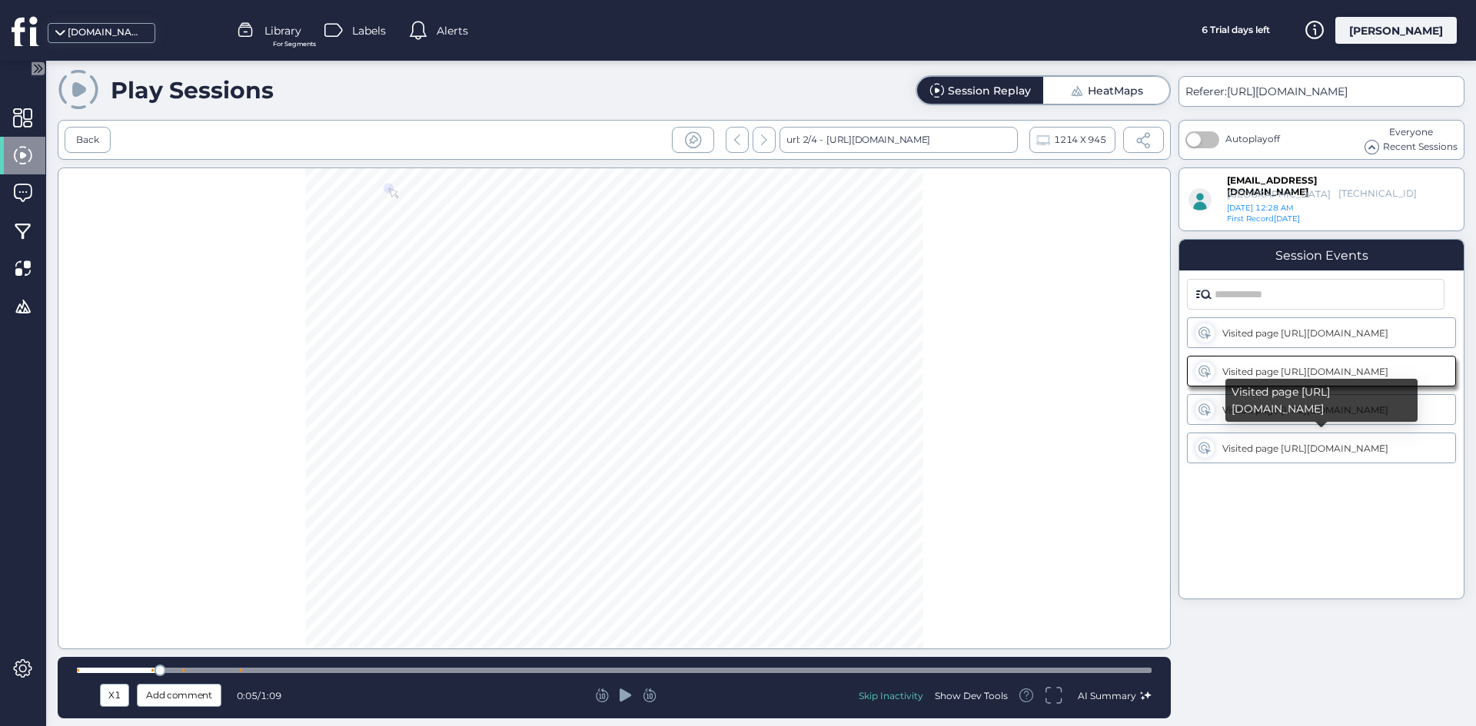
click at [1260, 441] on div "Visited page https://fus-dev-store.myshopify.com/products/green-snowboard?varia…" at bounding box center [1321, 448] width 269 height 31
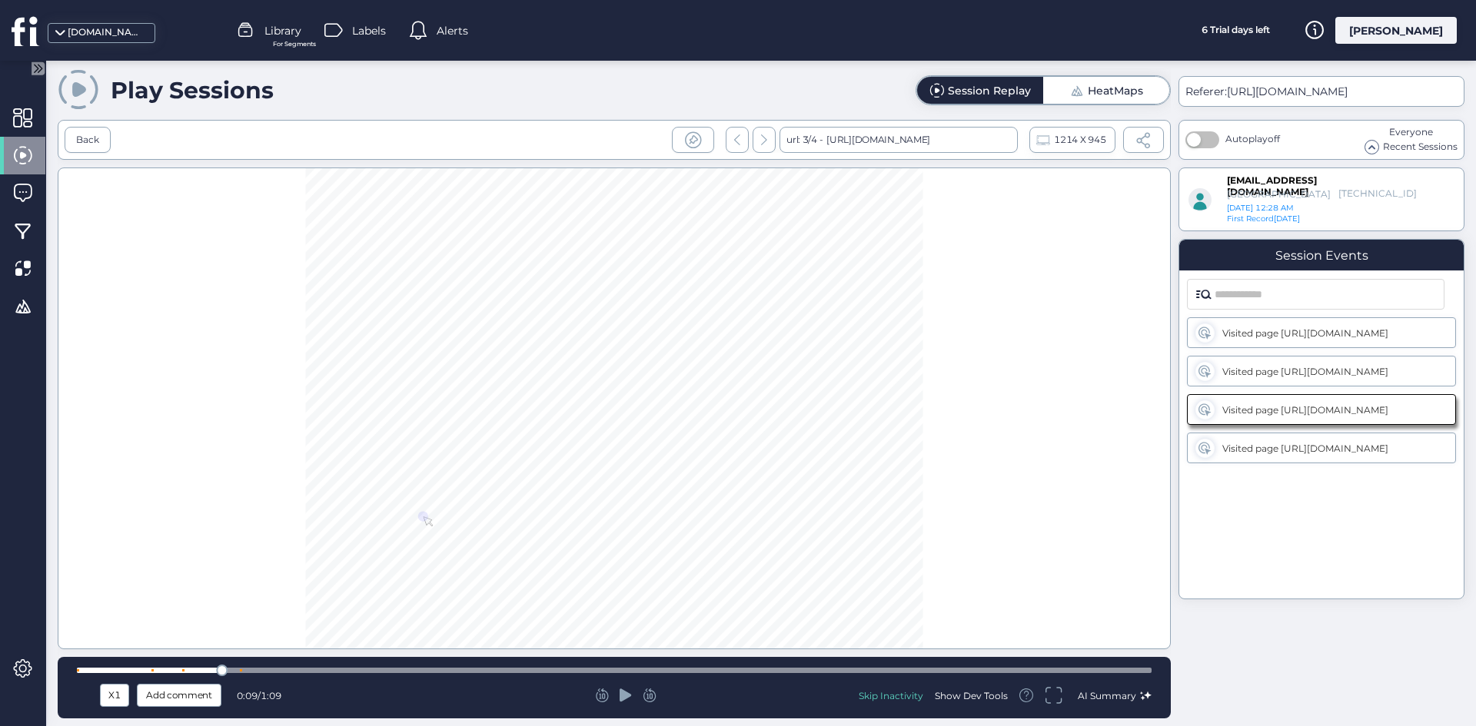
click at [191, 74] on div "Play Sessions" at bounding box center [166, 90] width 216 height 44
click at [194, 97] on div "Play Sessions" at bounding box center [192, 90] width 163 height 28
drag, startPoint x: 194, startPoint y: 97, endPoint x: 250, endPoint y: 49, distance: 73.0
click at [198, 87] on div "Play Sessions" at bounding box center [192, 90] width 163 height 28
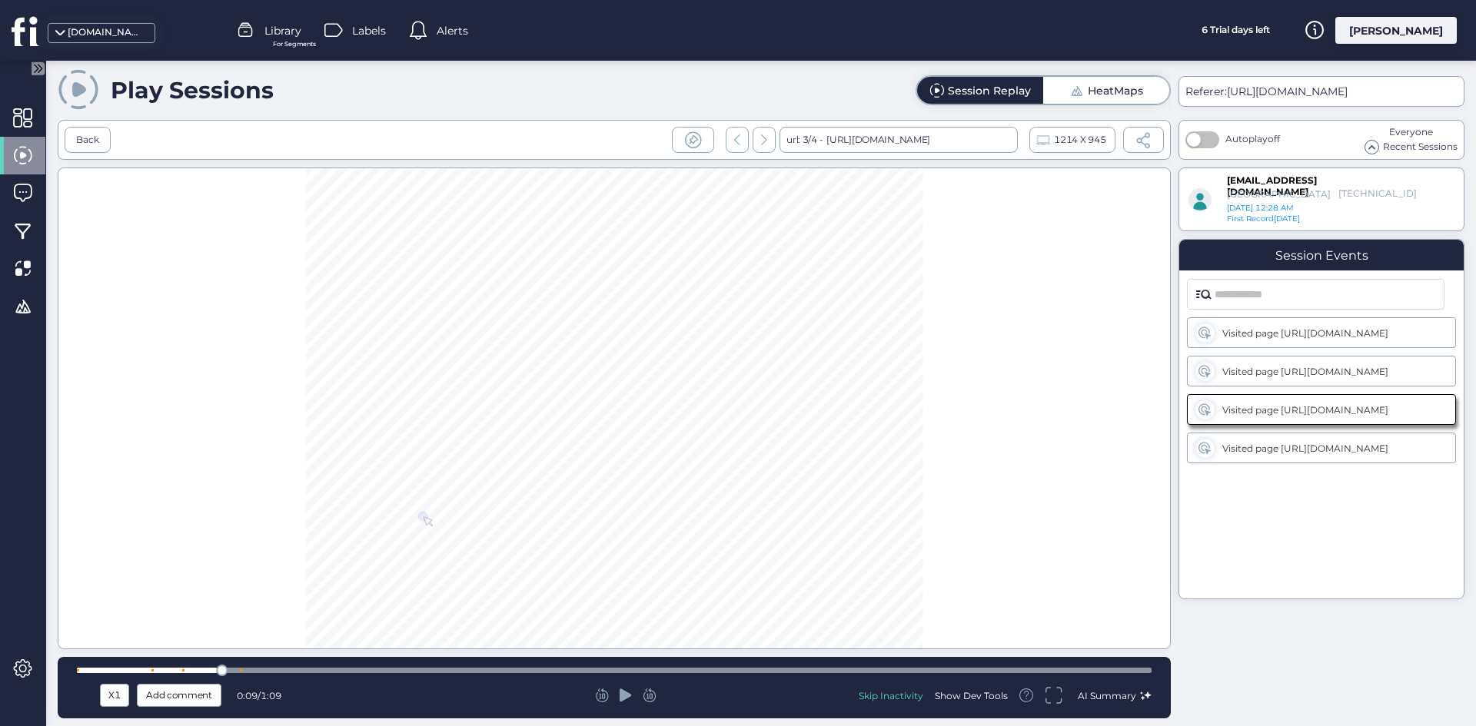
click at [266, 45] on div "For Segments" at bounding box center [294, 44] width 60 height 10
click at [34, 33] on icon at bounding box center [24, 31] width 25 height 28
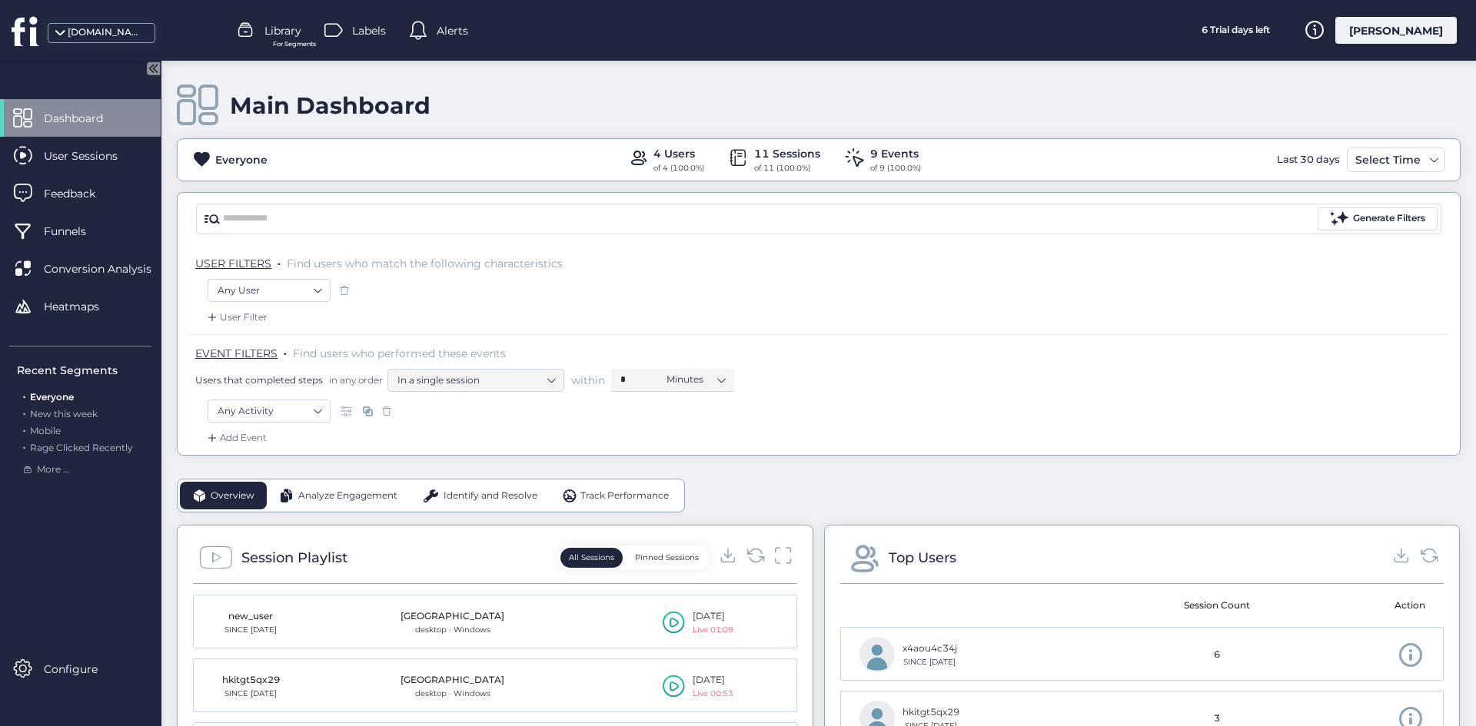
click at [1120, 270] on div "USER FILTERS . Find users who match the following characteristics" at bounding box center [818, 262] width 1259 height 34
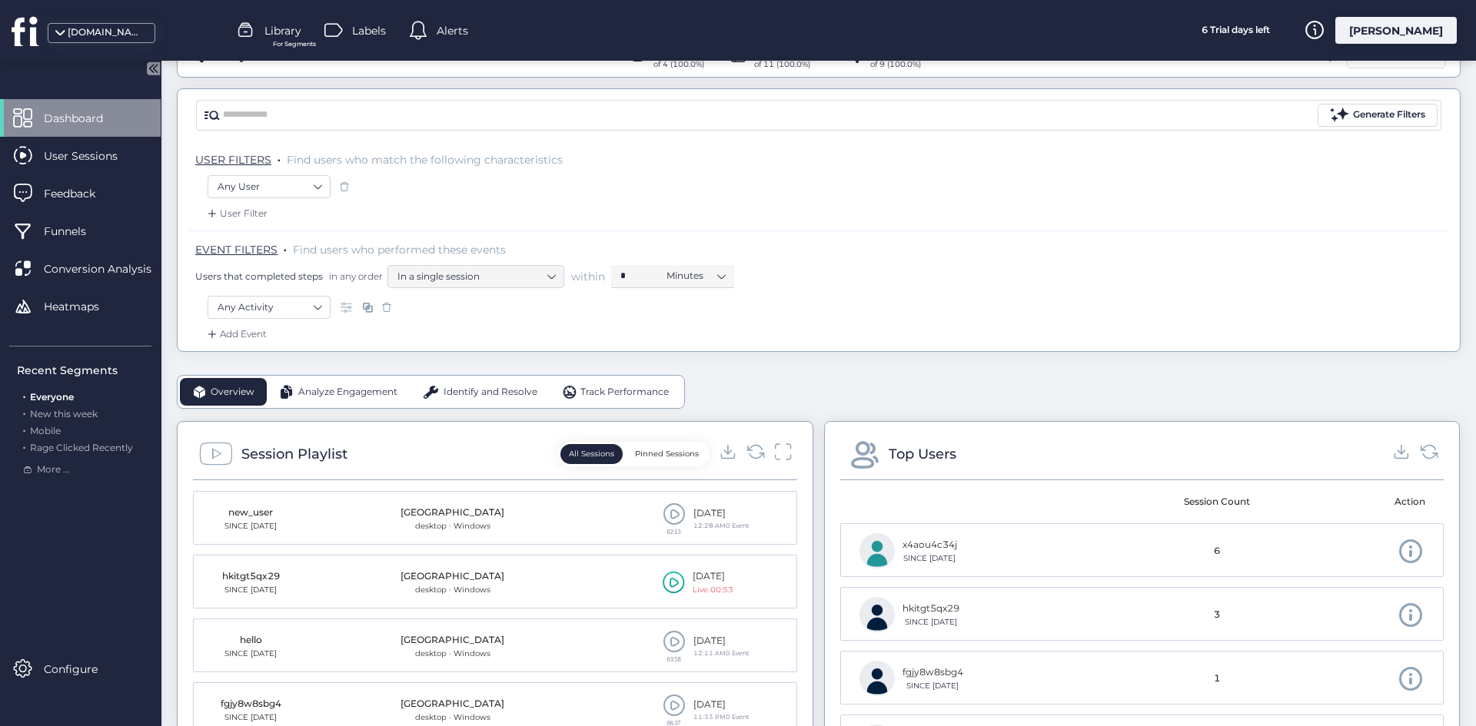
scroll to position [307, 0]
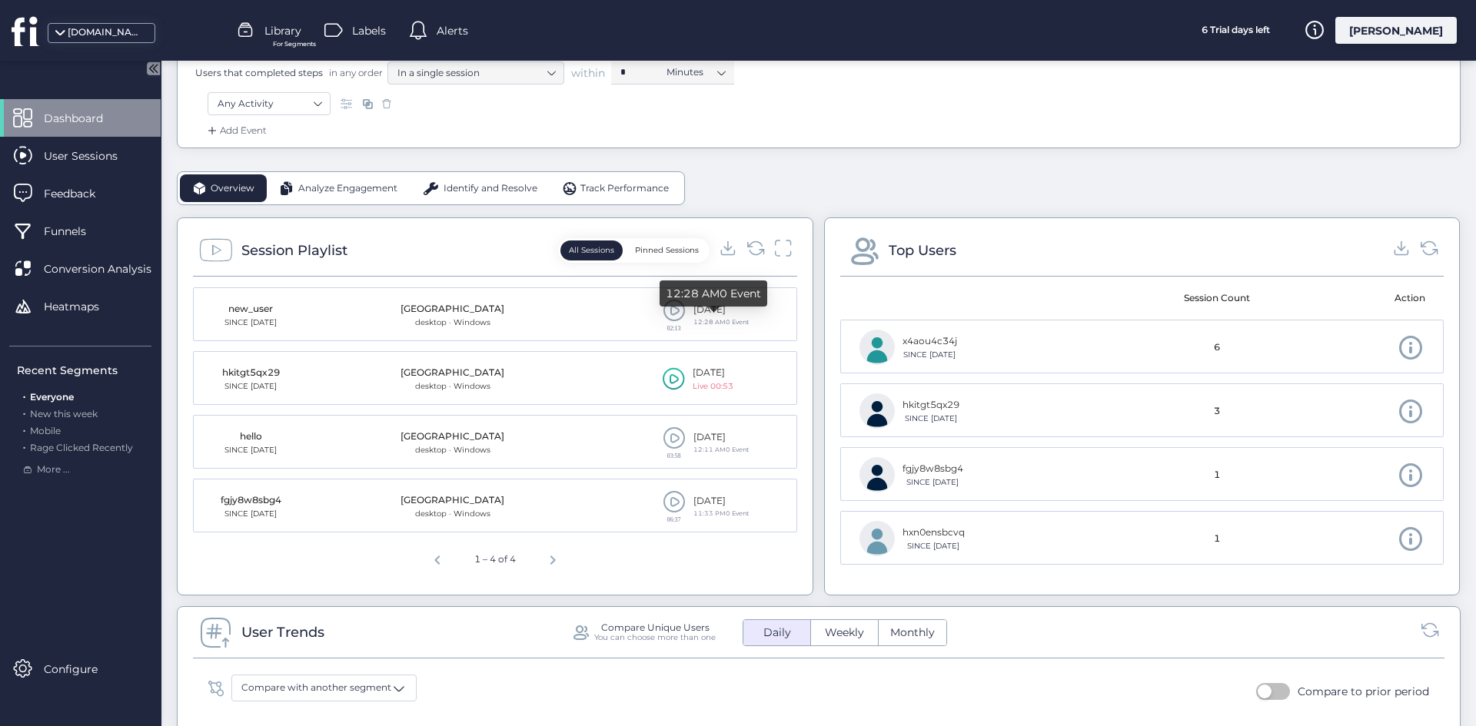
click at [668, 315] on div "12:28 AMㅤ0 Event" at bounding box center [714, 299] width 108 height 37
click at [650, 314] on mat-cell "02:13 25 Sep, 2025 12:28 AMㅤ0 Event" at bounding box center [678, 315] width 235 height 54
click at [663, 314] on span at bounding box center [674, 310] width 23 height 23
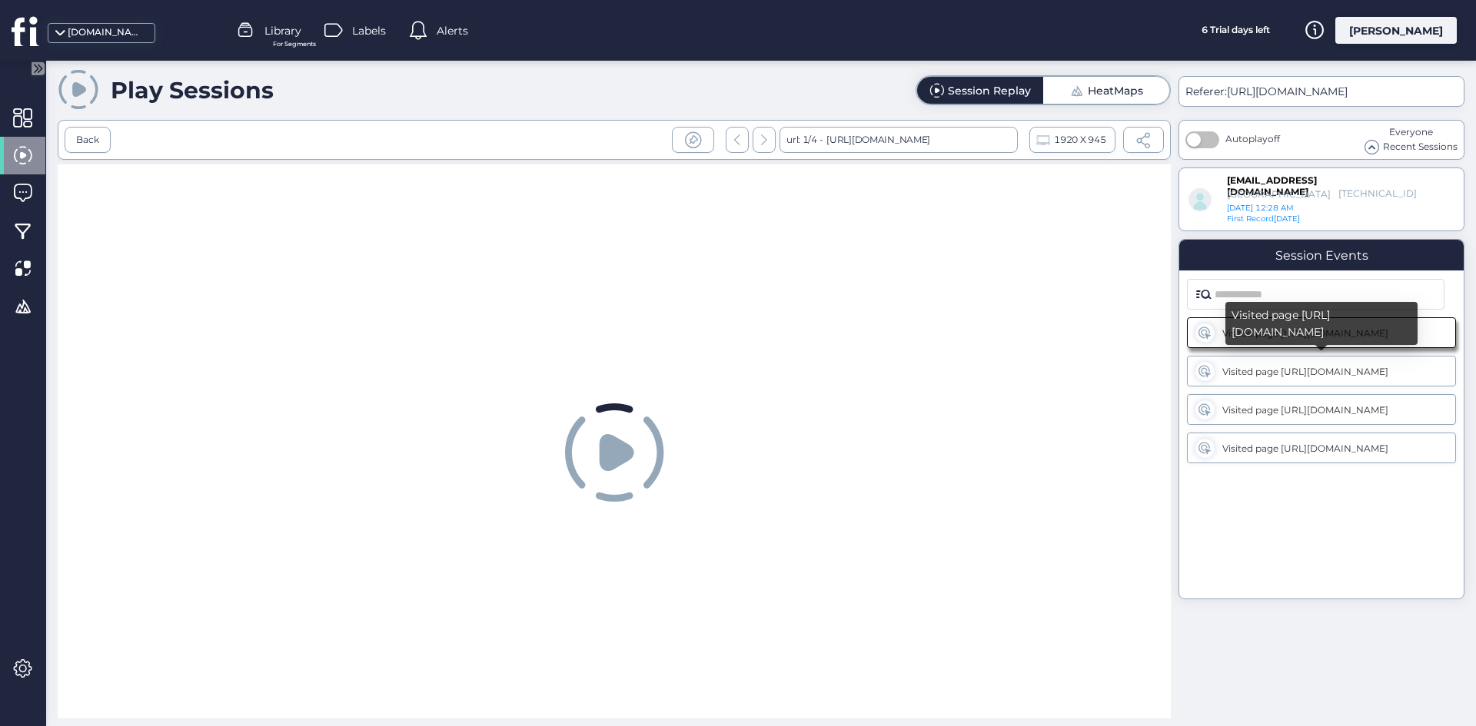
click at [1291, 364] on div "Visited page https://fus-dev-store.myshopify.com/pages/contact" at bounding box center [1321, 371] width 269 height 31
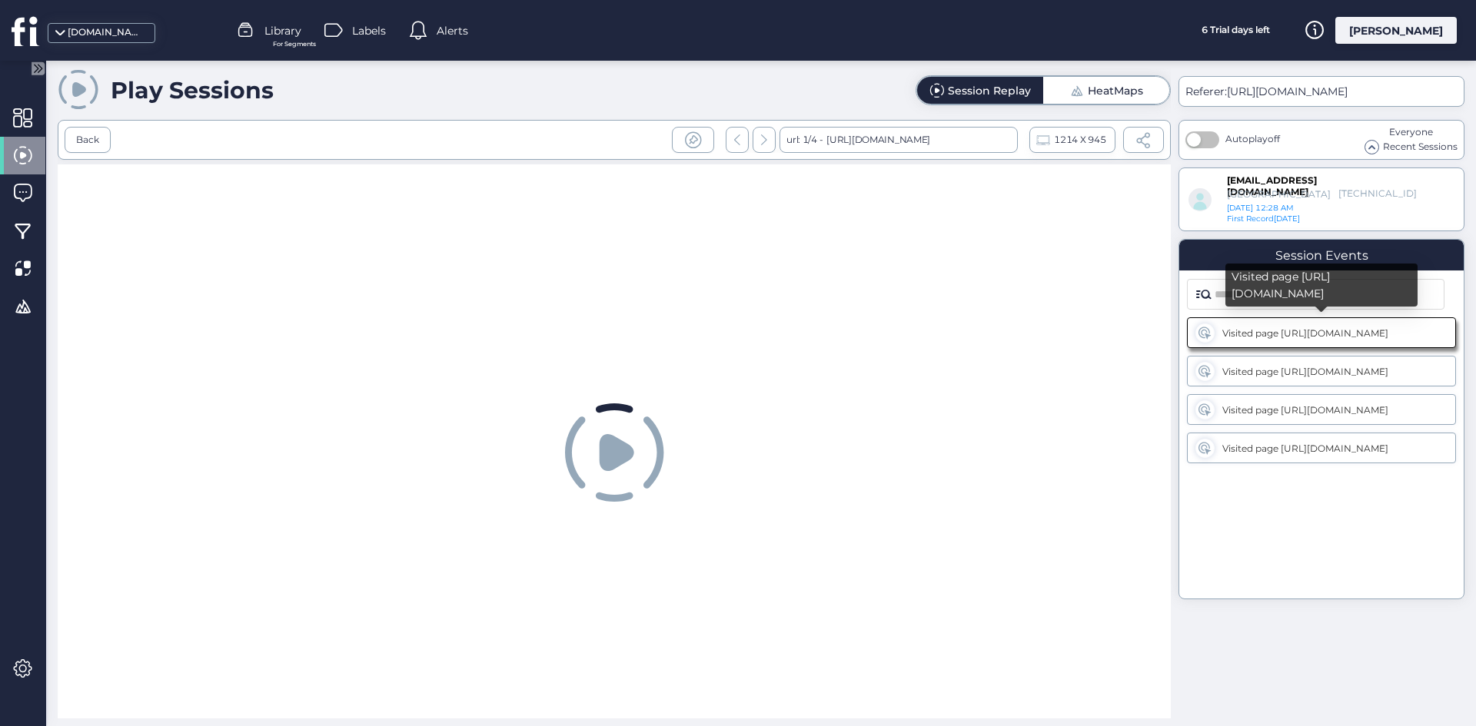
click at [1262, 335] on div "Visited page https://fus-dev-store.myshopify.com/" at bounding box center [1322, 333] width 200 height 12
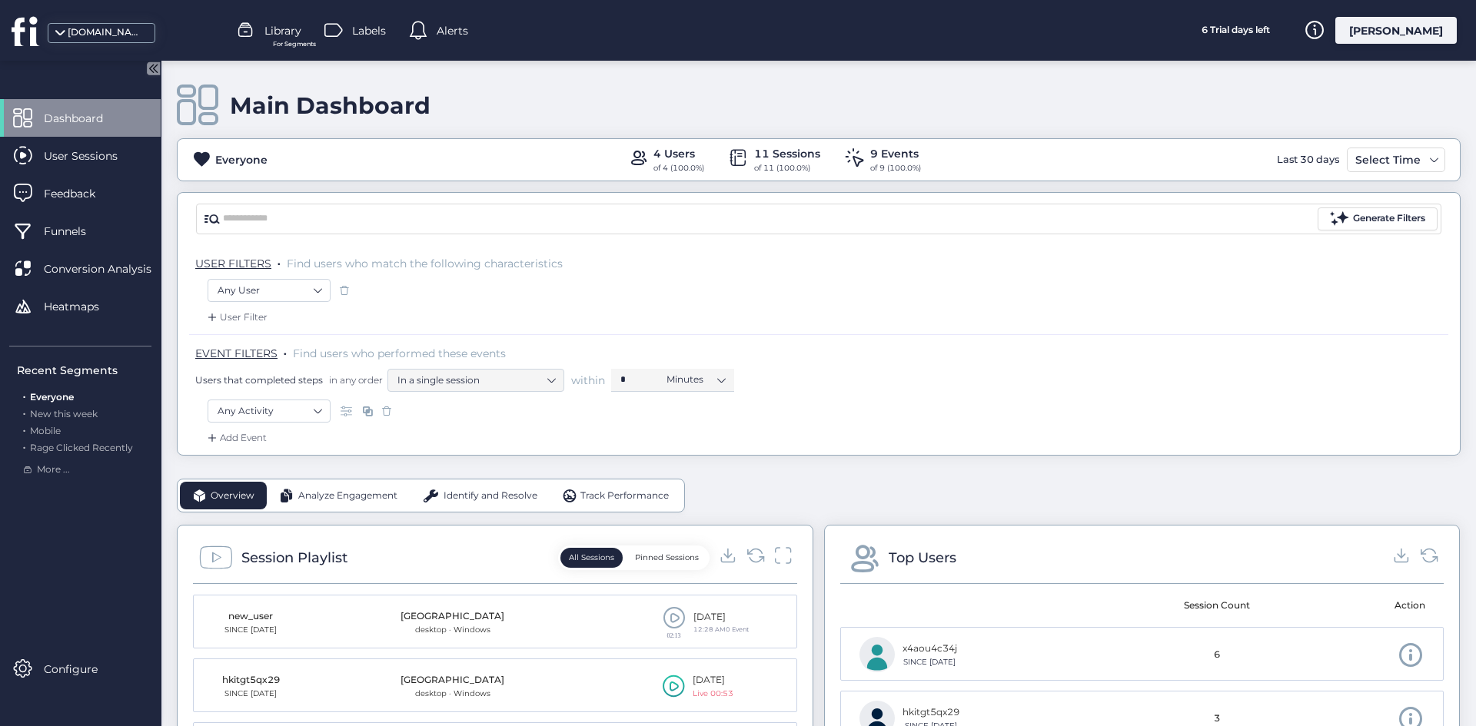
click at [1029, 338] on div "EVENT FILTERS . Find users who performed these events Users that completed step…" at bounding box center [818, 366] width 1259 height 65
click at [1177, 274] on div "USER FILTERS . Find users who match the following characteristics" at bounding box center [818, 262] width 1259 height 34
click at [1404, 25] on div "[PERSON_NAME]" at bounding box center [1395, 30] width 121 height 27
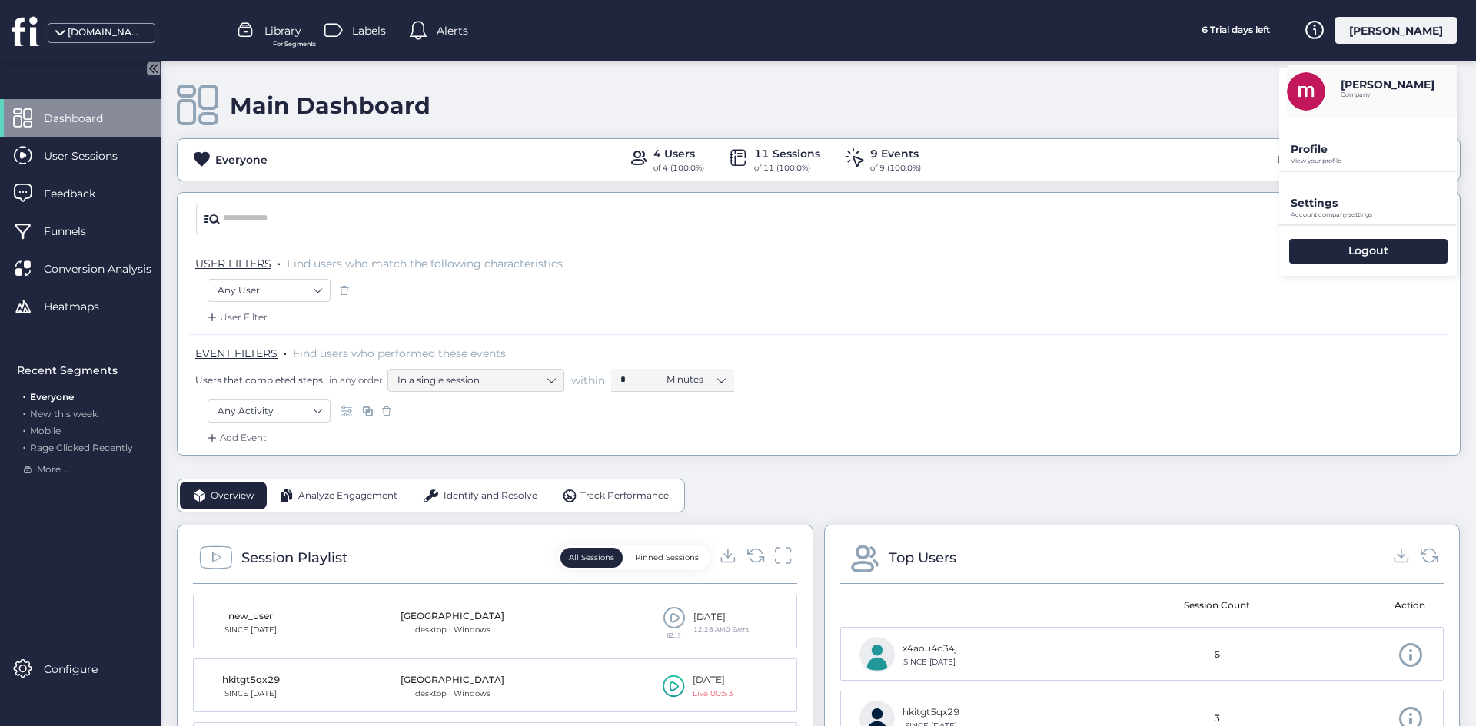
click at [1356, 155] on p "Profile" at bounding box center [1374, 149] width 166 height 14
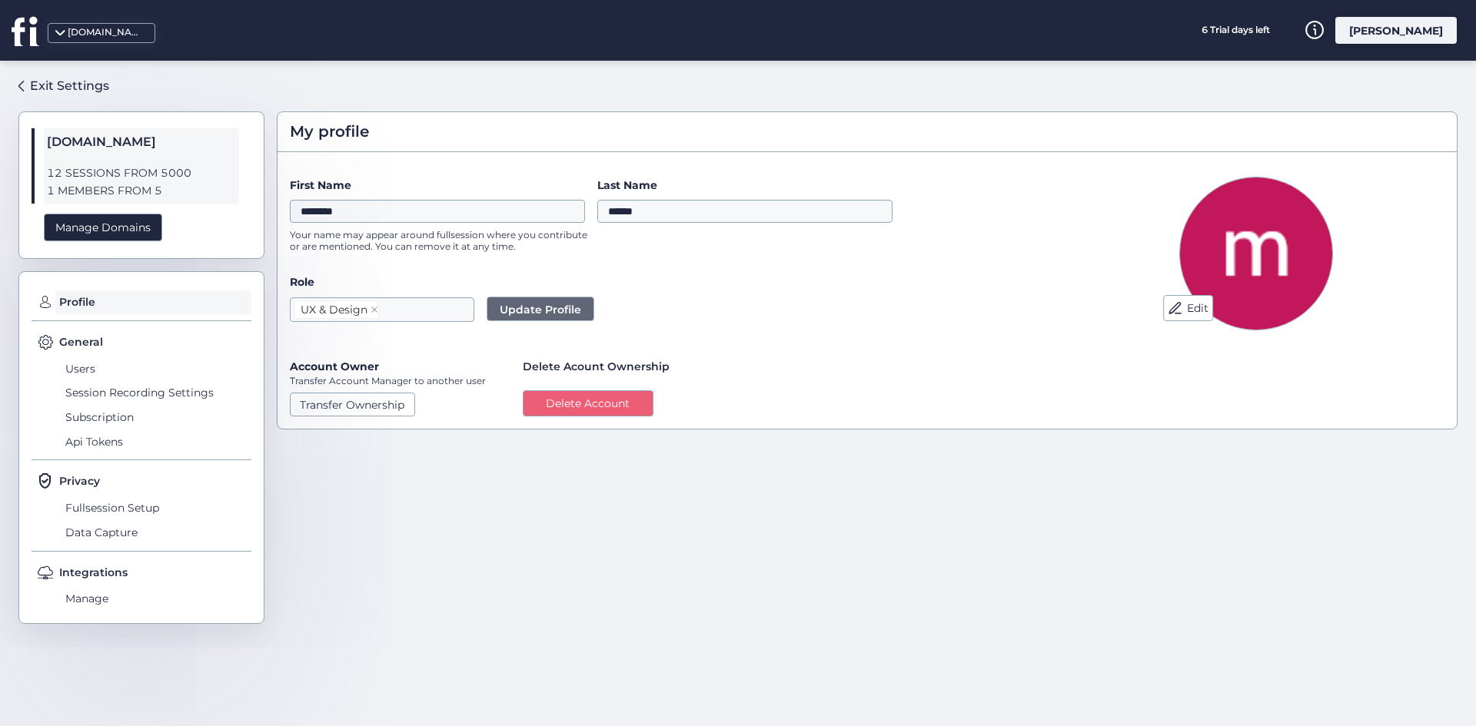
click at [87, 363] on span "Users" at bounding box center [156, 369] width 189 height 25
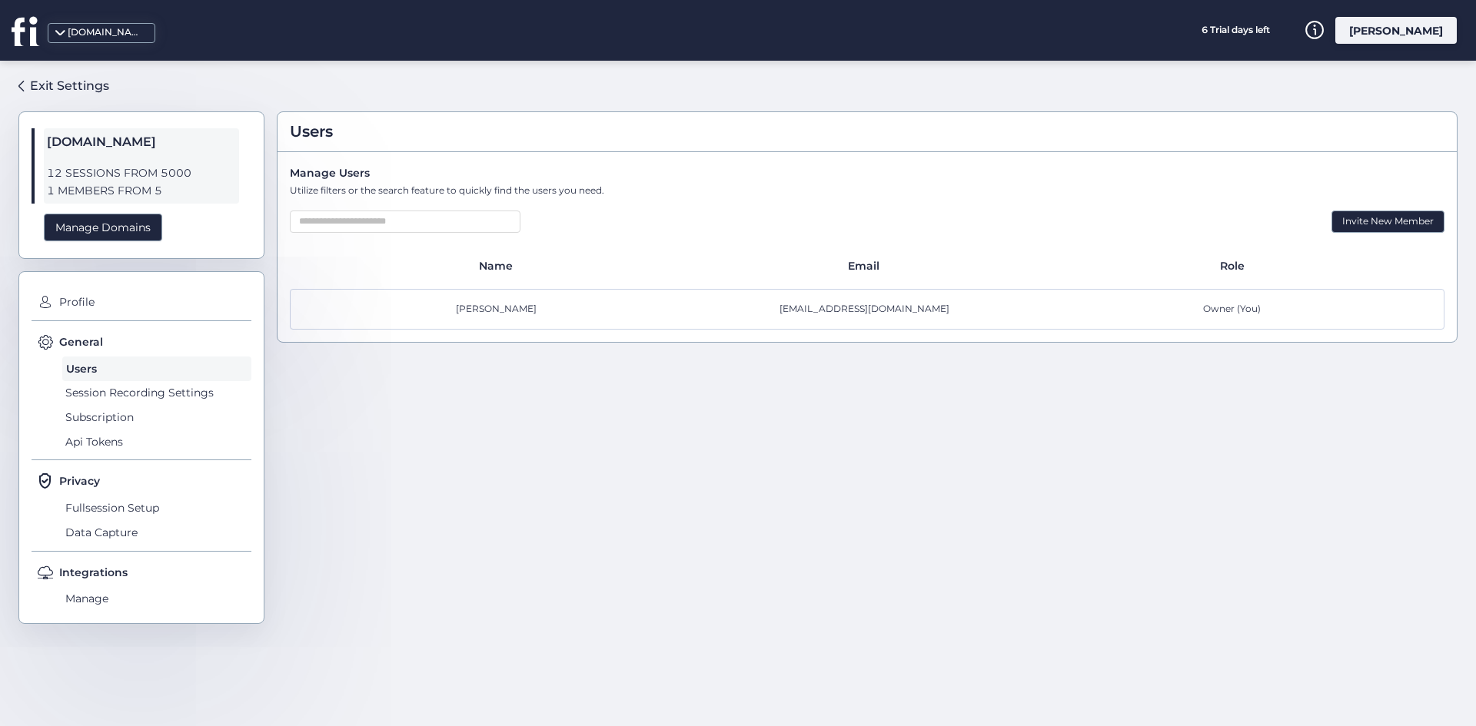
click at [99, 389] on span "Session Recording Settings" at bounding box center [156, 393] width 189 height 25
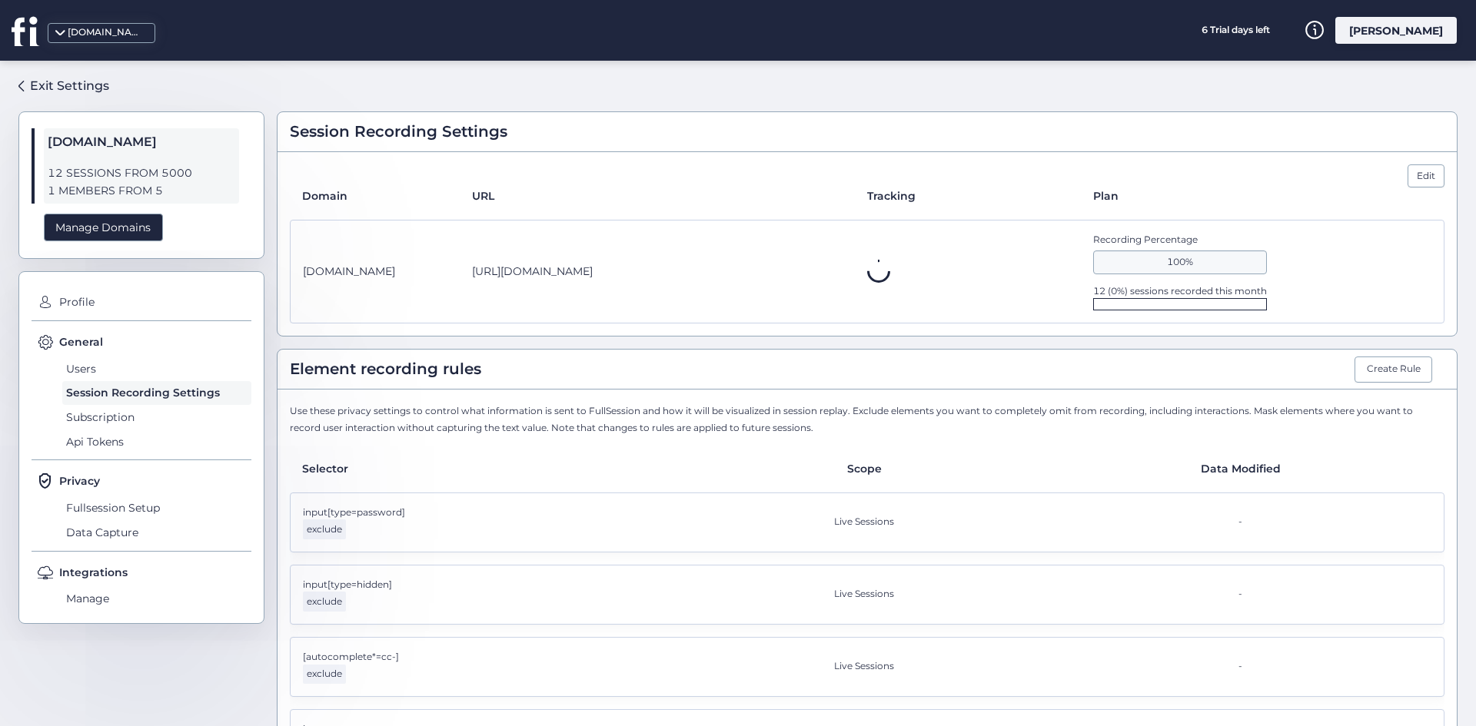
click at [108, 417] on span "Subscription" at bounding box center [156, 417] width 189 height 25
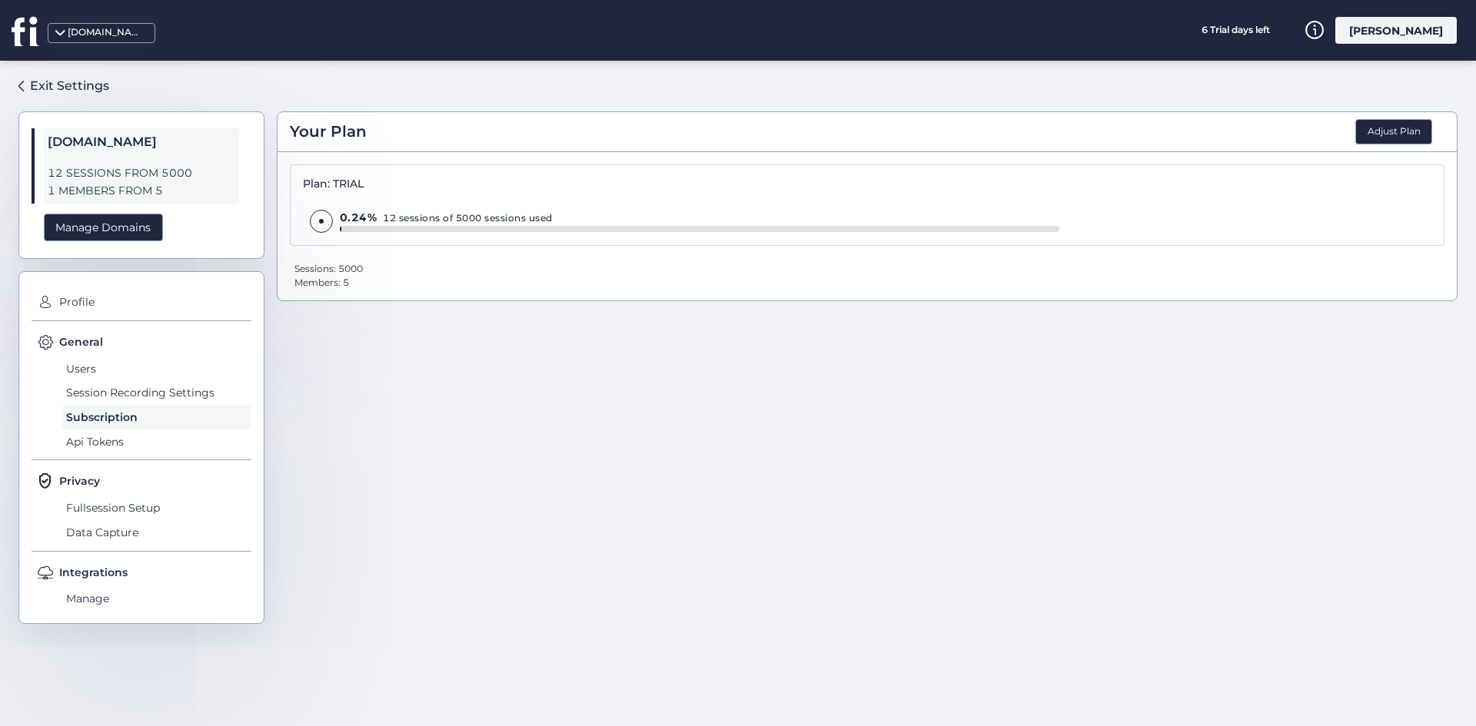
click at [122, 437] on span "Api Tokens" at bounding box center [156, 442] width 189 height 25
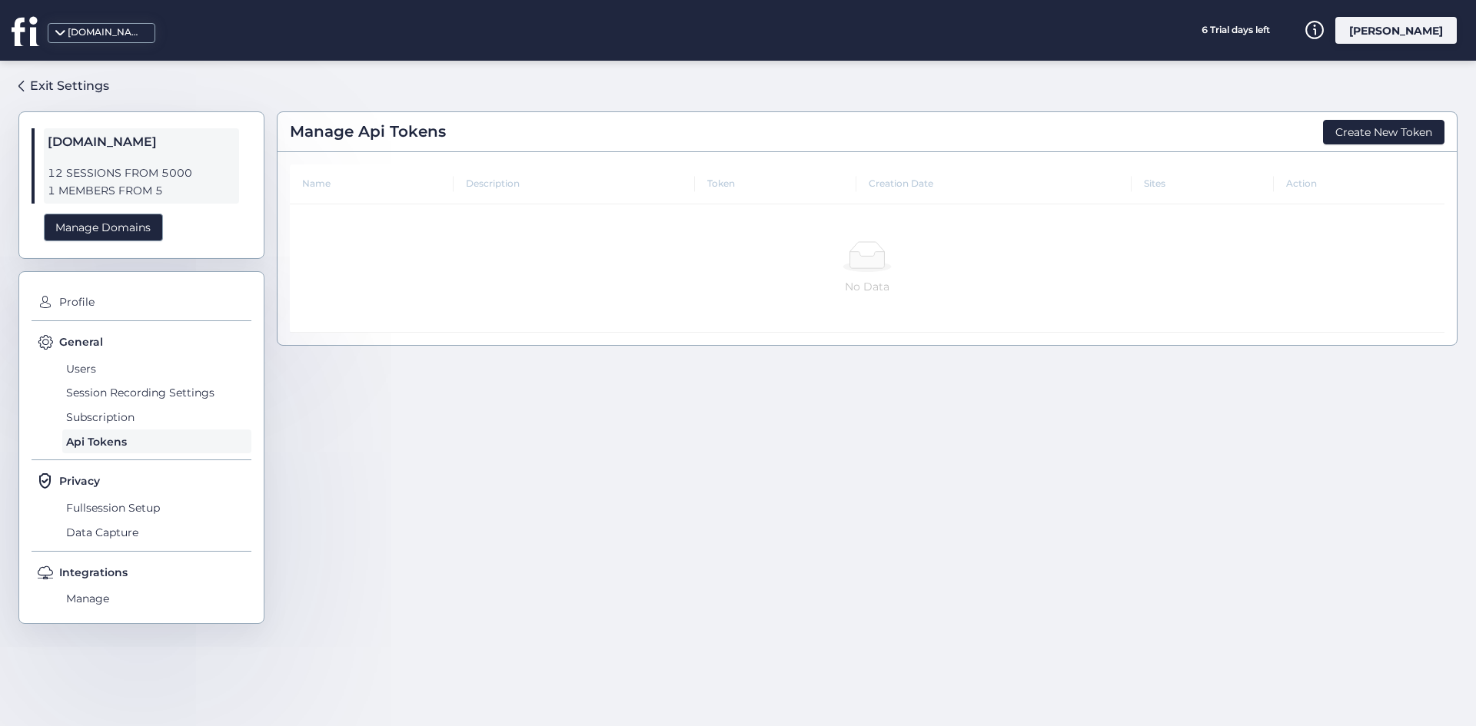
click at [125, 497] on span "Fullsession Setup" at bounding box center [156, 508] width 189 height 25
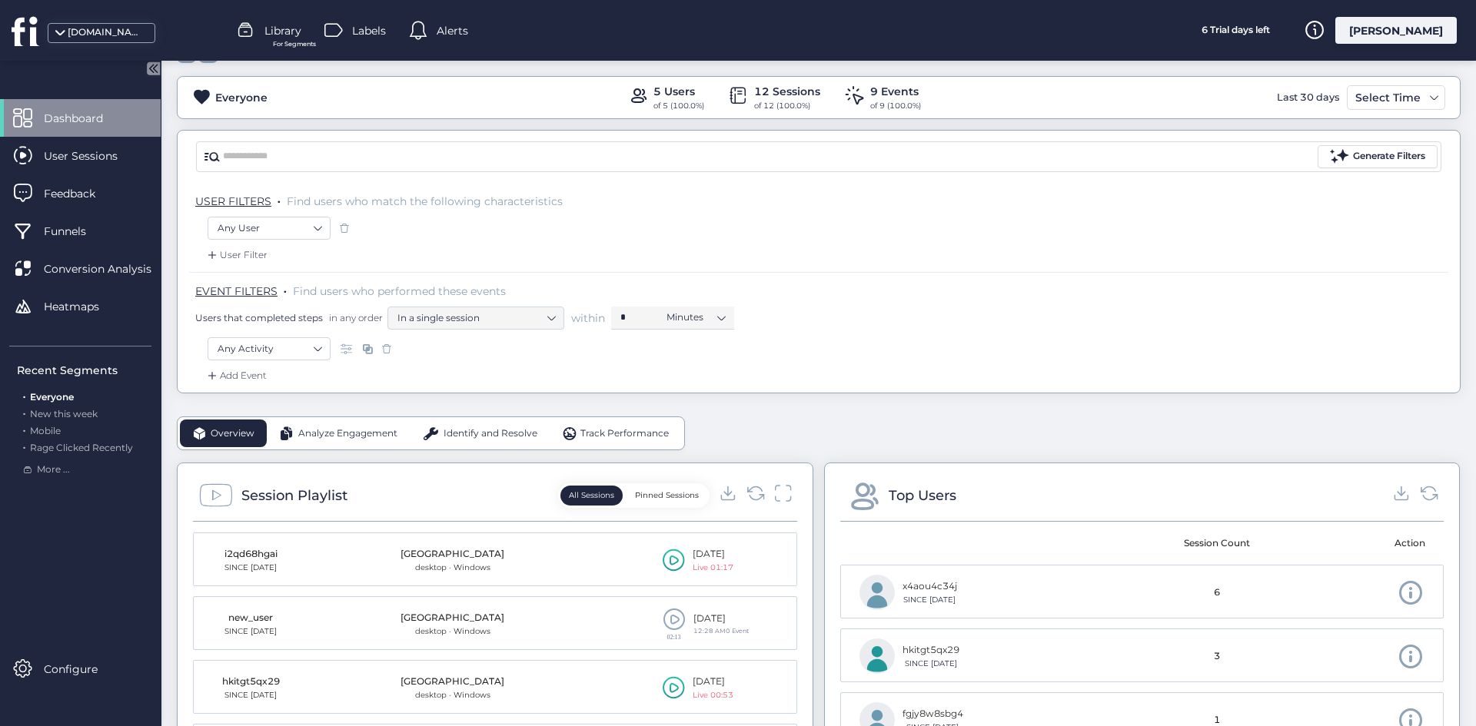
scroll to position [154, 0]
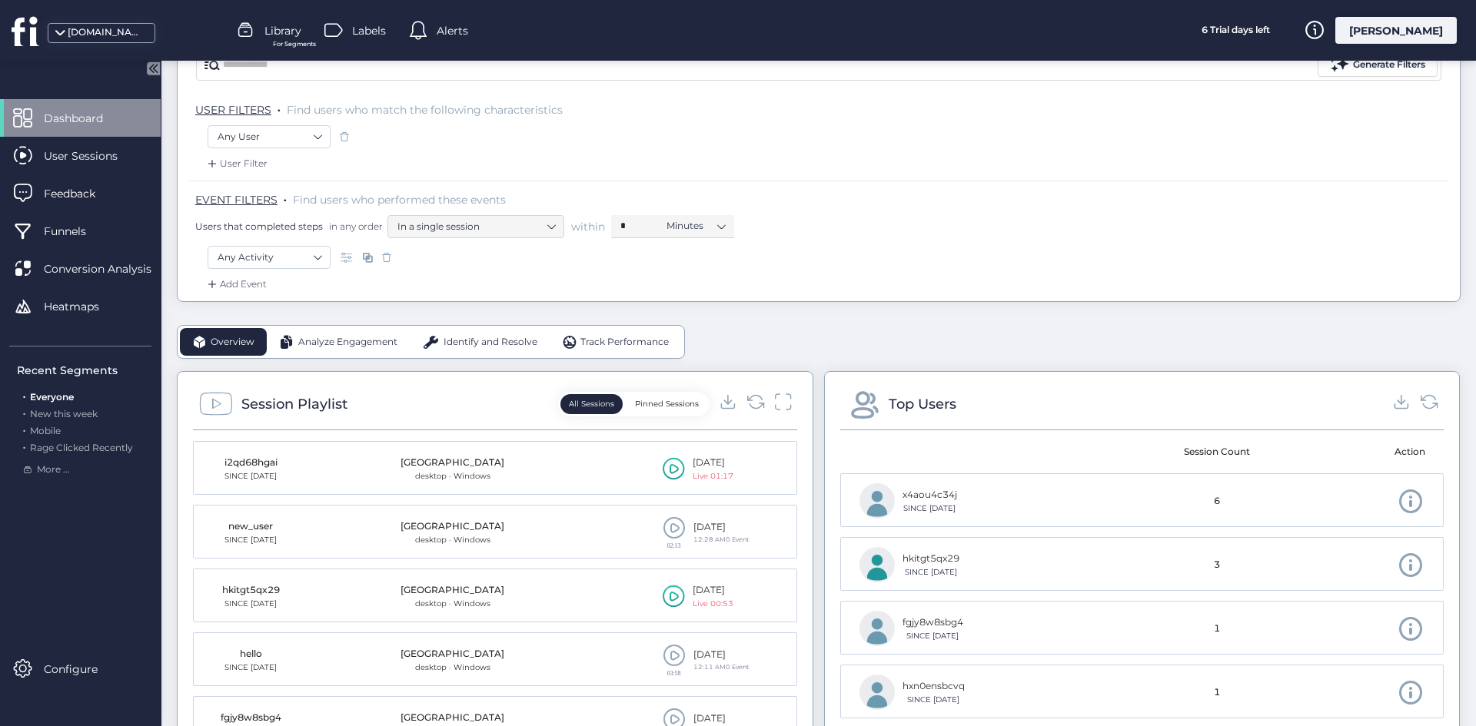
click at [883, 284] on div "Add Event" at bounding box center [818, 289] width 1259 height 25
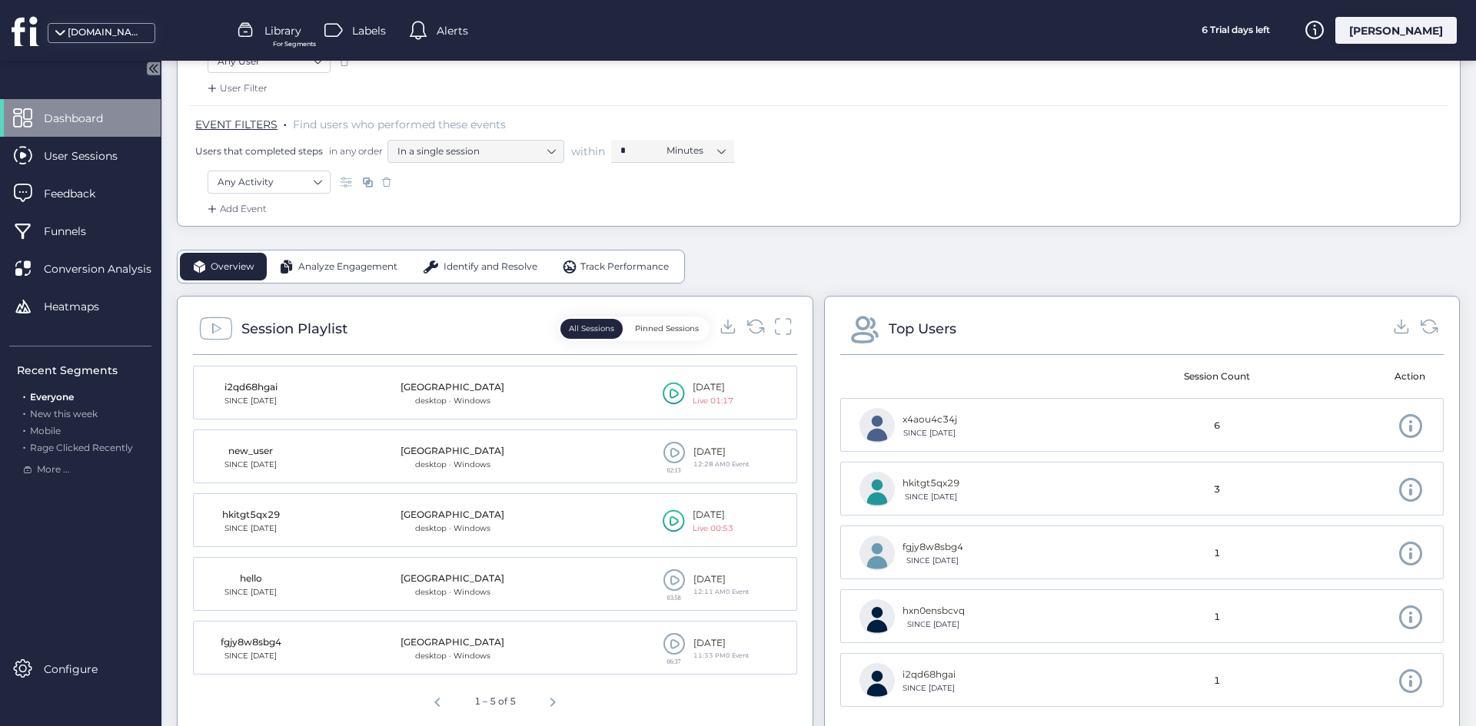
scroll to position [231, 0]
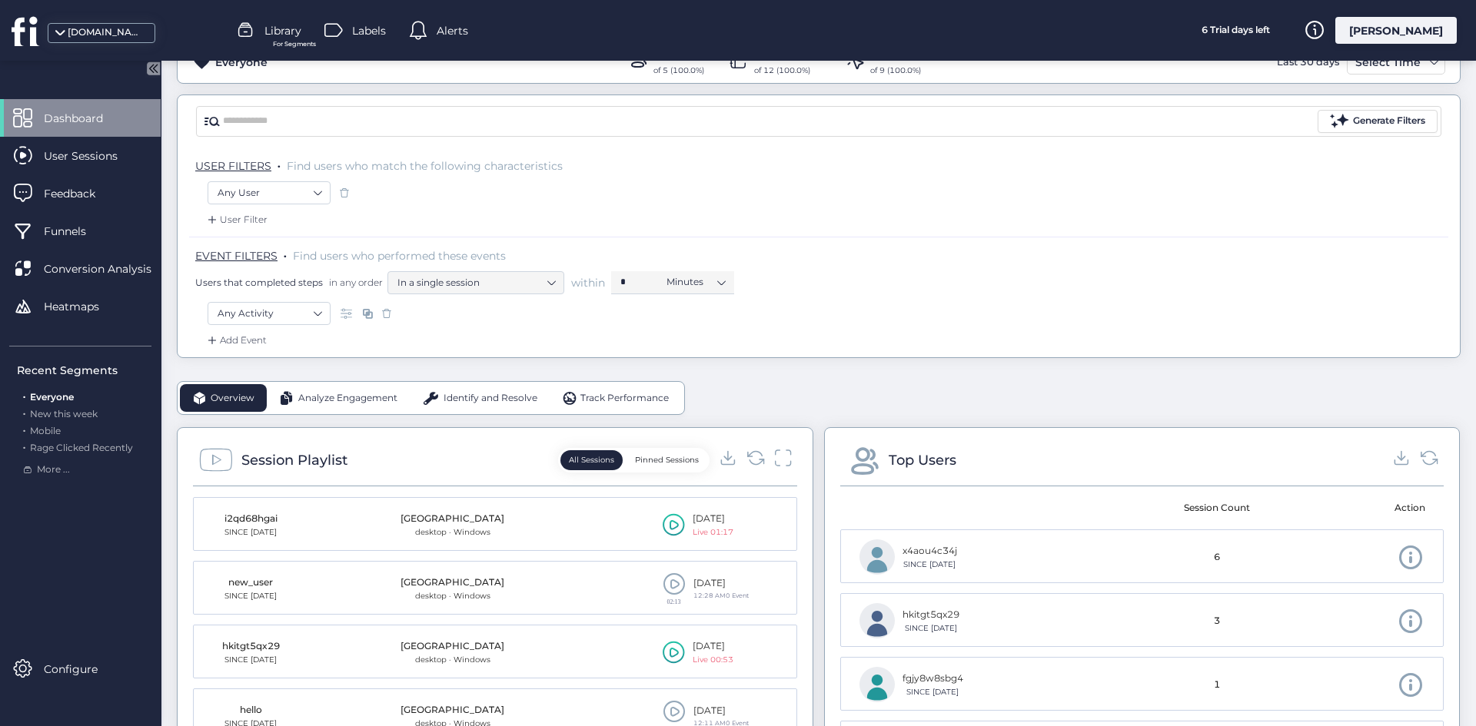
scroll to position [231, 0]
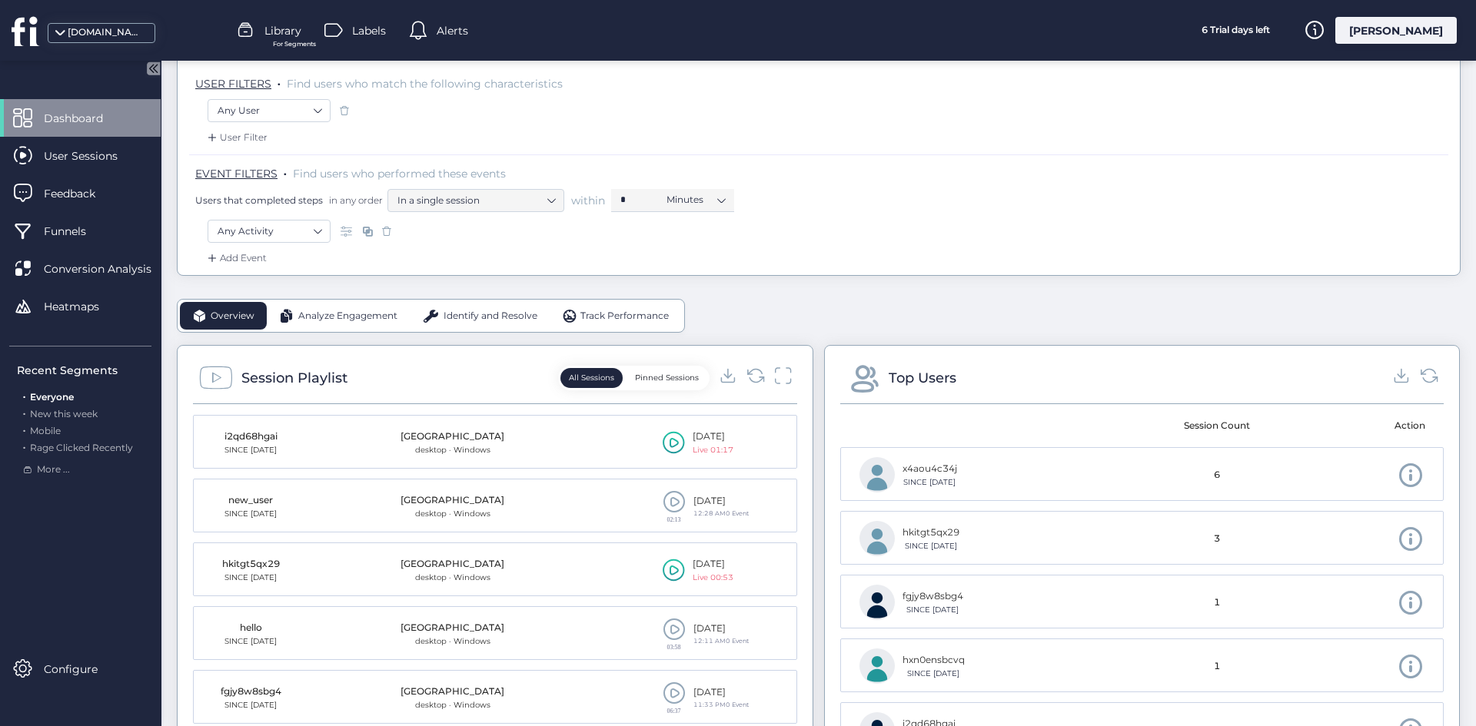
scroll to position [231, 0]
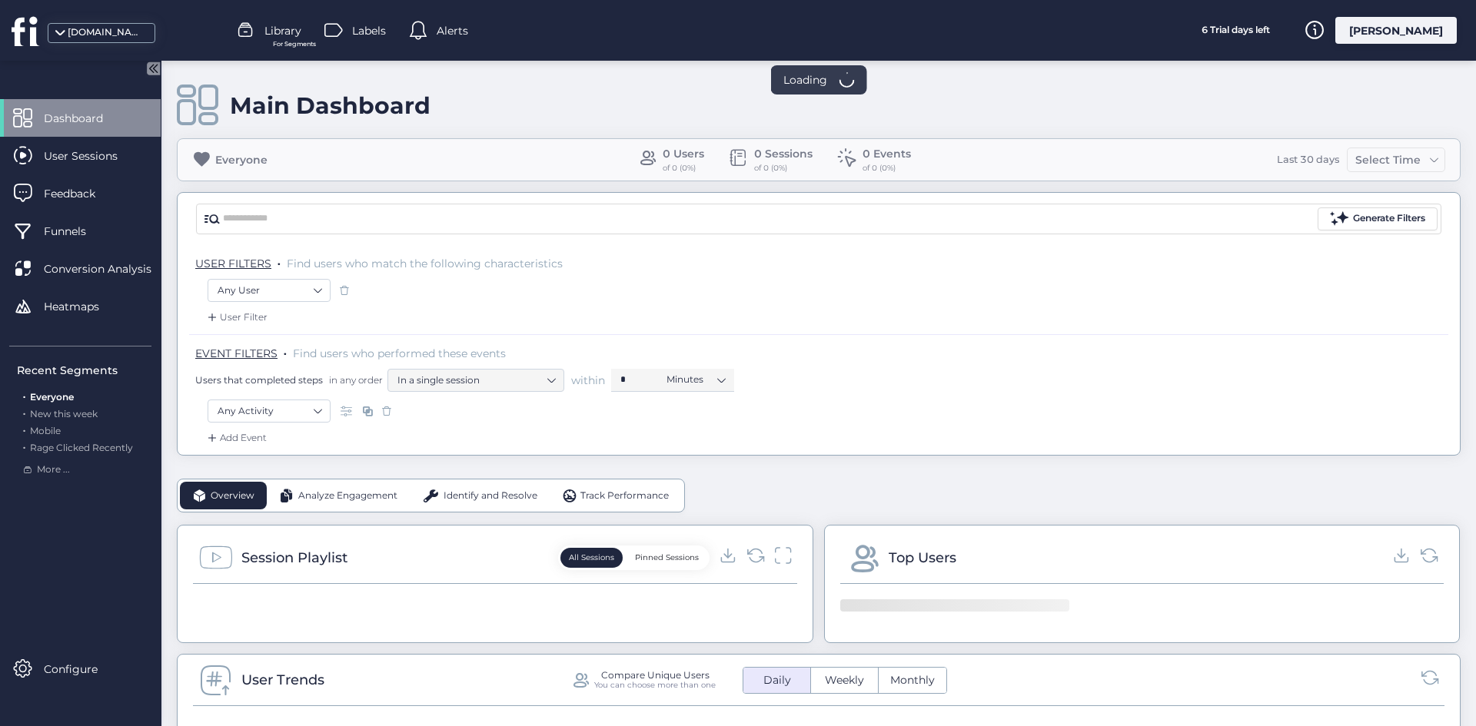
scroll to position [231, 0]
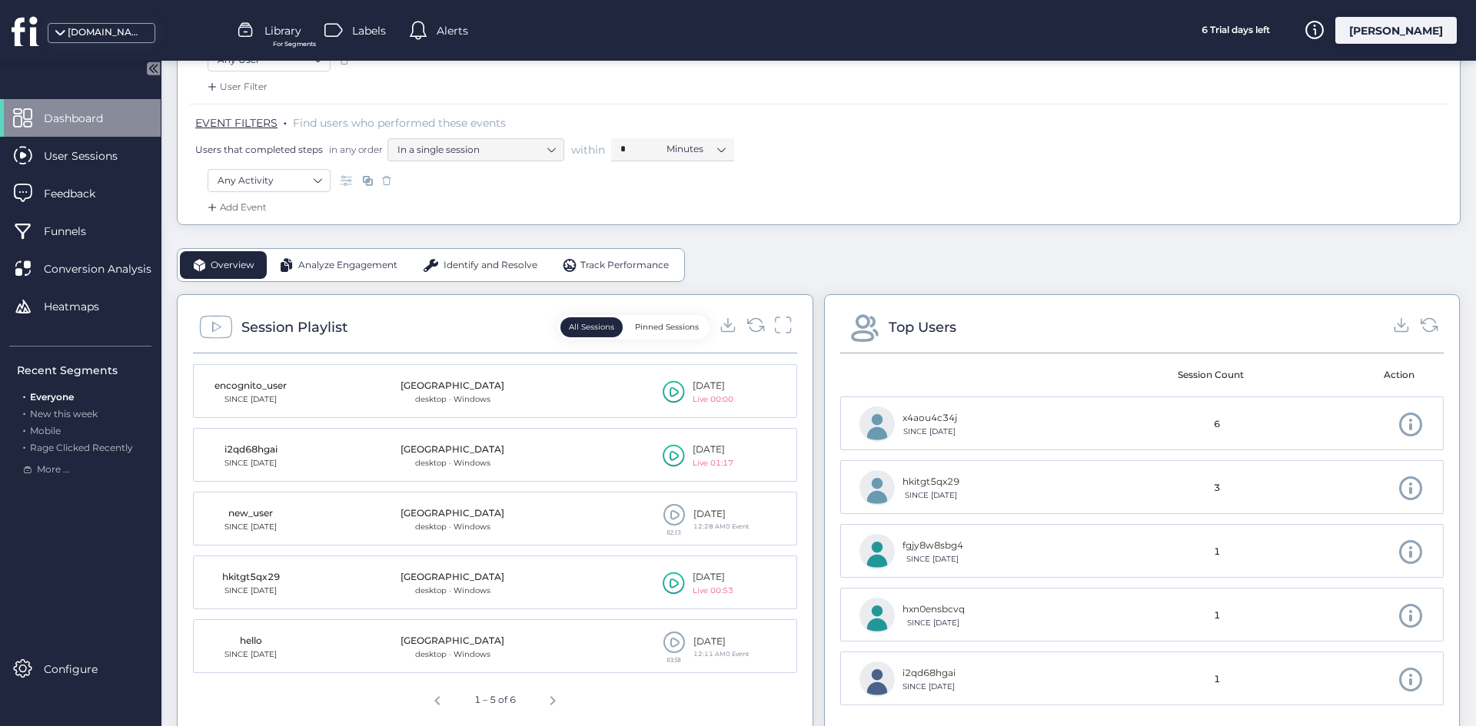
click at [675, 387] on icon at bounding box center [674, 392] width 22 height 23
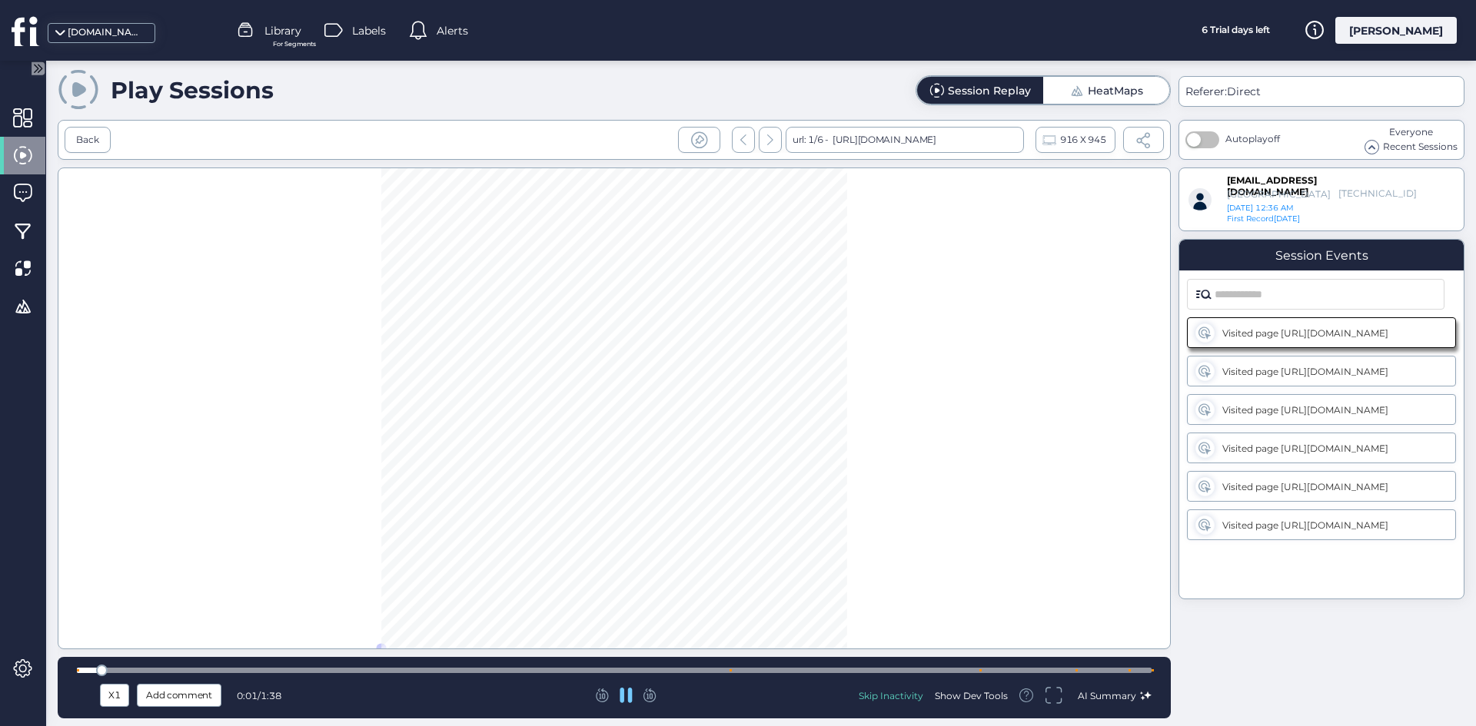
click at [1279, 366] on div "Visited page [URL][DOMAIN_NAME]" at bounding box center [1322, 372] width 200 height 12
click at [1281, 405] on div "Visited page [URL][DOMAIN_NAME]" at bounding box center [1322, 410] width 200 height 12
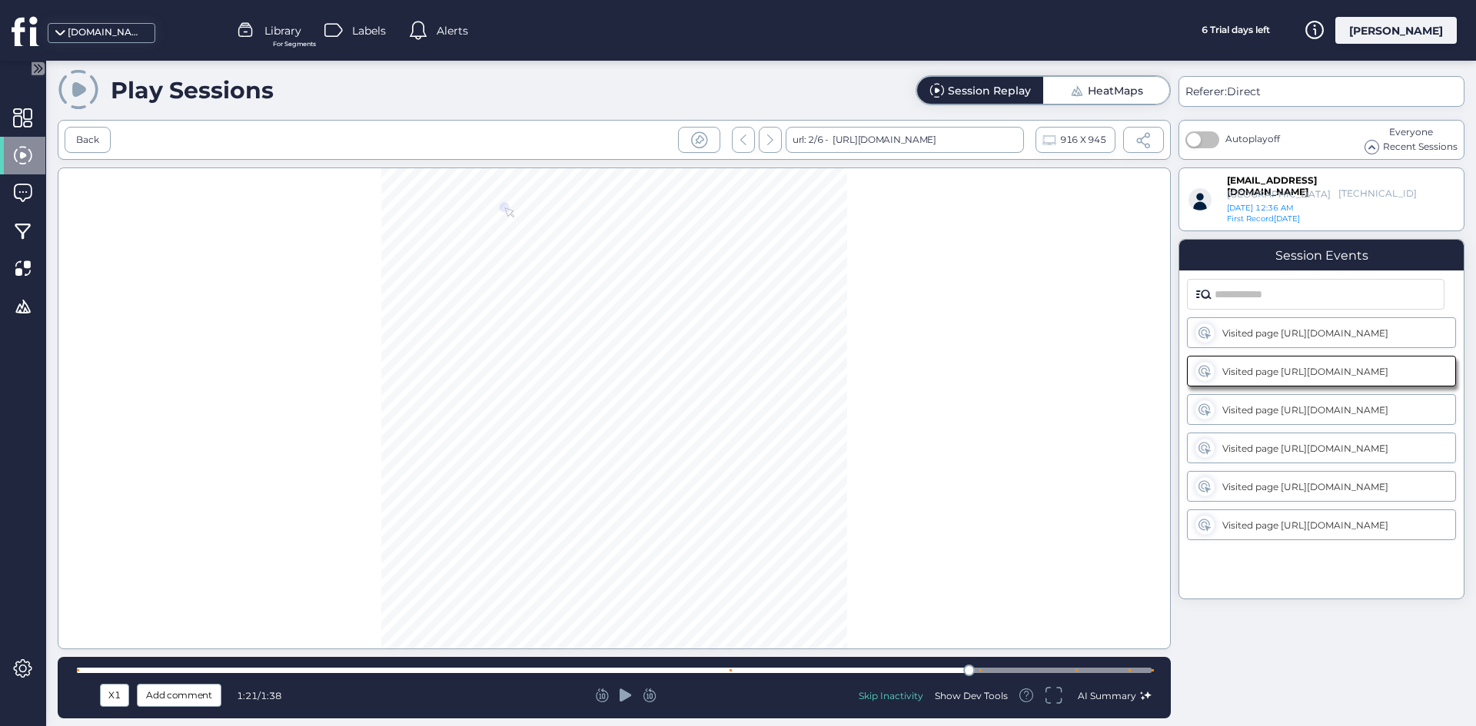
click at [873, 324] on div at bounding box center [614, 409] width 1113 height 482
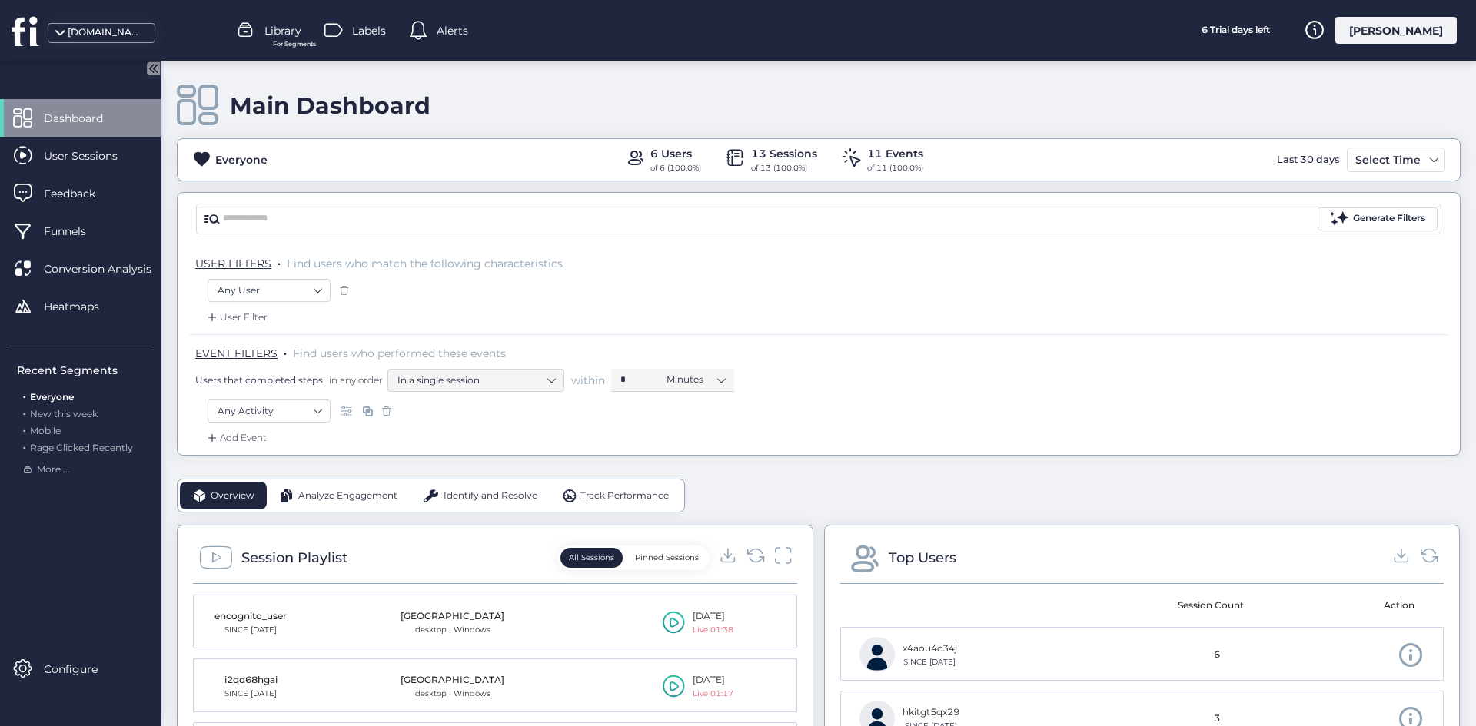
click at [285, 416] on nz-select-item "Any Activity" at bounding box center [269, 411] width 103 height 23
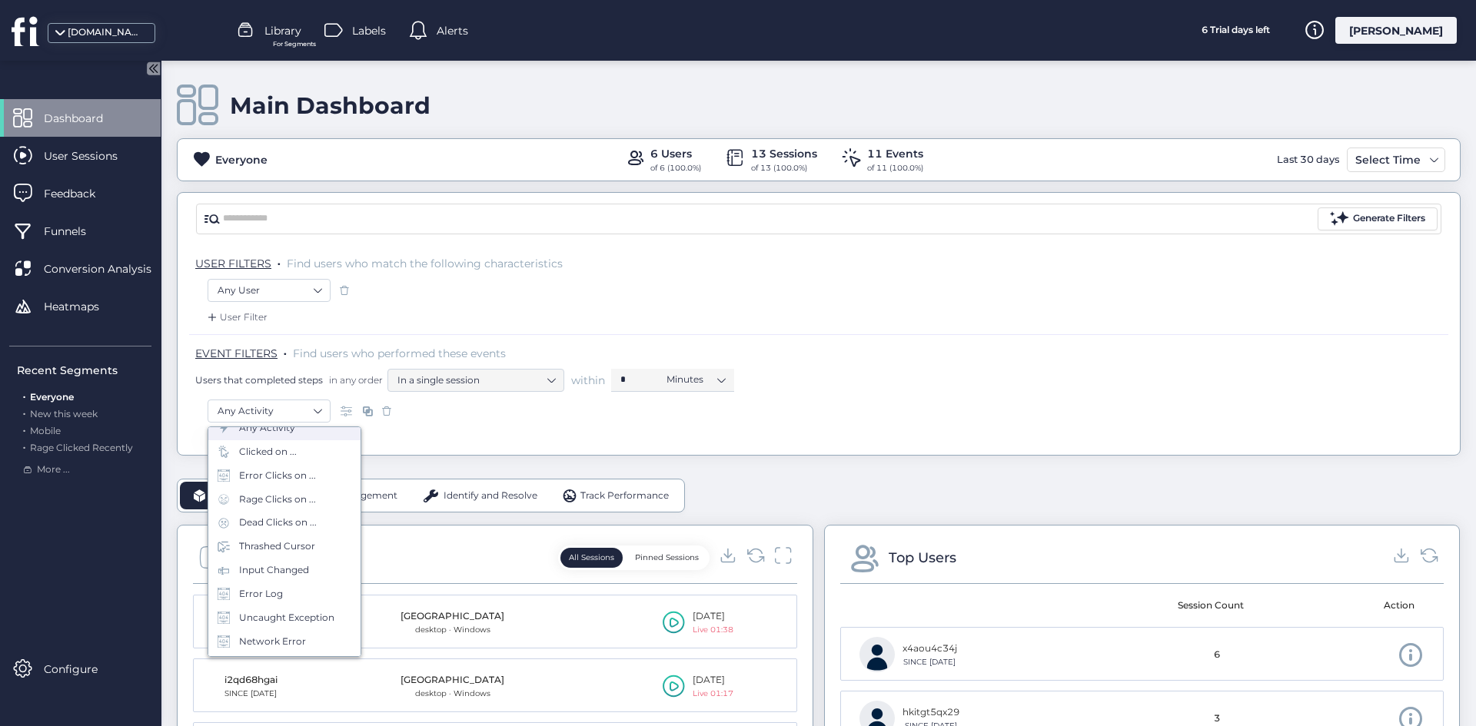
scroll to position [91, 0]
type input "*"
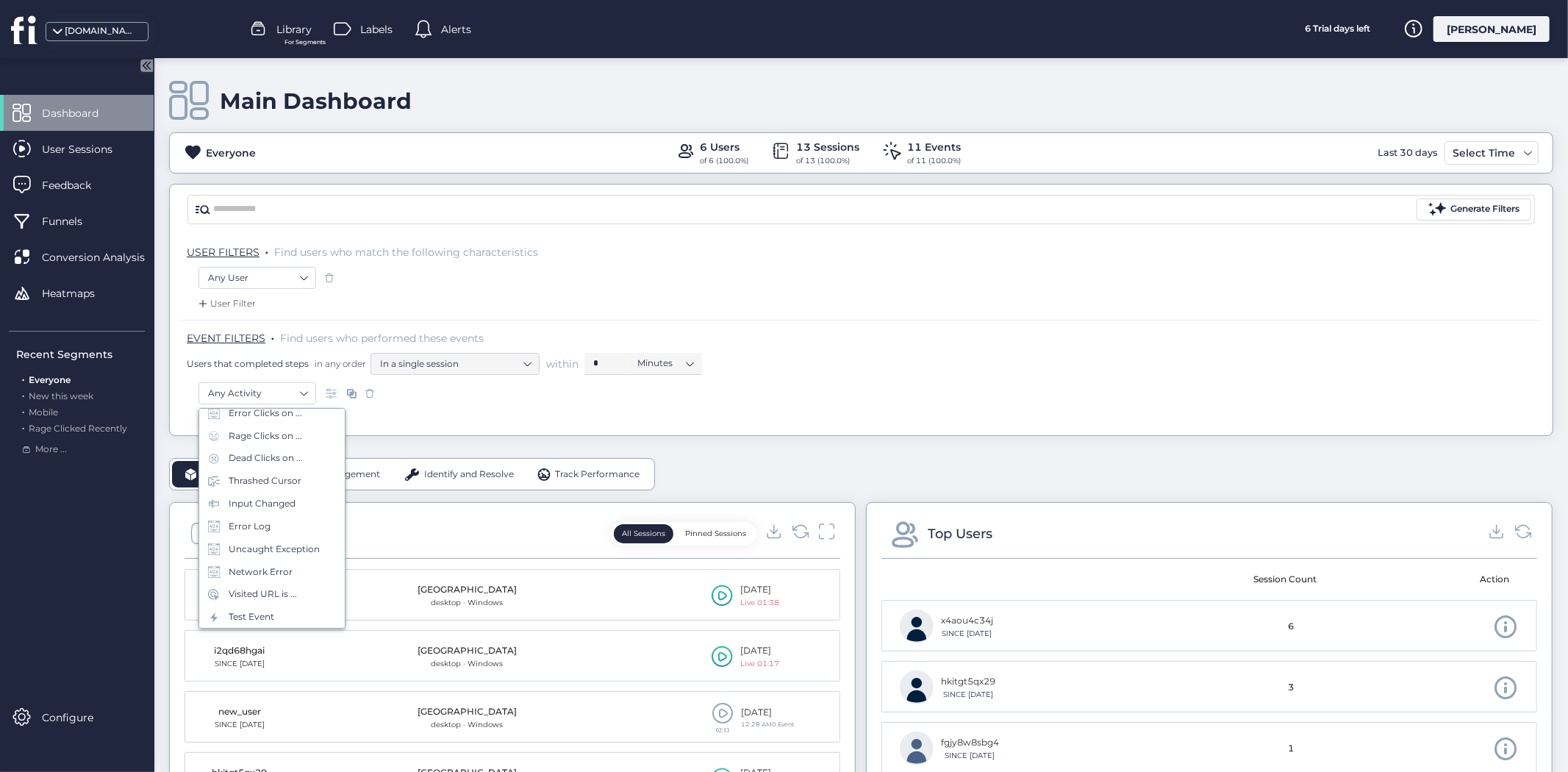
click at [277, 616] on div "Test Event" at bounding box center [272, 617] width 145 height 23
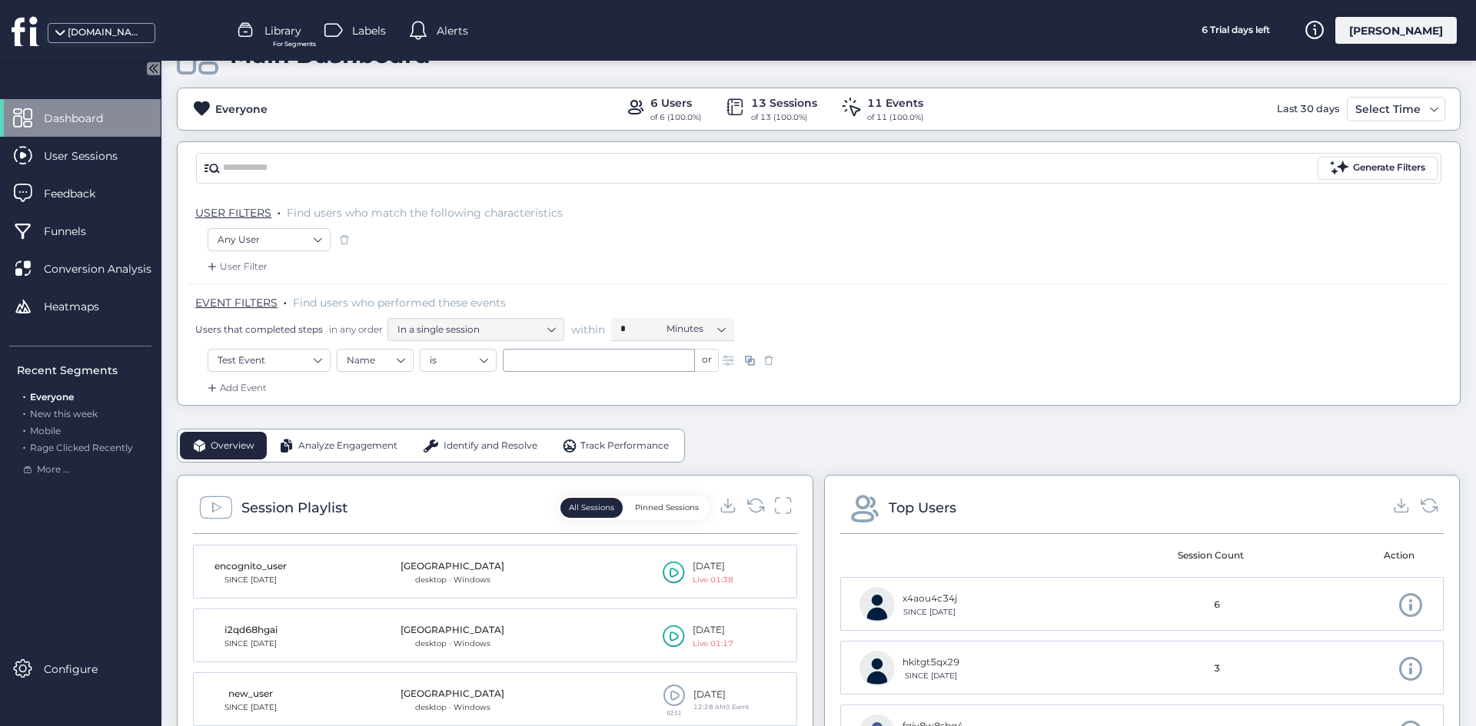
scroll to position [154, 0]
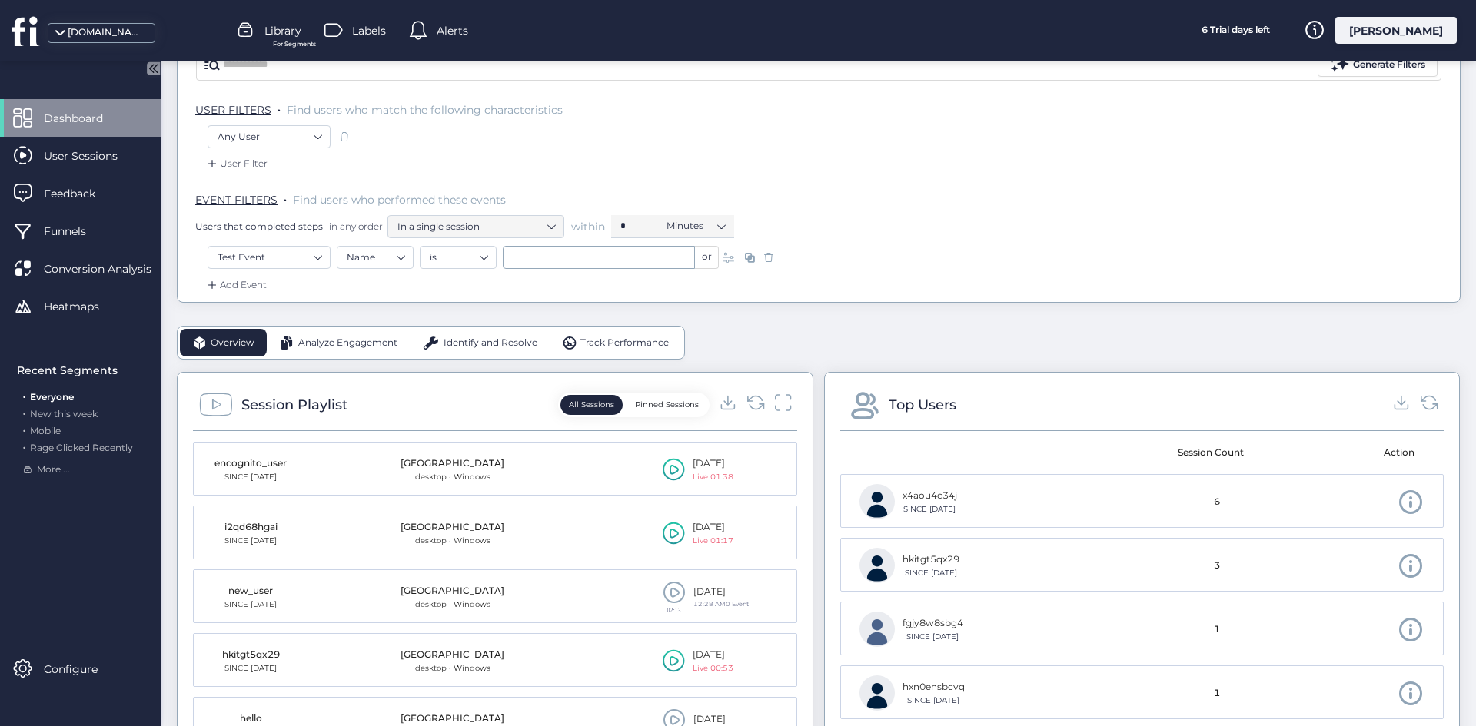
click at [282, 258] on nz-select-item "Test Event" at bounding box center [269, 257] width 103 height 23
click at [297, 256] on nz-select-item "Test Event" at bounding box center [269, 257] width 103 height 23
click at [603, 256] on input "text" at bounding box center [599, 257] width 192 height 23
click at [560, 281] on li "hi" at bounding box center [599, 286] width 192 height 25
type input "**"
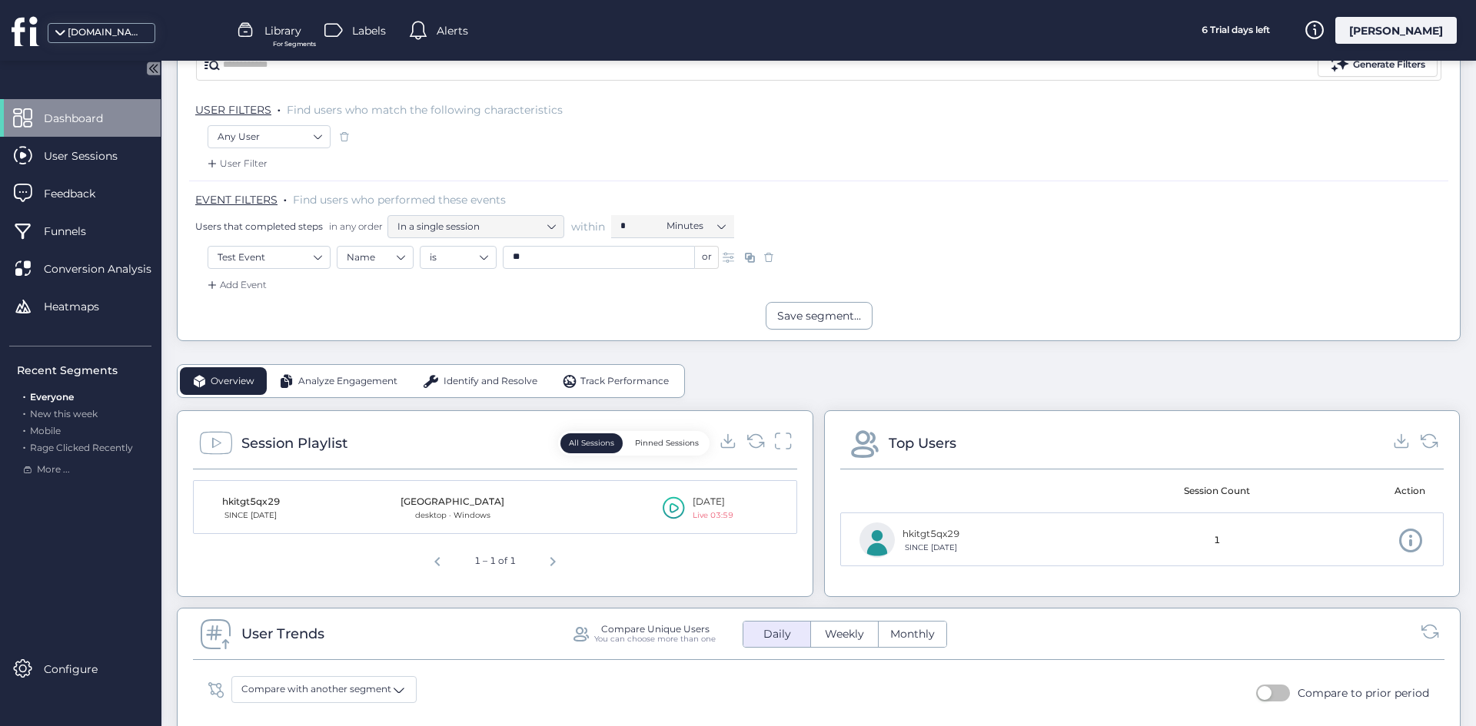
click at [271, 505] on div "hkitgt5qx29" at bounding box center [250, 502] width 77 height 15
click at [263, 503] on div "hkitgt5qx29" at bounding box center [250, 502] width 77 height 15
click at [440, 504] on div "[GEOGRAPHIC_DATA]" at bounding box center [453, 502] width 104 height 15
click at [650, 501] on mat-cell "[DATE] Live 03:59" at bounding box center [678, 508] width 235 height 54
click at [663, 505] on icon at bounding box center [674, 508] width 22 height 23
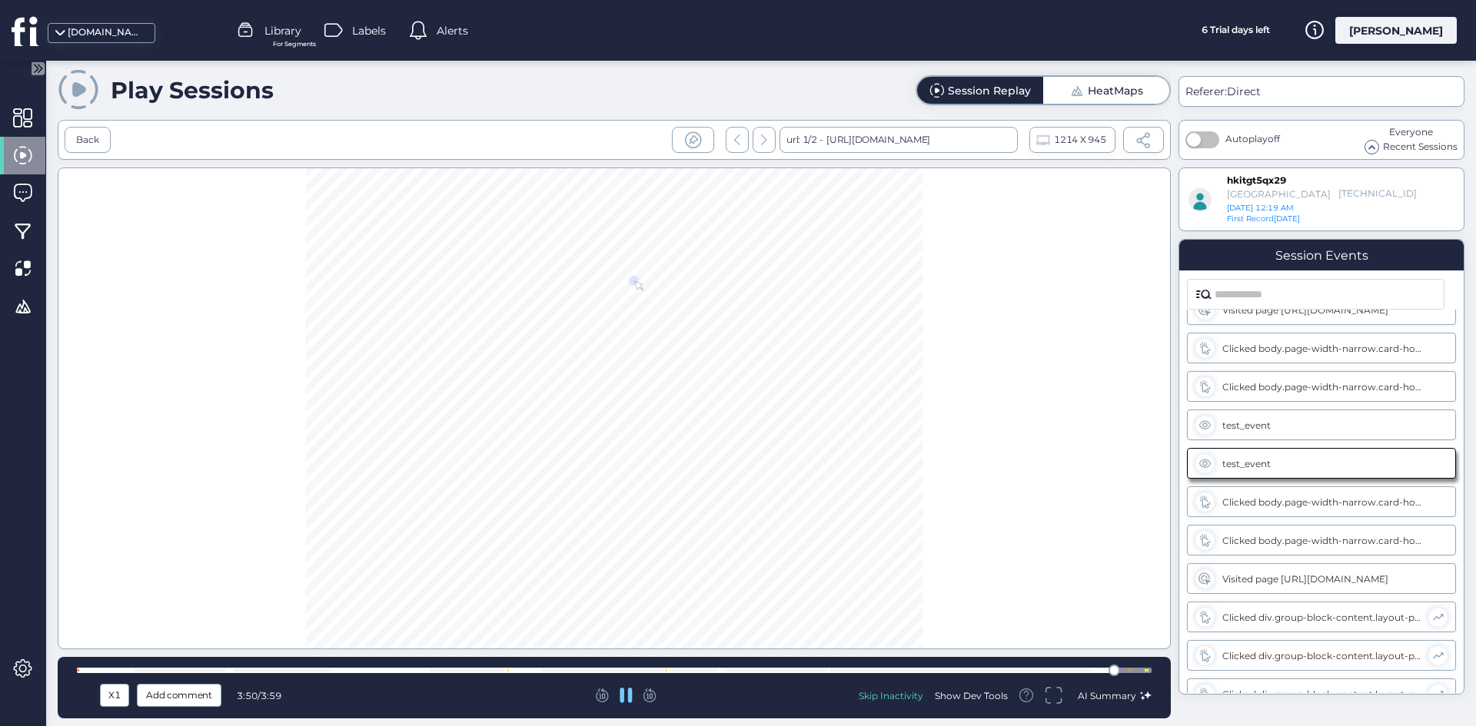
scroll to position [39, 0]
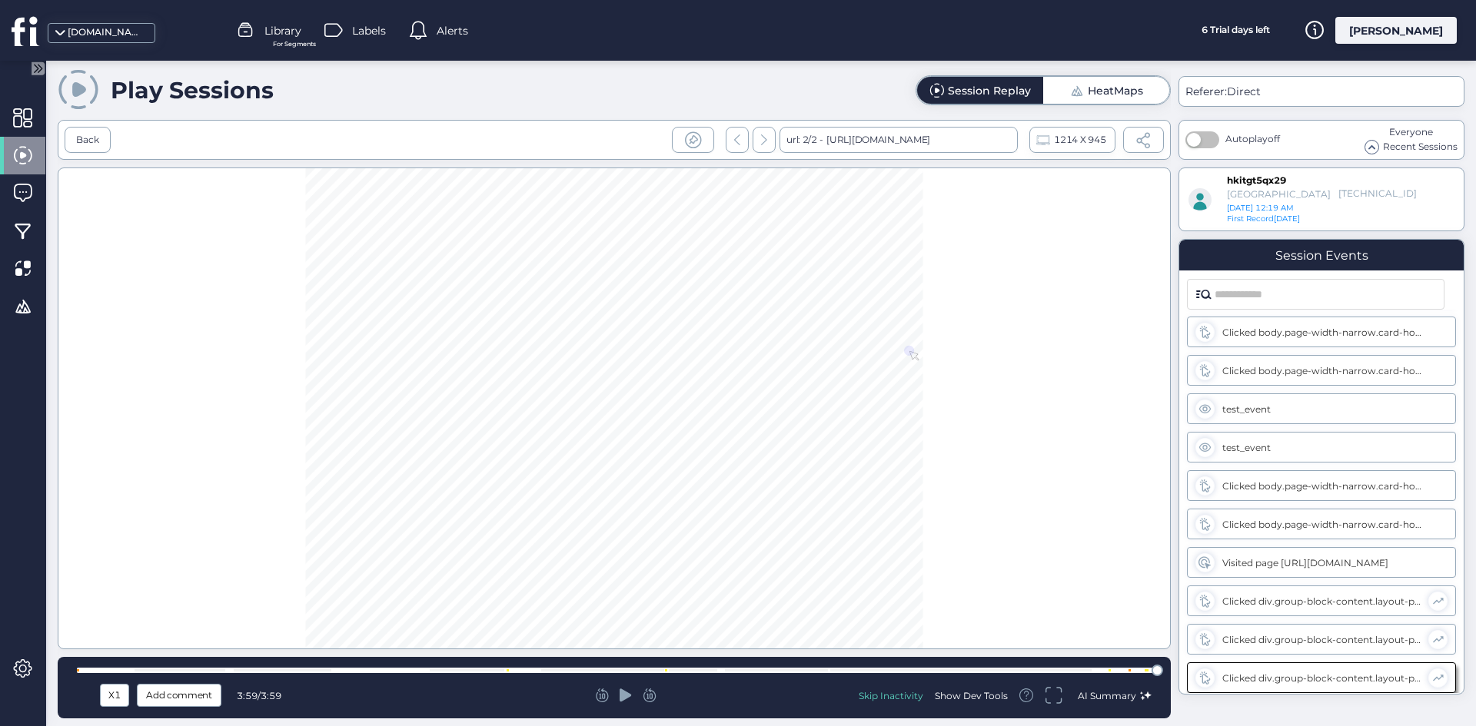
click at [1025, 340] on div at bounding box center [614, 409] width 1113 height 482
